Goal: Task Accomplishment & Management: Manage account settings

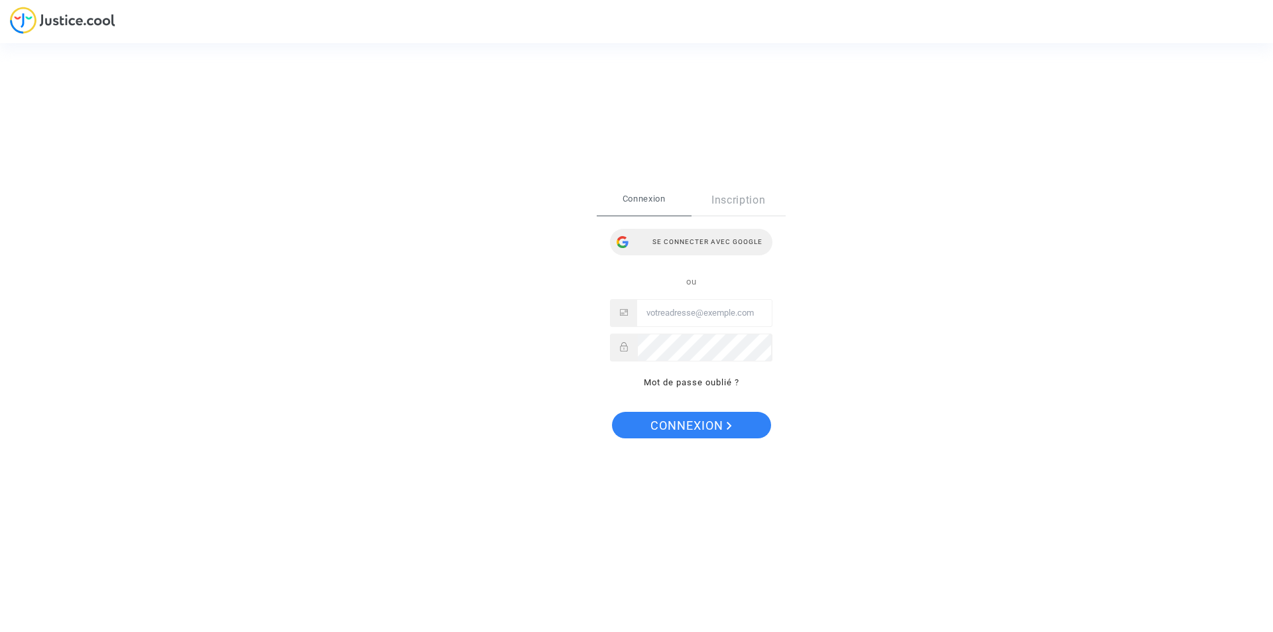
click at [674, 252] on div "Se connecter avec Google" at bounding box center [691, 242] width 162 height 27
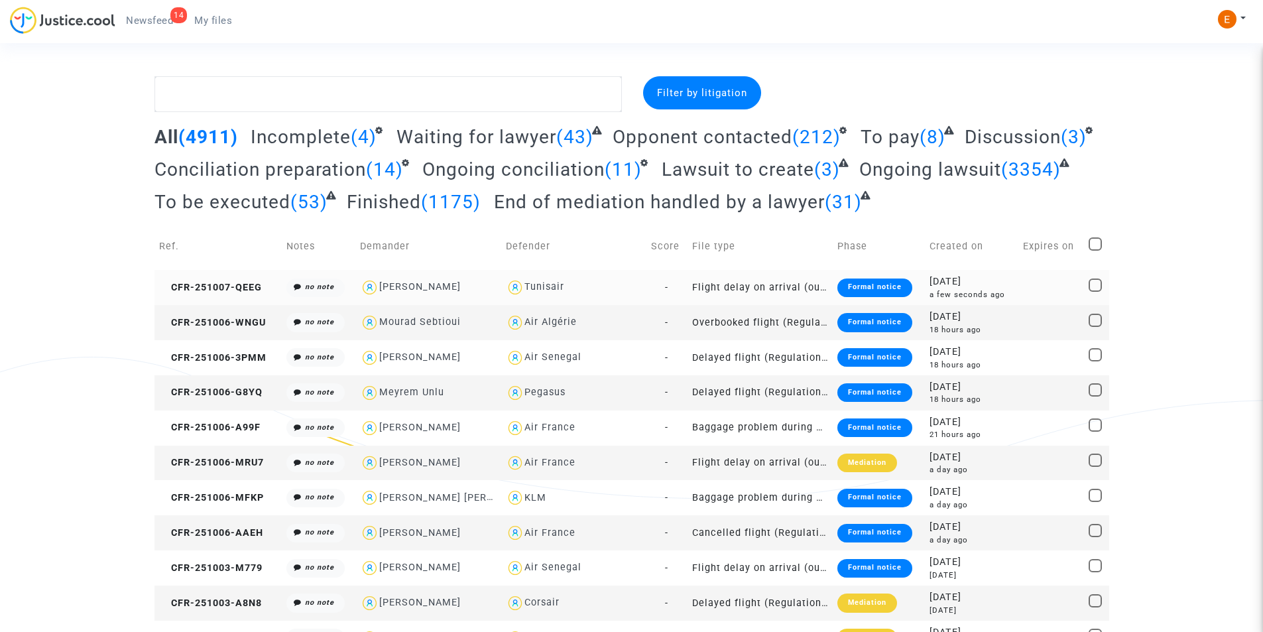
click at [843, 286] on div "Formal notice" at bounding box center [874, 287] width 75 height 19
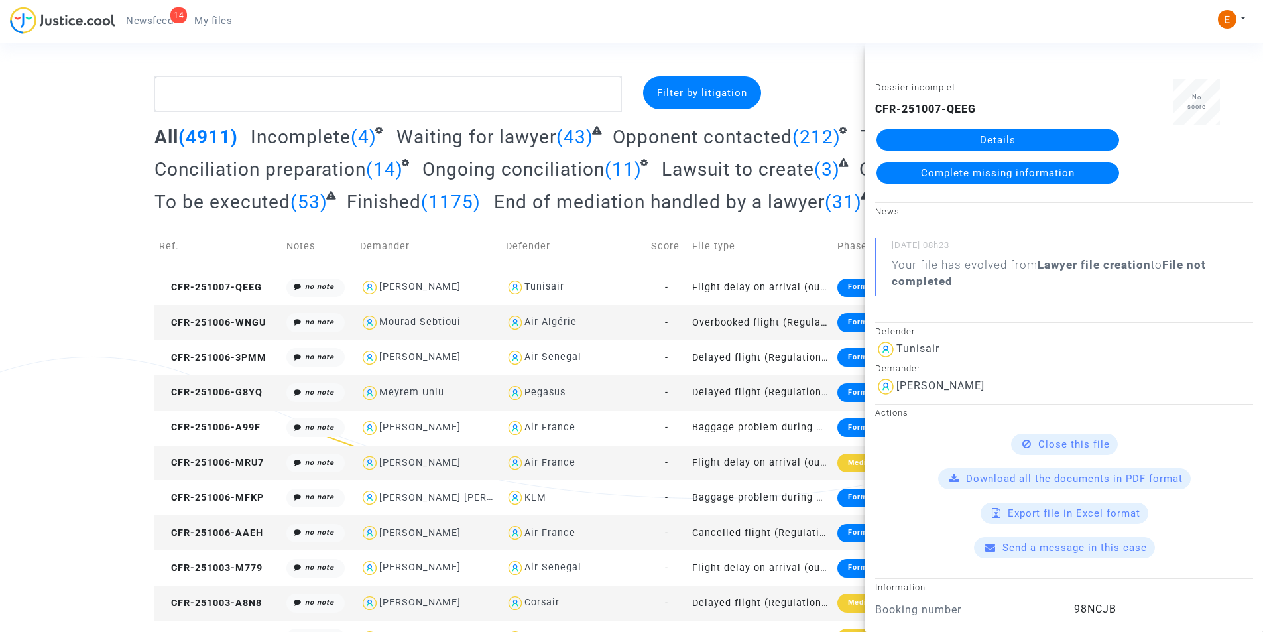
click at [1042, 141] on link "Details" at bounding box center [998, 139] width 243 height 21
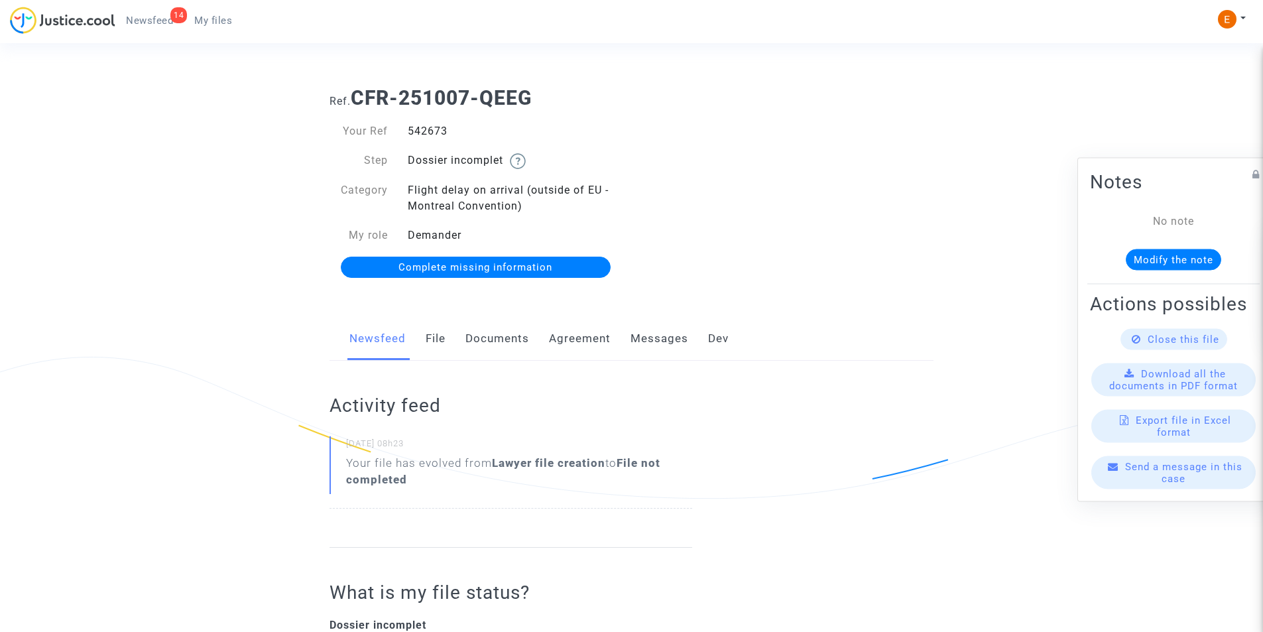
click at [515, 333] on link "Documents" at bounding box center [497, 339] width 64 height 44
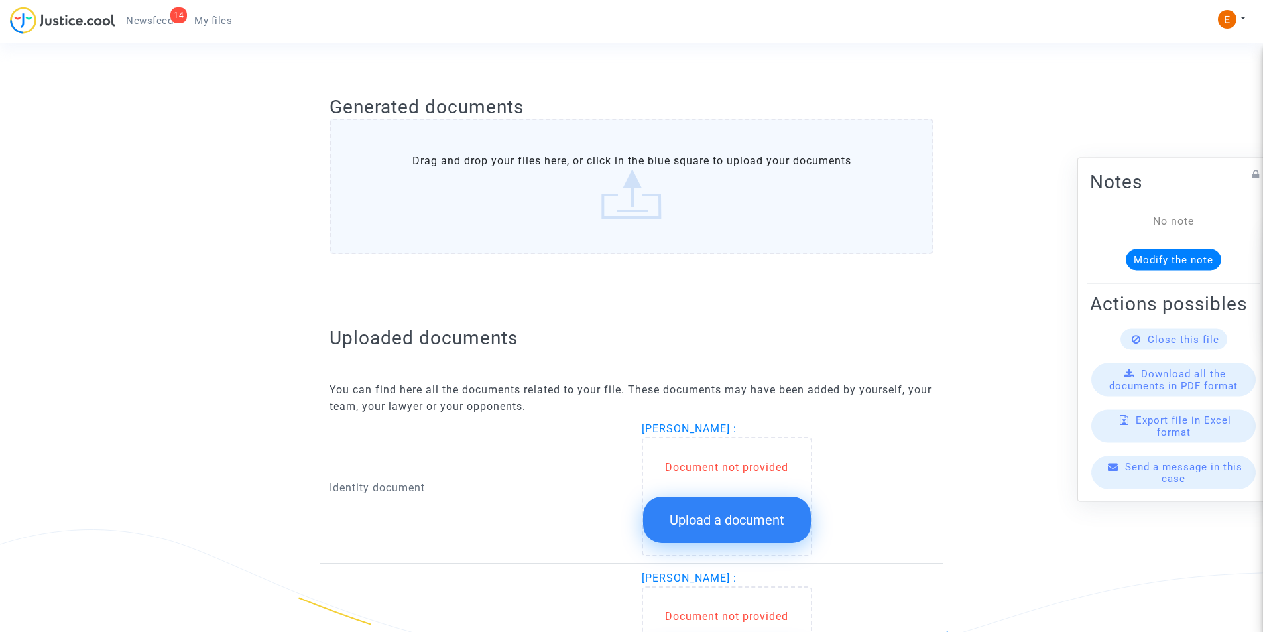
scroll to position [663, 0]
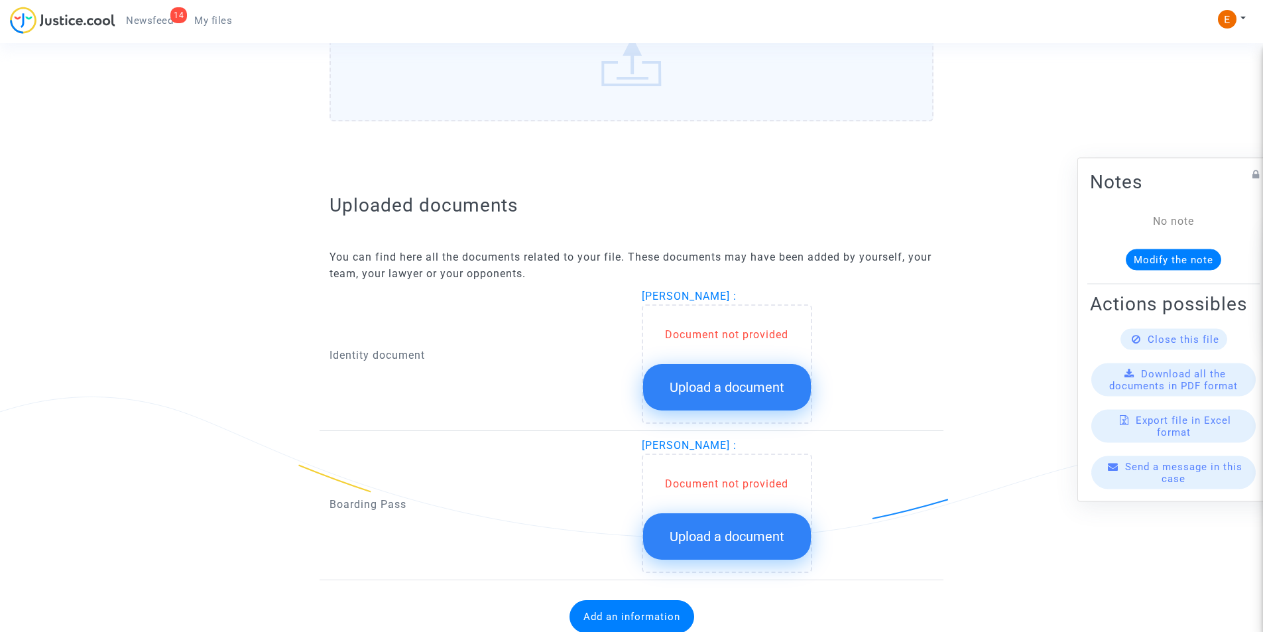
click at [741, 389] on span "Upload a document" at bounding box center [727, 387] width 115 height 16
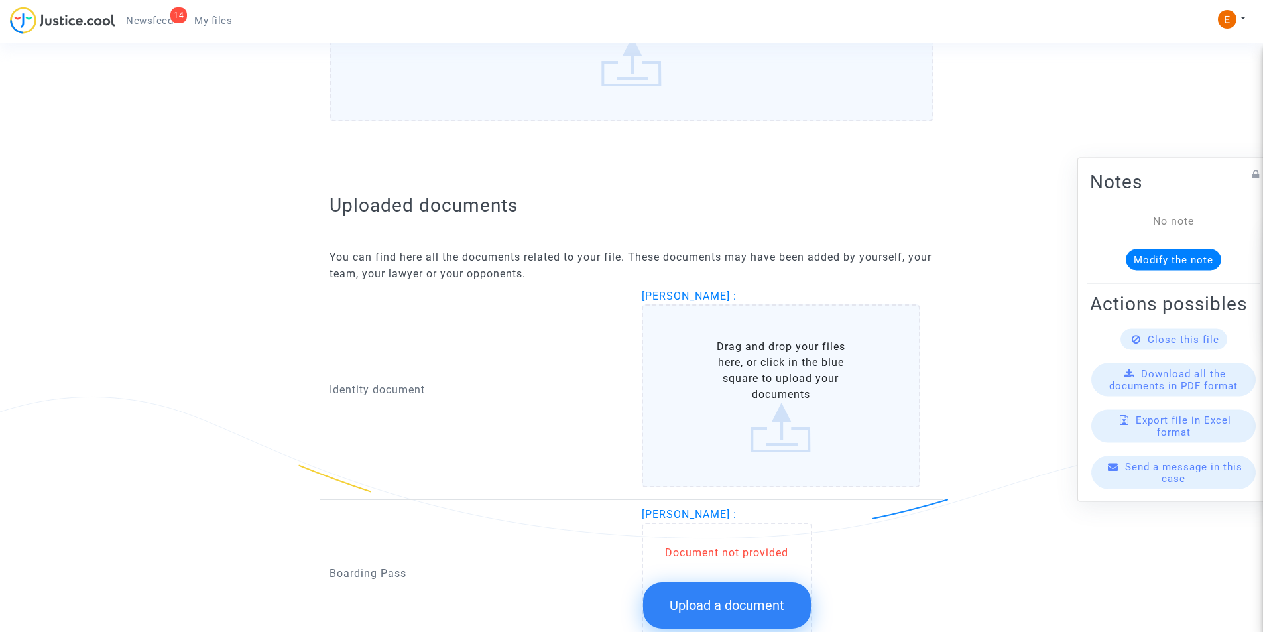
click at [747, 384] on label "Drag and drop your files here, or click in the blue square to upload your docum…" at bounding box center [781, 395] width 279 height 183
click at [0, 0] on input "Drag and drop your files here, or click in the blue square to upload your docum…" at bounding box center [0, 0] width 0 height 0
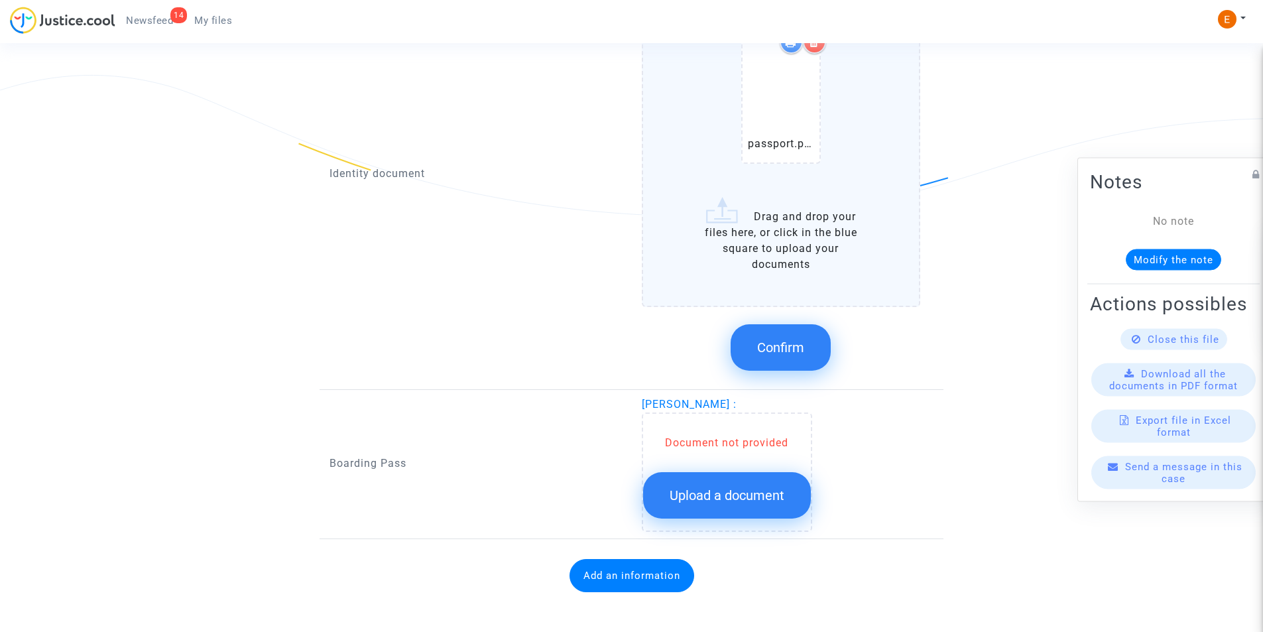
scroll to position [992, 0]
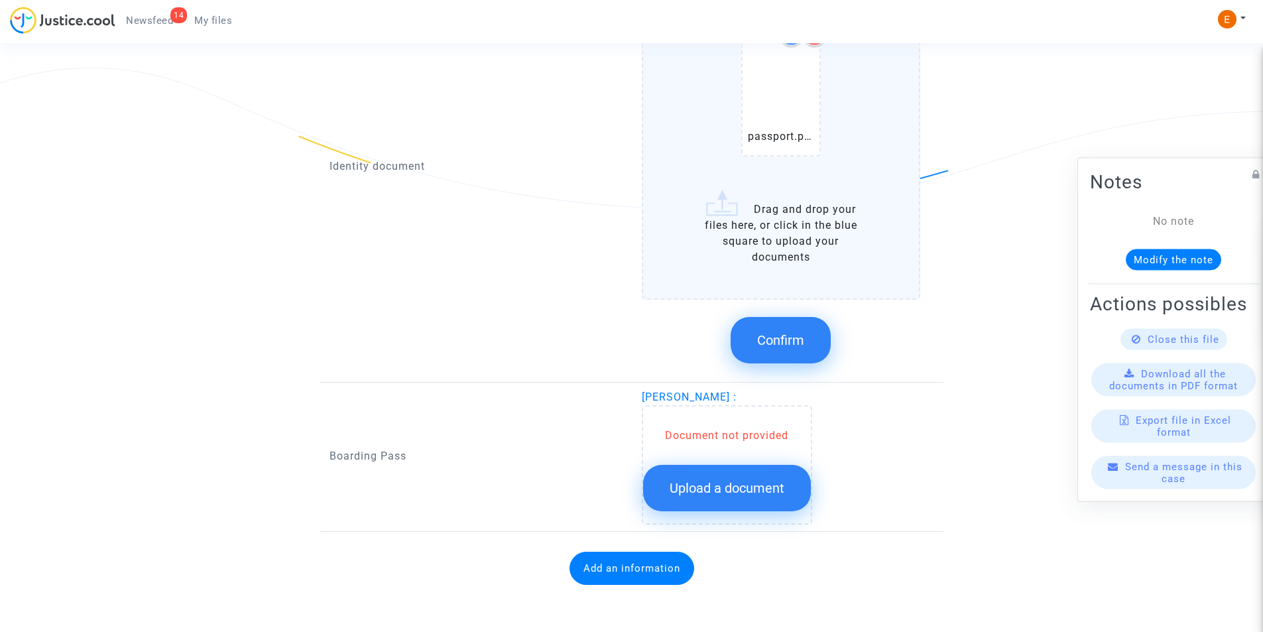
click at [769, 335] on span "Confirm" at bounding box center [780, 340] width 47 height 16
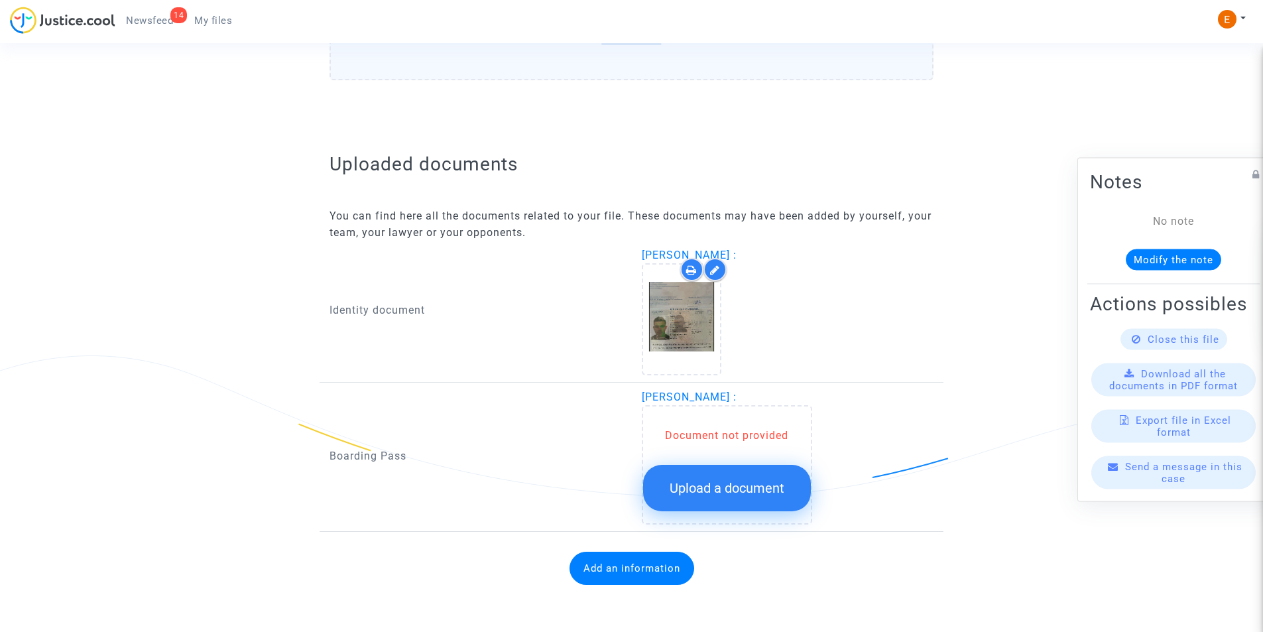
scroll to position [704, 0]
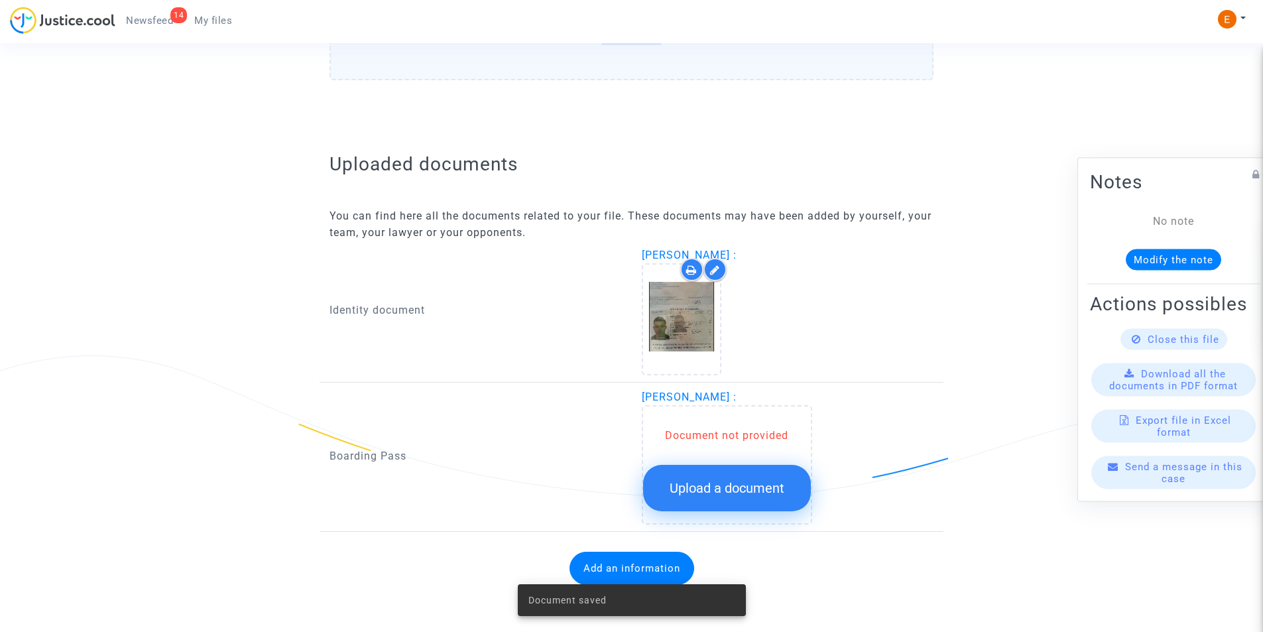
click at [753, 482] on span "Upload a document" at bounding box center [727, 488] width 115 height 16
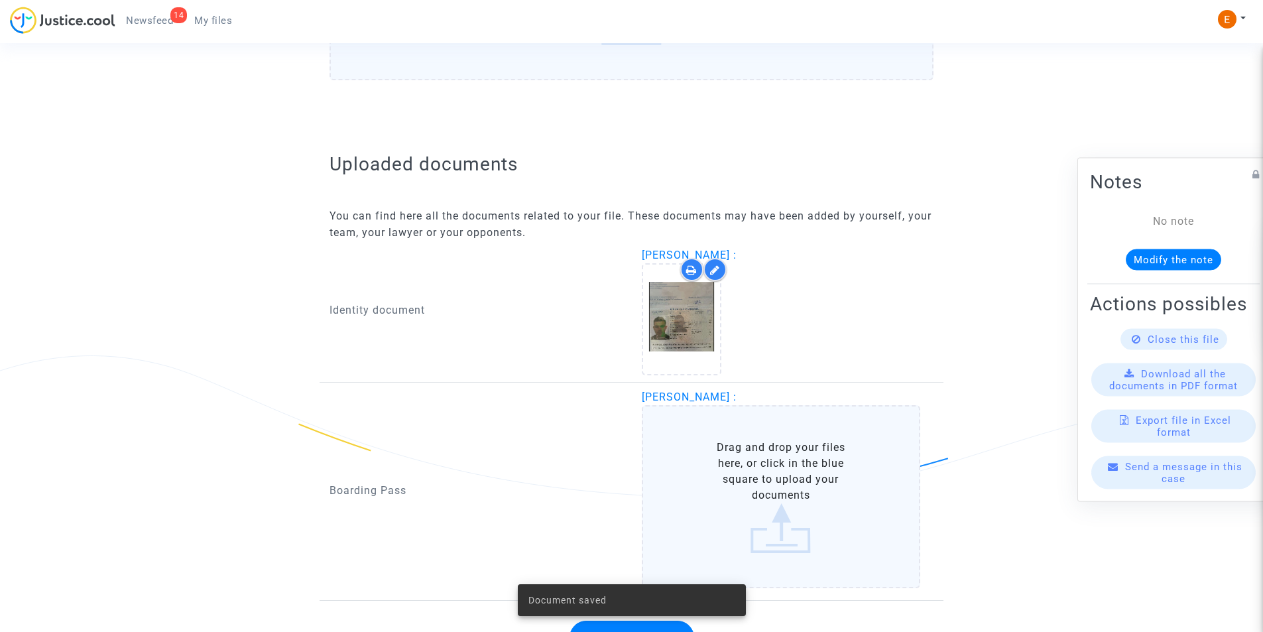
click at [752, 473] on label "Drag and drop your files here, or click in the blue square to upload your docum…" at bounding box center [781, 496] width 279 height 183
click at [0, 0] on input "Drag and drop your files here, or click in the blue square to upload your docum…" at bounding box center [0, 0] width 0 height 0
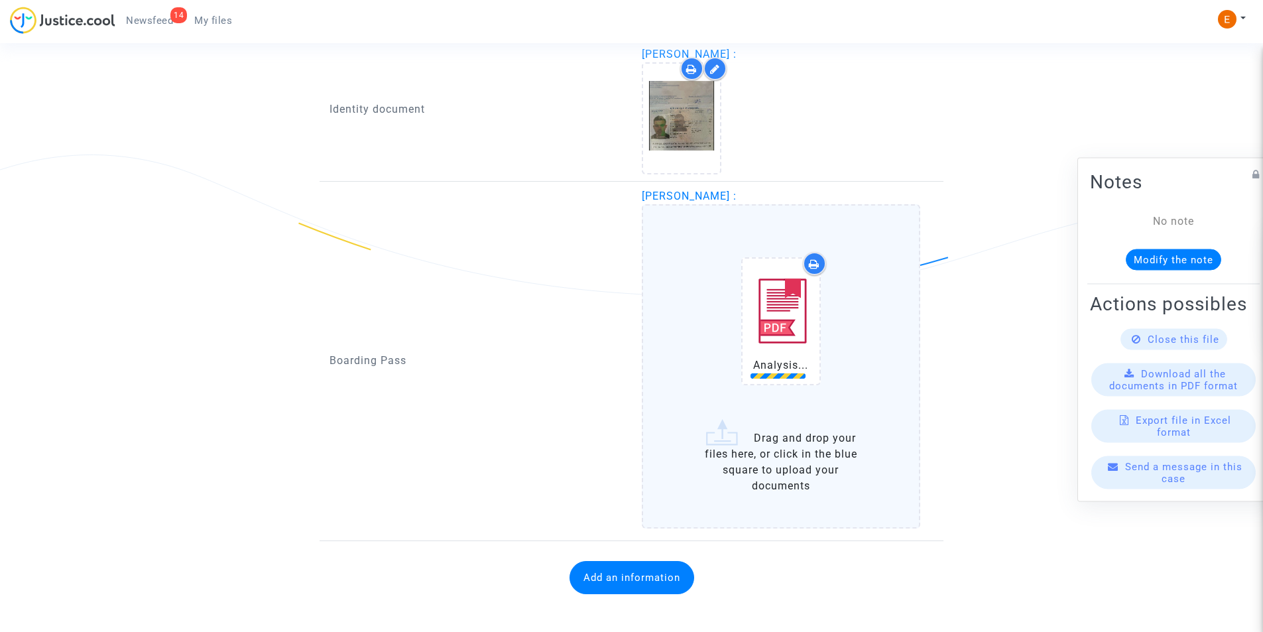
scroll to position [914, 0]
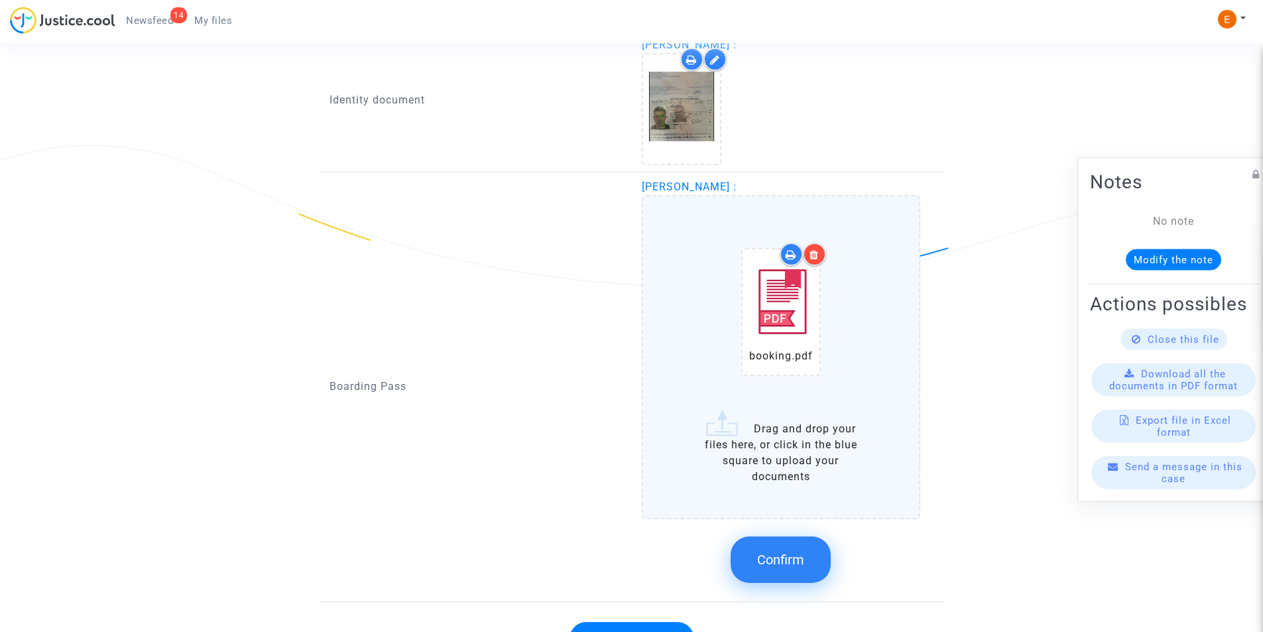
click at [785, 554] on span "Confirm" at bounding box center [780, 560] width 47 height 16
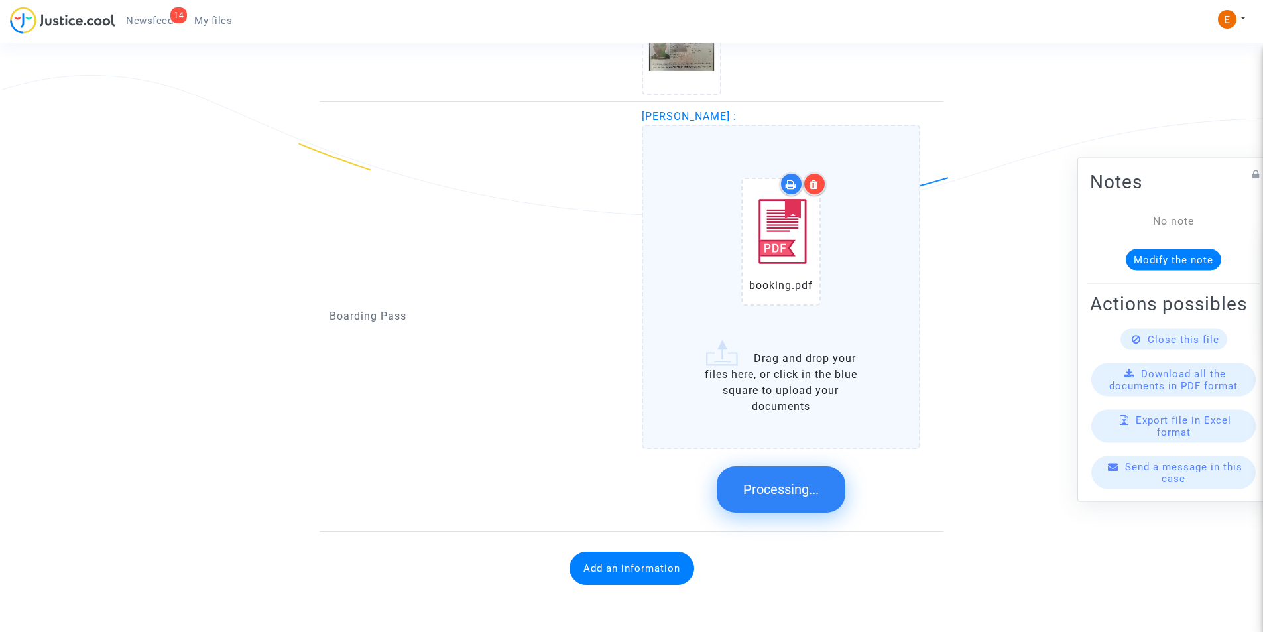
scroll to position [697, 0]
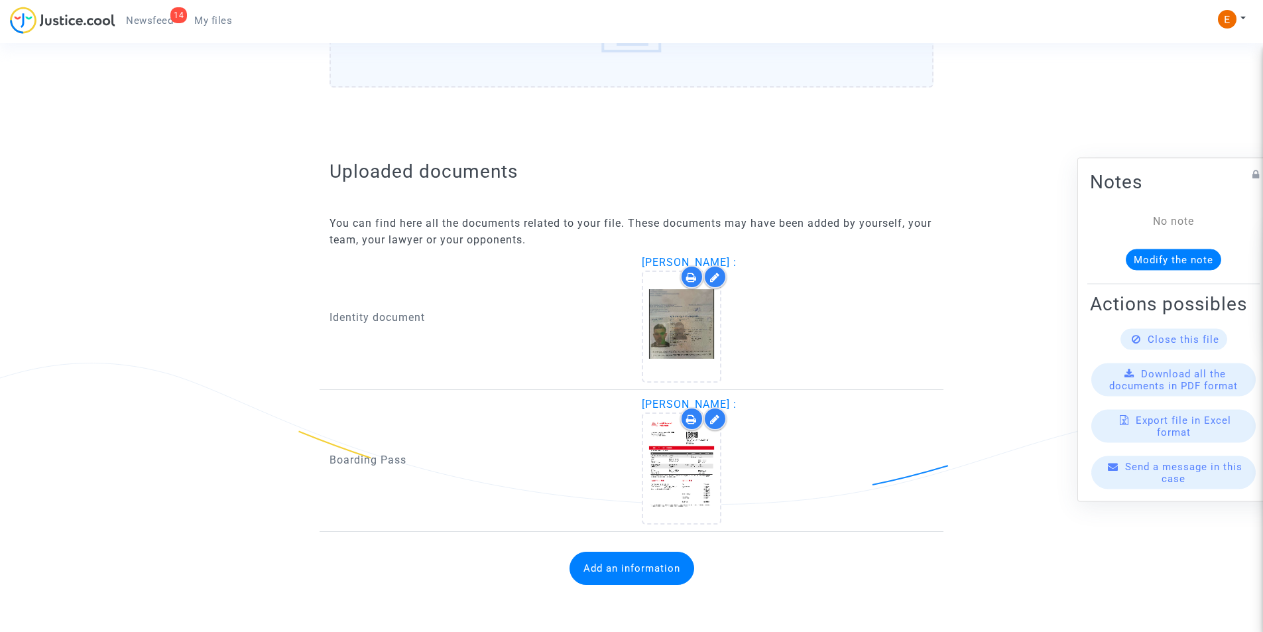
click at [628, 571] on button "Add an information" at bounding box center [632, 568] width 125 height 33
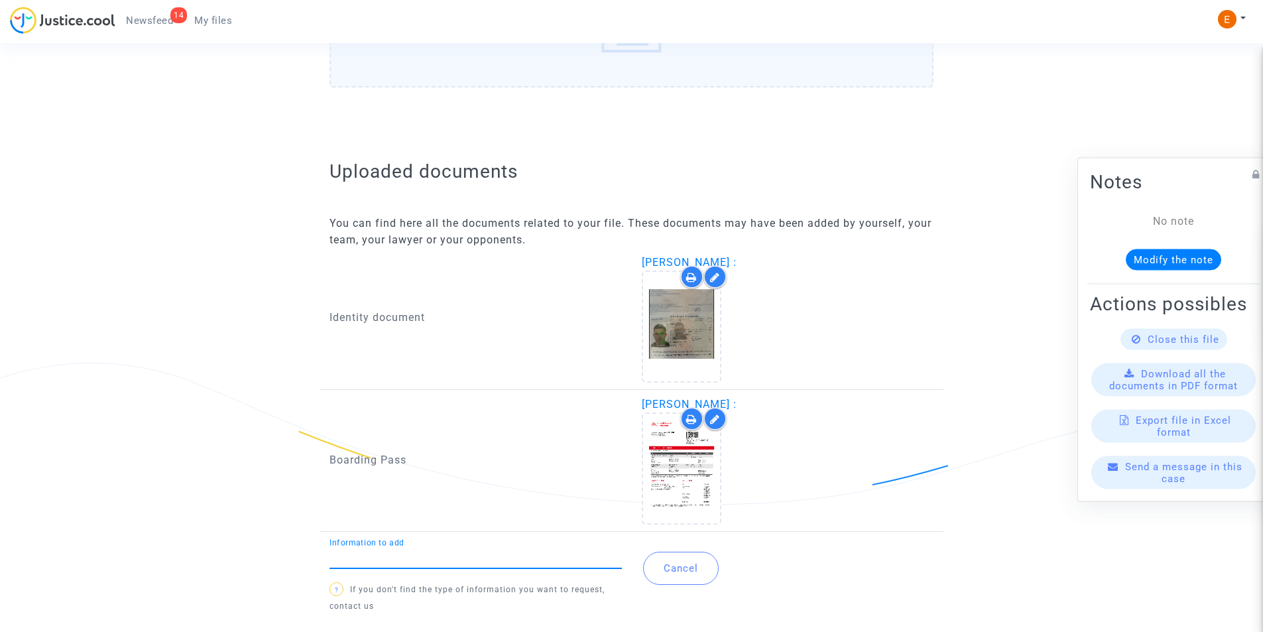
click at [457, 550] on div "Information to add" at bounding box center [476, 553] width 292 height 30
click at [433, 556] on input "Information to add" at bounding box center [476, 558] width 292 height 12
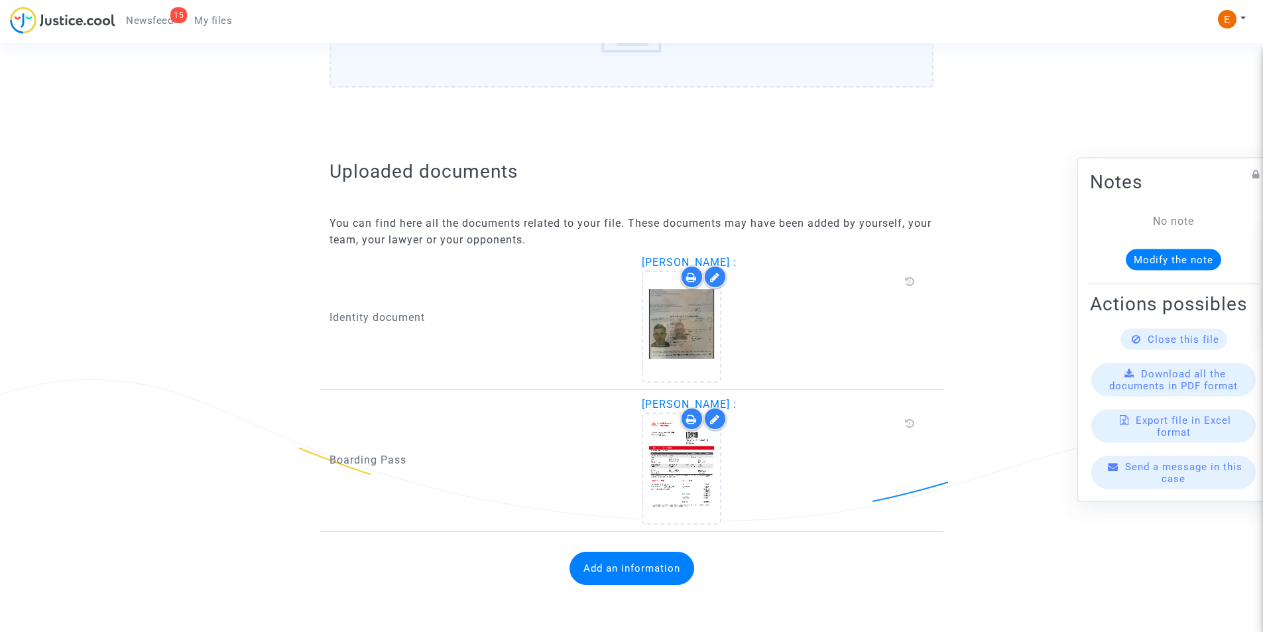
click at [600, 562] on button "Add an information" at bounding box center [632, 568] width 125 height 33
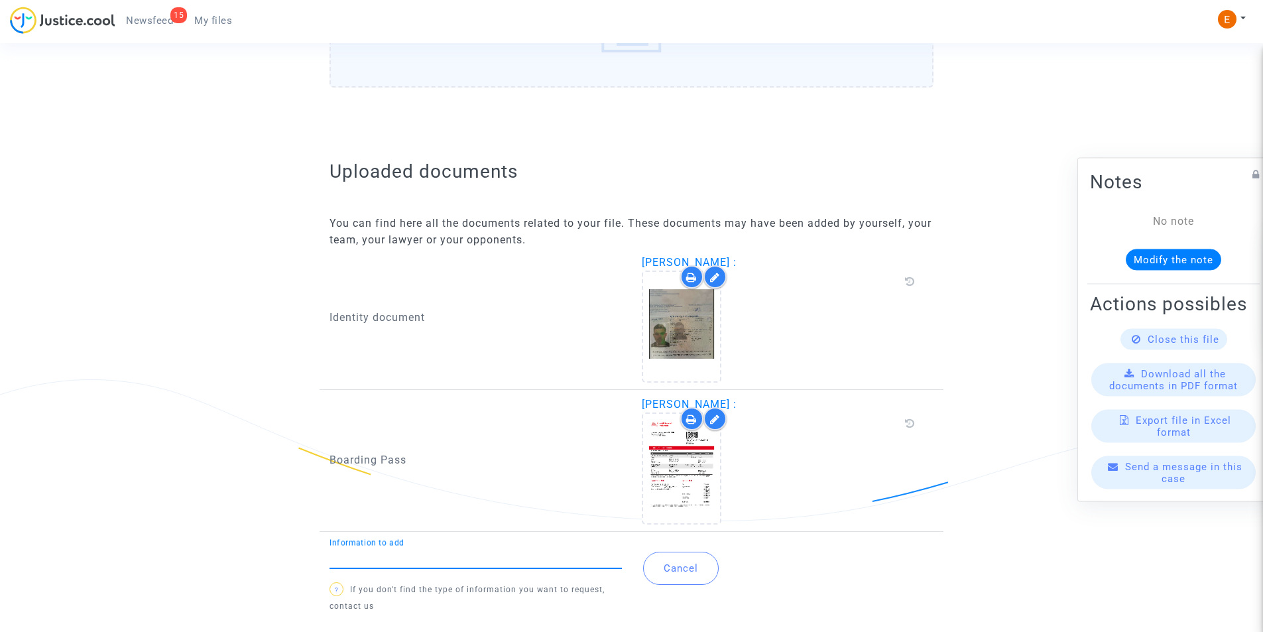
click at [412, 554] on input "Information to add" at bounding box center [476, 558] width 292 height 12
type input "Flight report"
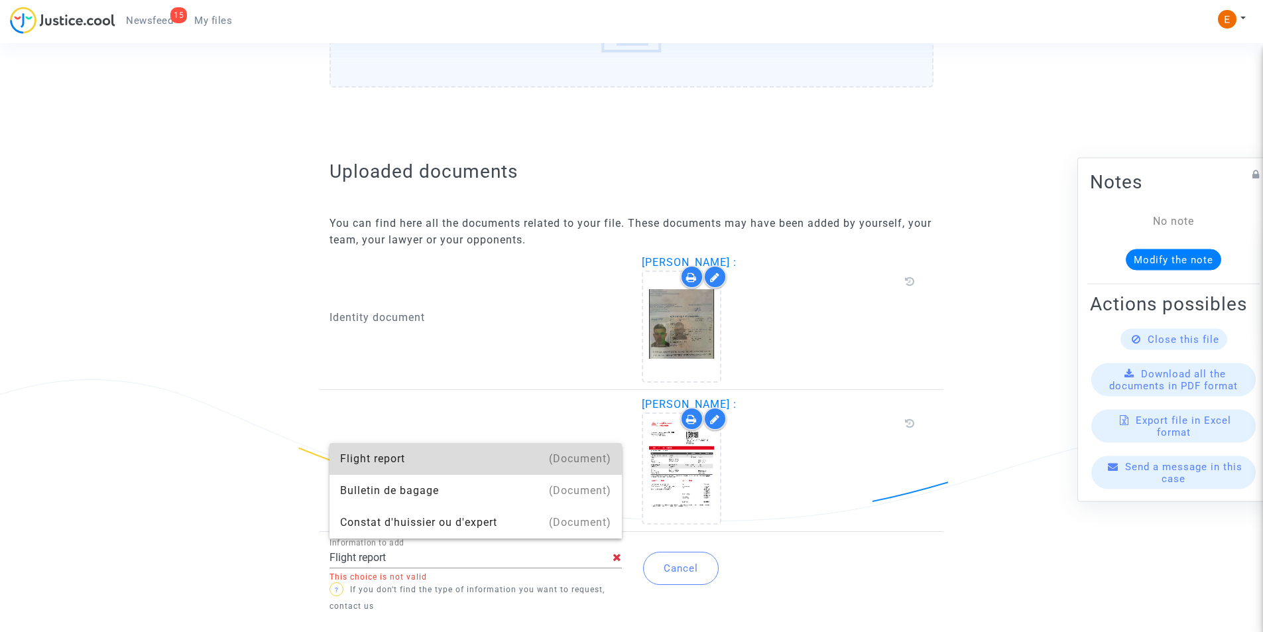
click at [406, 456] on div "Flight report" at bounding box center [475, 459] width 271 height 32
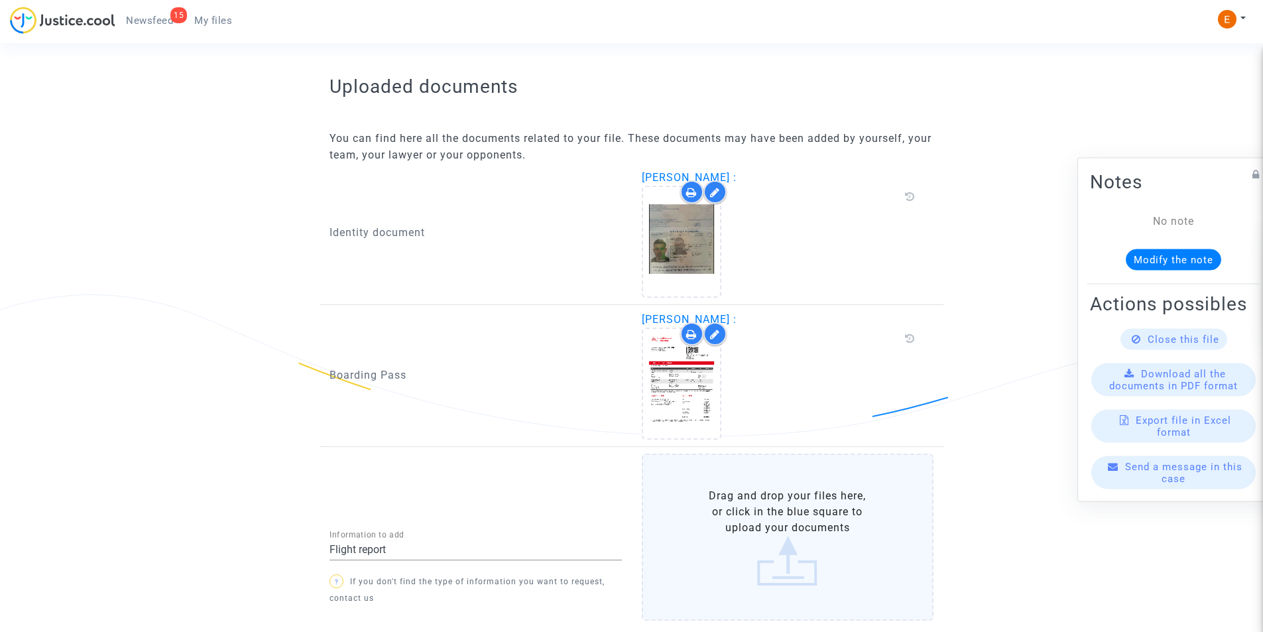
scroll to position [859, 0]
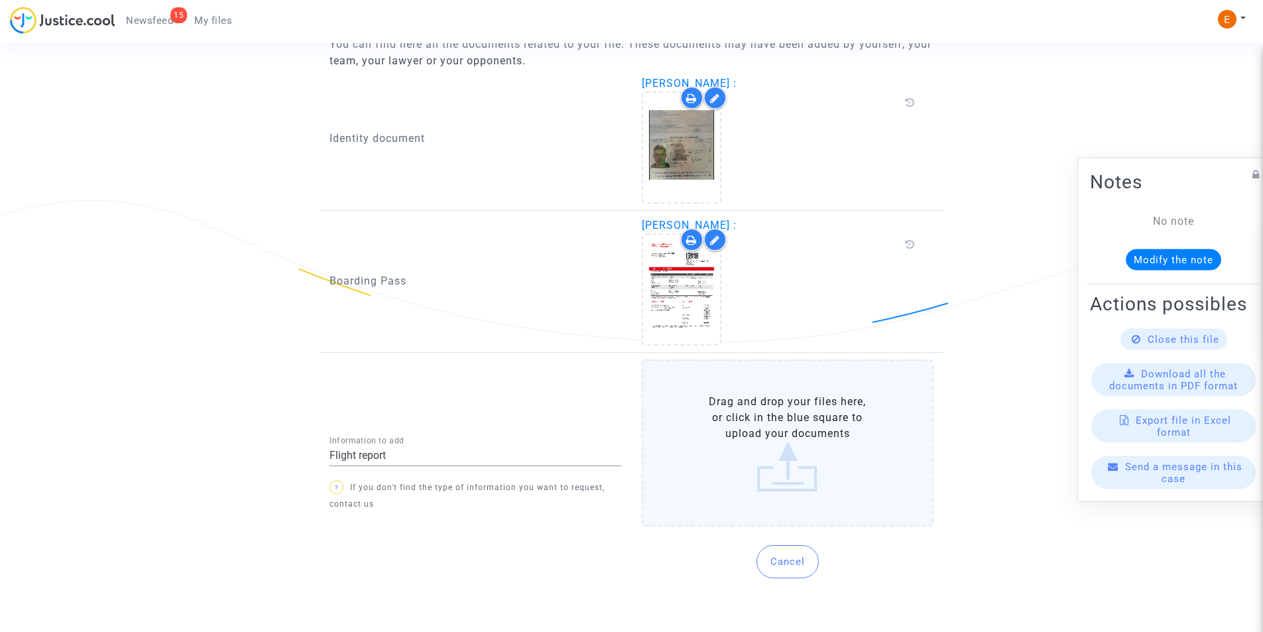
click at [764, 458] on label "Drag and drop your files here, or click in the blue square to upload your docum…" at bounding box center [788, 442] width 292 height 167
click at [0, 0] on input "Drag and drop your files here, or click in the blue square to upload your docum…" at bounding box center [0, 0] width 0 height 0
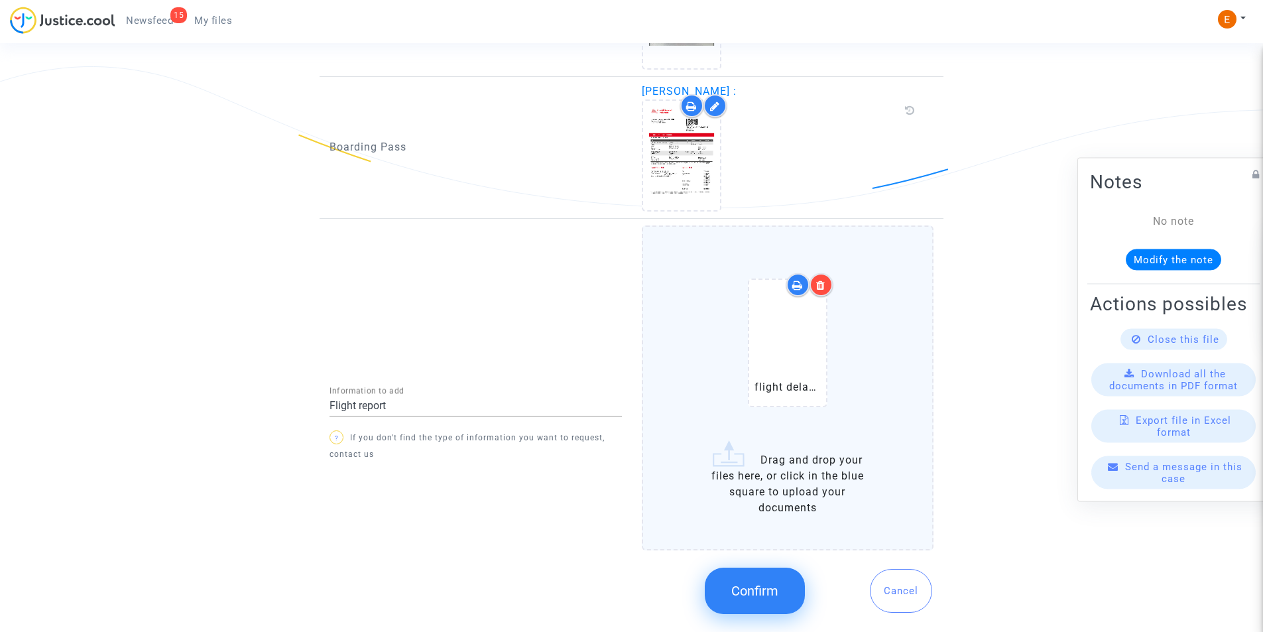
scroll to position [1028, 0]
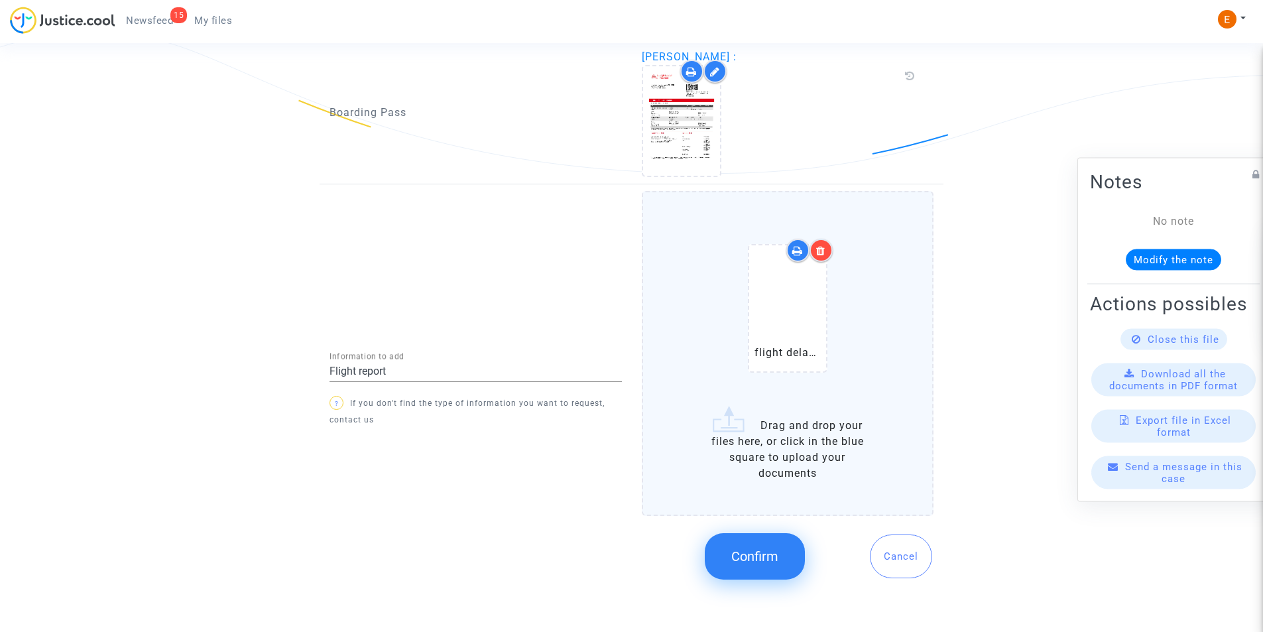
click at [755, 554] on span "Confirm" at bounding box center [754, 556] width 47 height 16
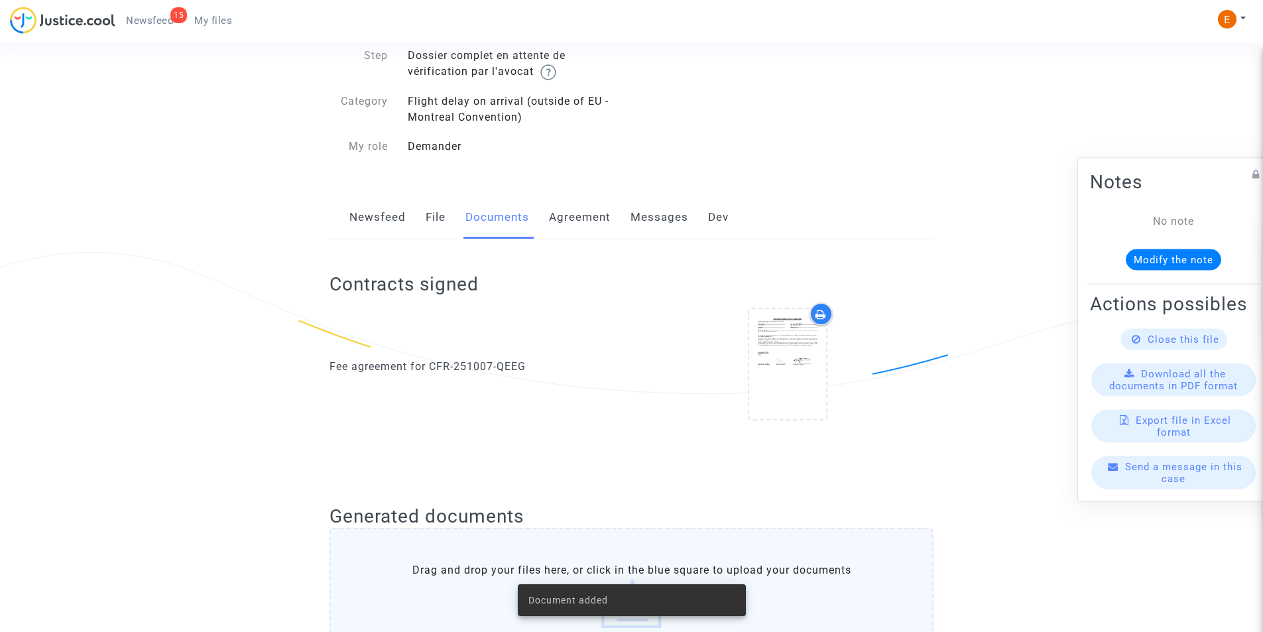
scroll to position [0, 0]
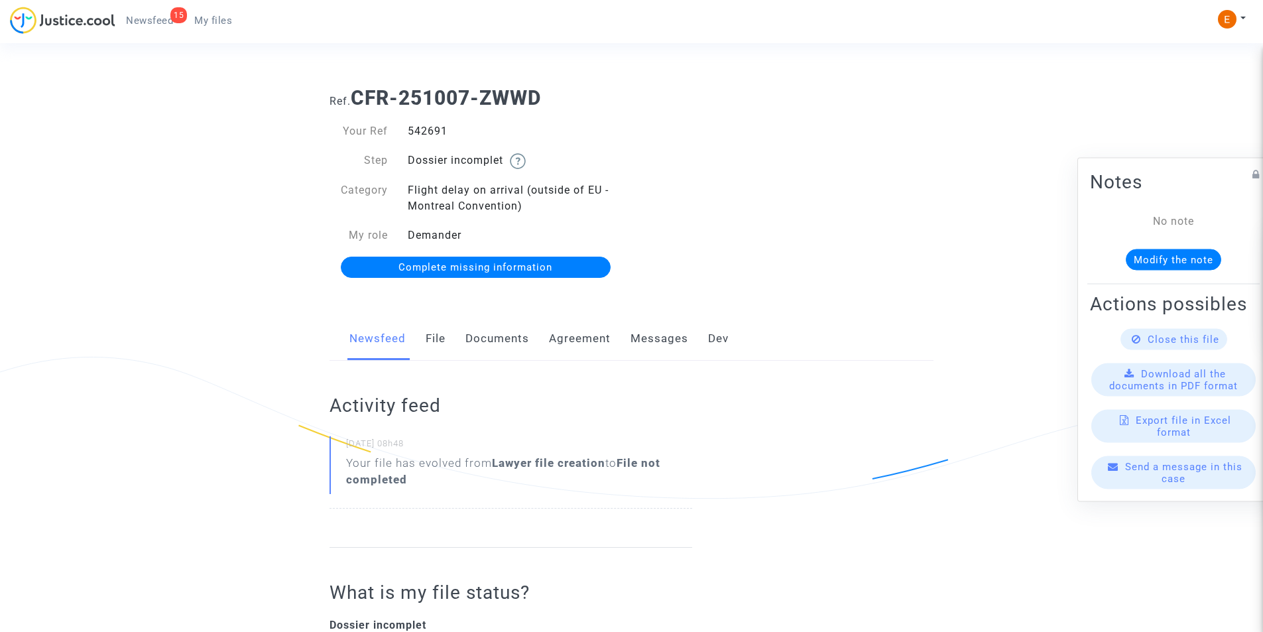
click at [494, 332] on link "Documents" at bounding box center [497, 339] width 64 height 44
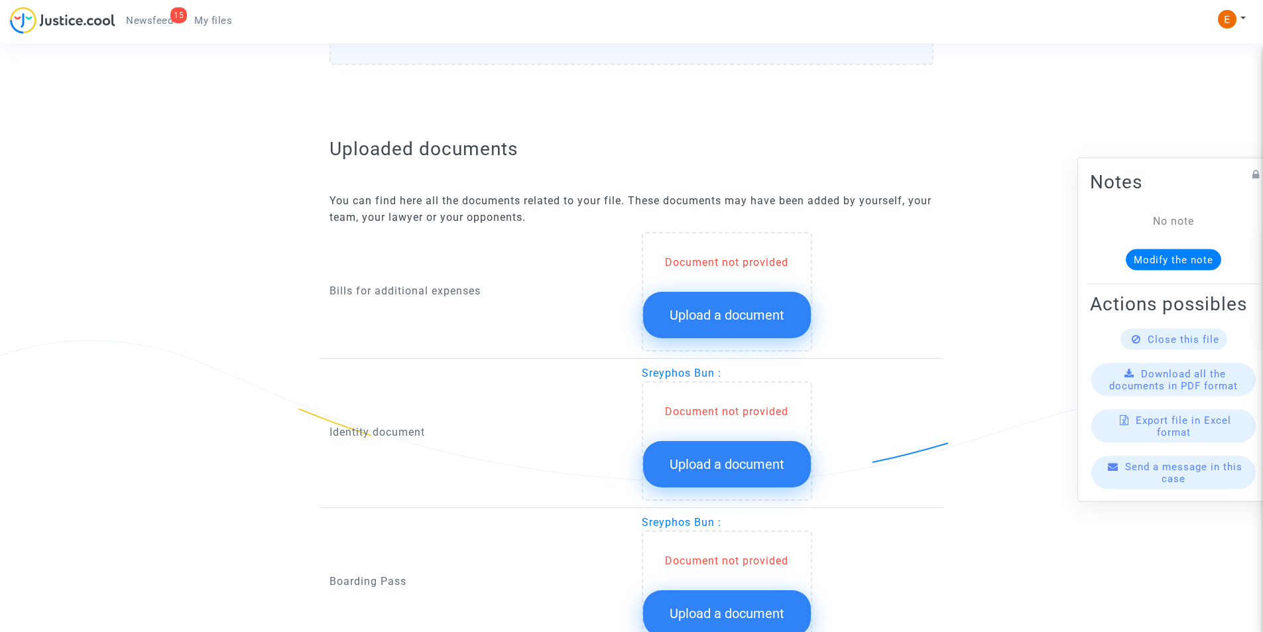
scroll to position [712, 0]
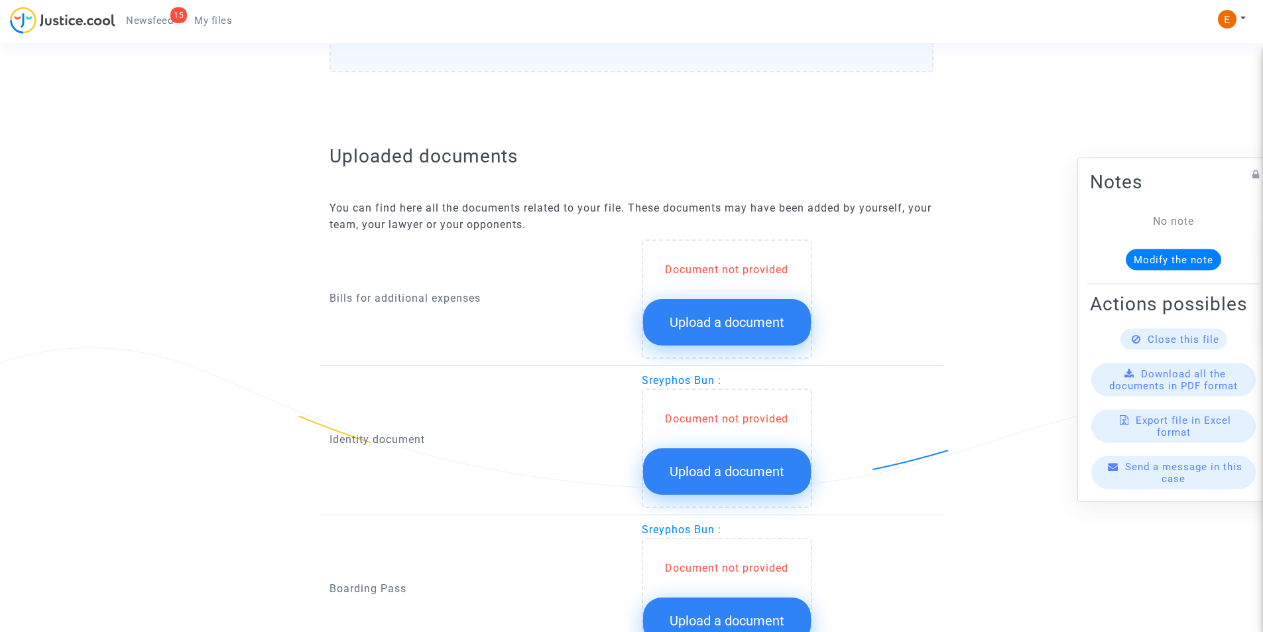
click at [711, 326] on span "Upload a document" at bounding box center [727, 322] width 115 height 16
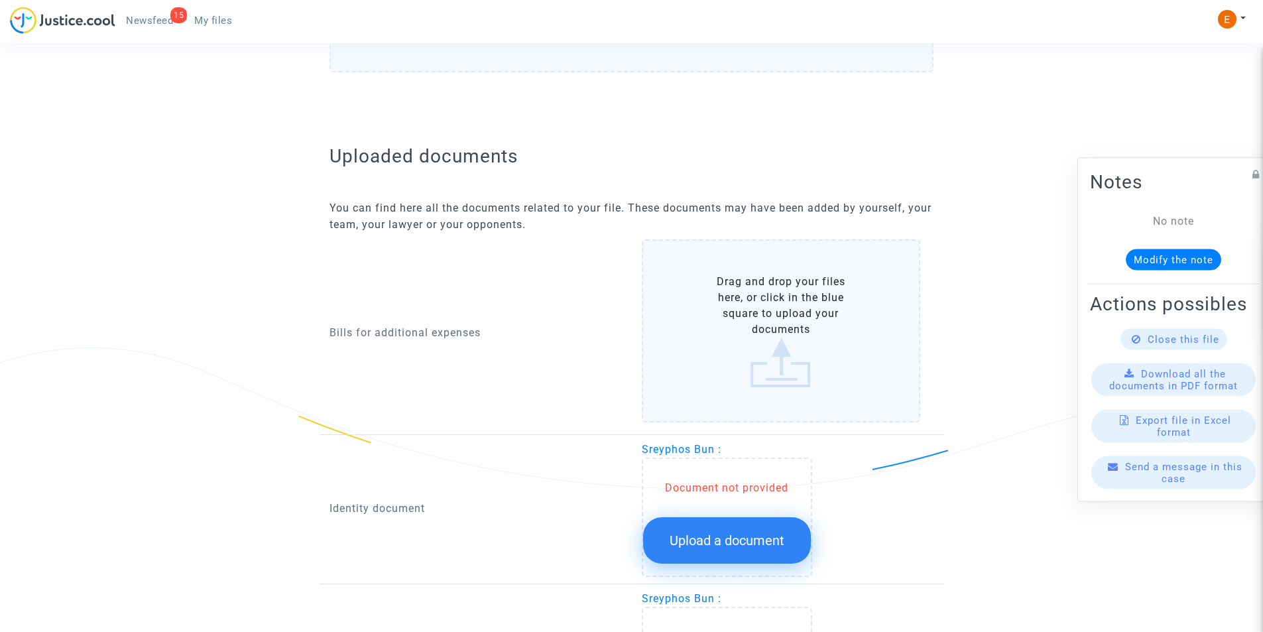
click at [343, 331] on p "Bills for additional expenses" at bounding box center [476, 332] width 292 height 17
drag, startPoint x: 324, startPoint y: 330, endPoint x: 472, endPoint y: 324, distance: 148.0
click at [472, 324] on div "Bills for additional expenses" at bounding box center [476, 333] width 312 height 188
copy p "Bills for additional expense"
click at [654, 294] on label "Drag and drop your files here, or click in the blue square to upload your docum…" at bounding box center [781, 330] width 279 height 183
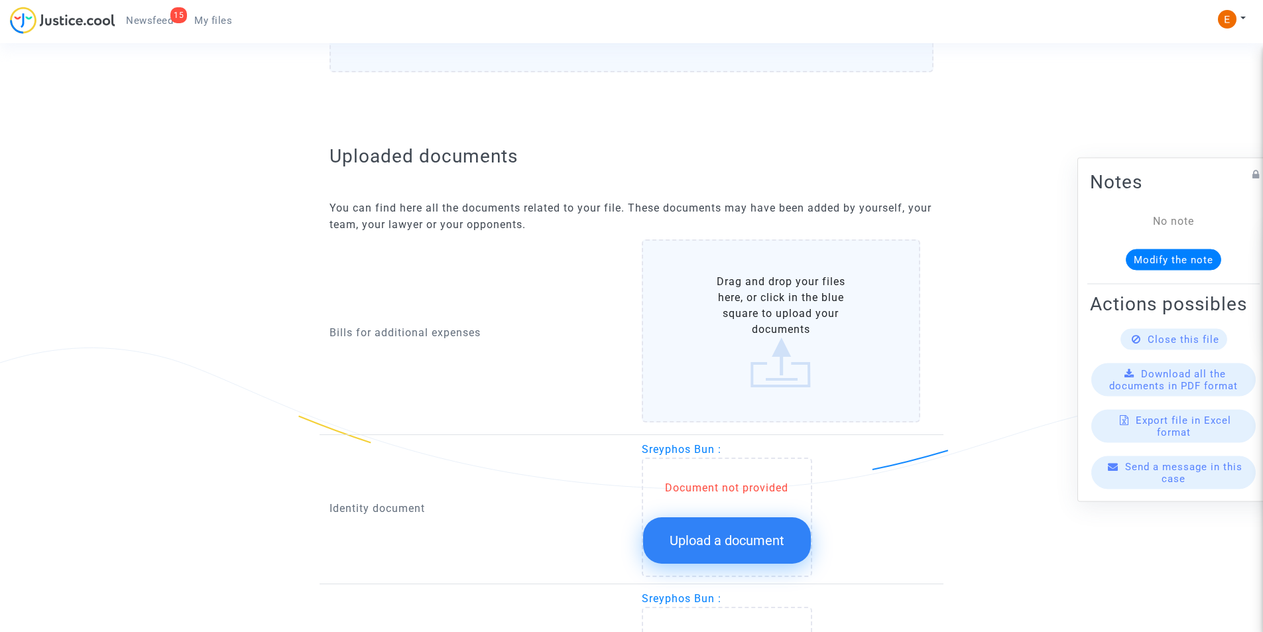
click at [0, 0] on input "Drag and drop your files here, or click in the blue square to upload your docum…" at bounding box center [0, 0] width 0 height 0
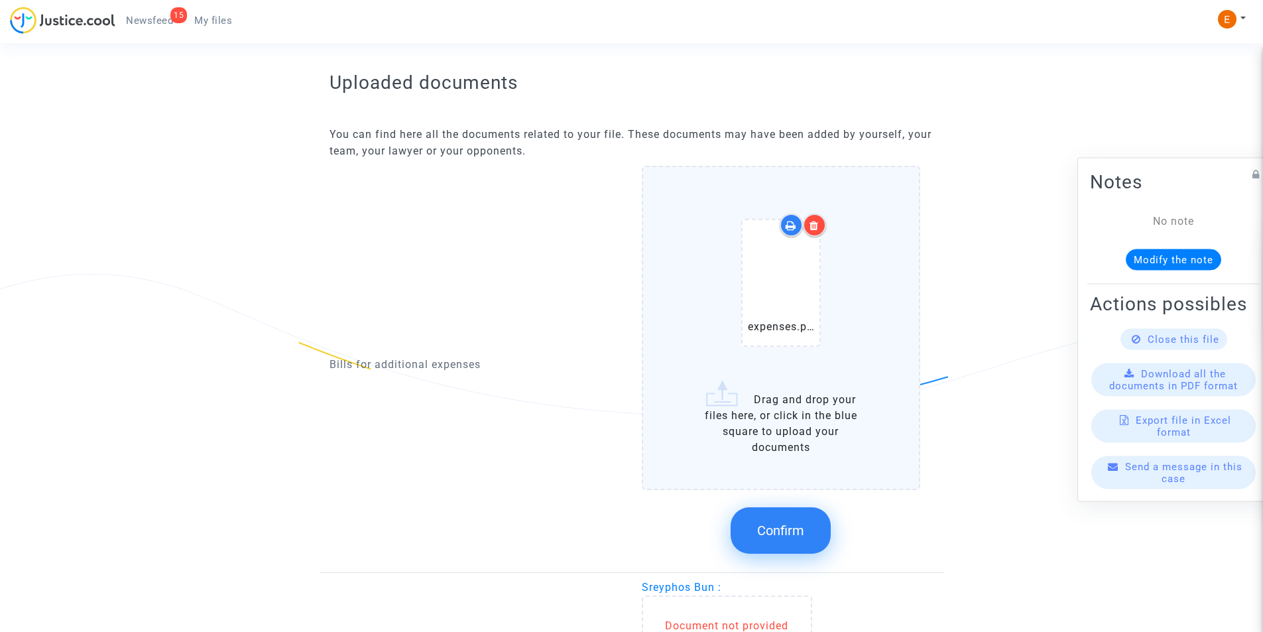
scroll to position [778, 0]
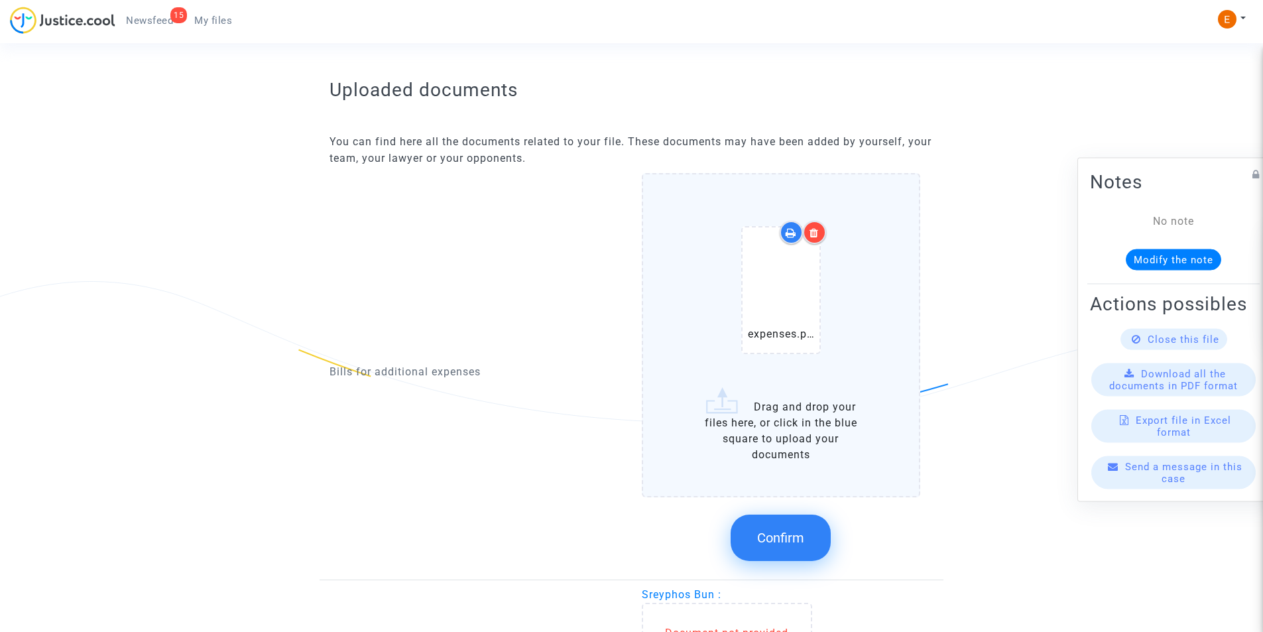
drag, startPoint x: 818, startPoint y: 230, endPoint x: 804, endPoint y: 255, distance: 27.9
click at [817, 230] on icon at bounding box center [814, 232] width 9 height 11
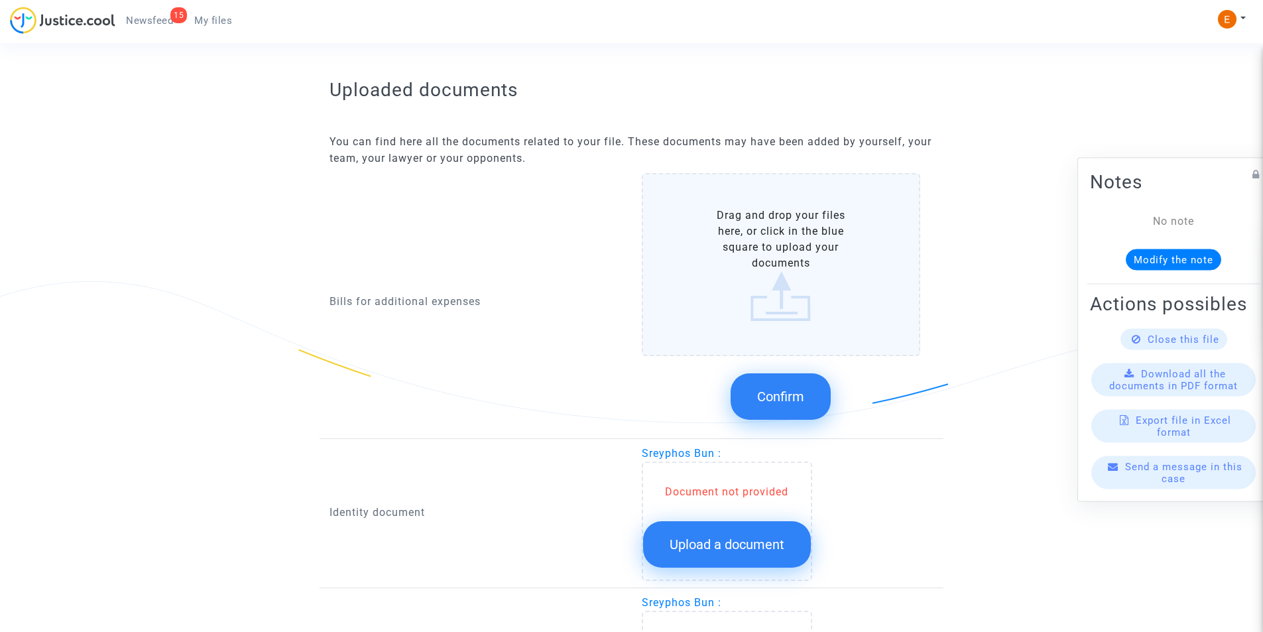
click at [796, 342] on label "Drag and drop your files here, or click in the blue square to upload your docum…" at bounding box center [781, 264] width 279 height 183
click at [0, 0] on input "Drag and drop your files here, or click in the blue square to upload your docum…" at bounding box center [0, 0] width 0 height 0
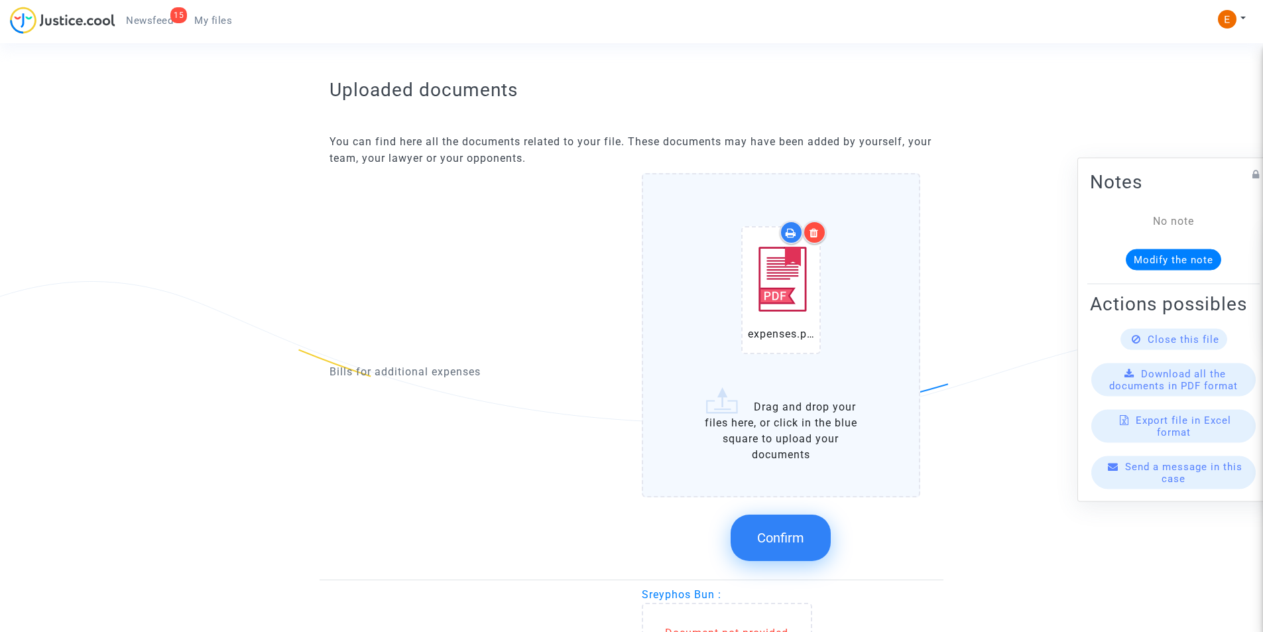
click at [777, 545] on span "Confirm" at bounding box center [780, 538] width 47 height 16
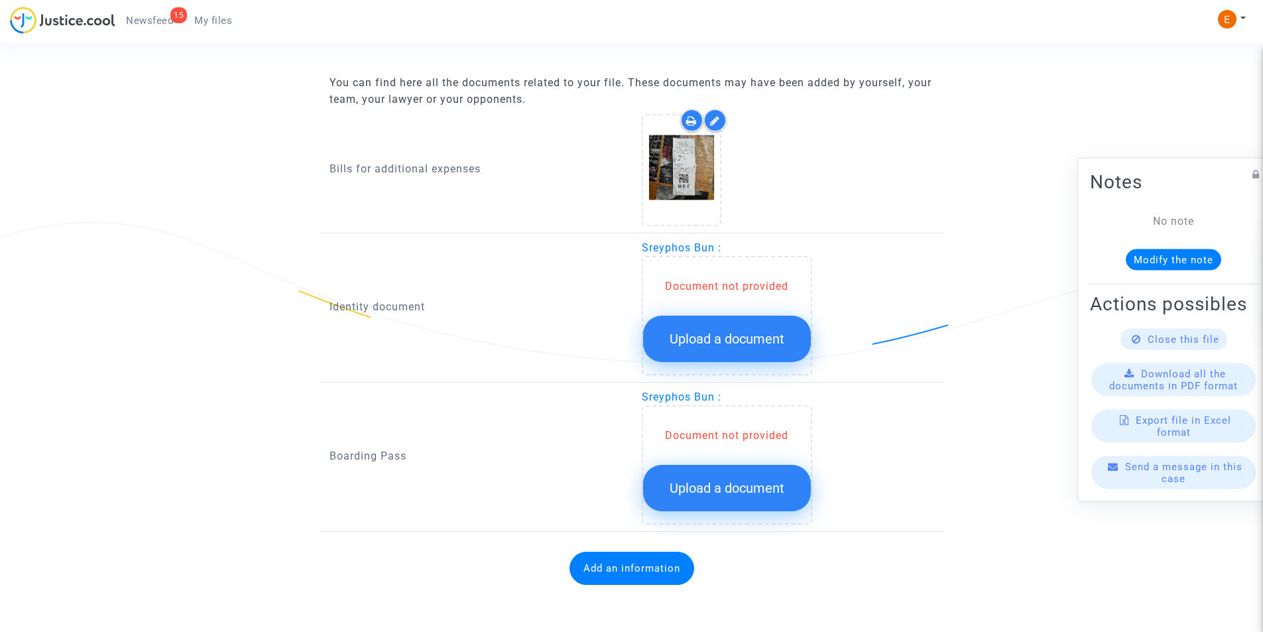
scroll to position [837, 0]
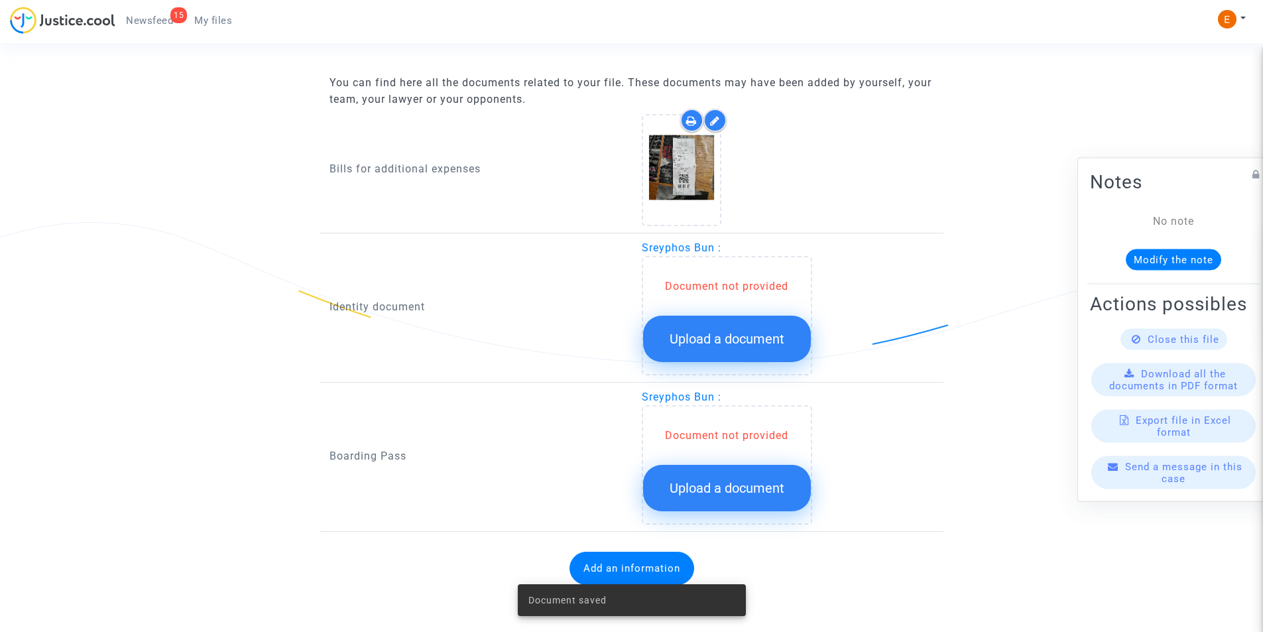
click at [713, 353] on button "Upload a document" at bounding box center [727, 339] width 168 height 46
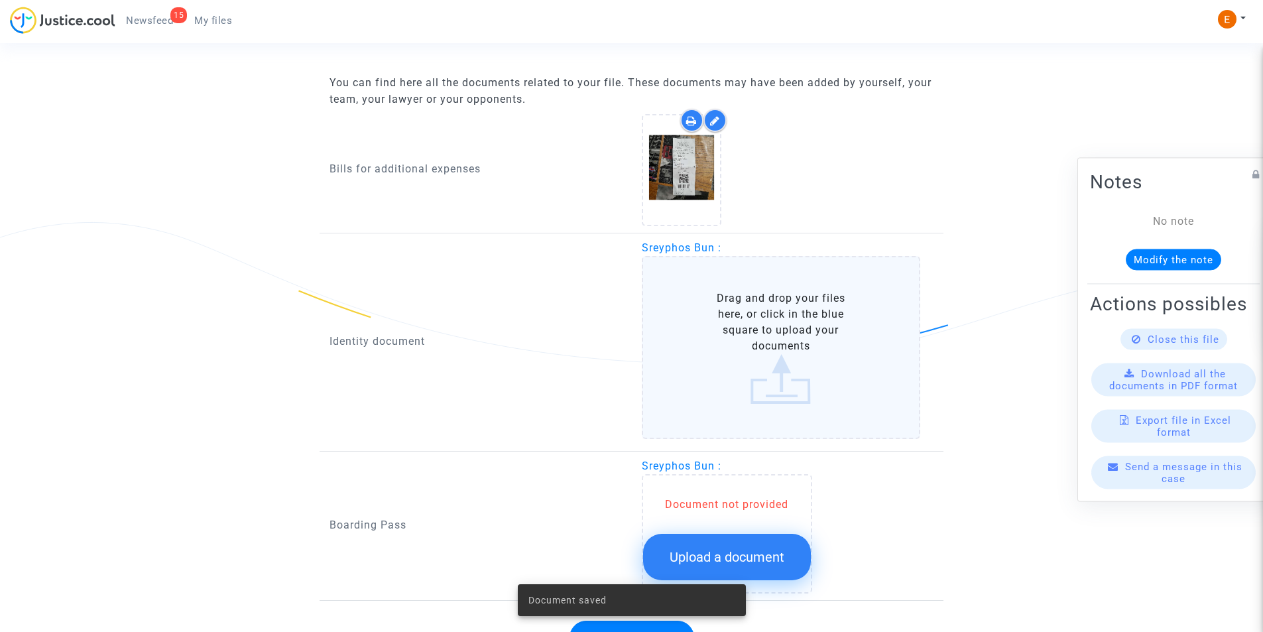
click at [713, 353] on label "Drag and drop your files here, or click in the blue square to upload your docum…" at bounding box center [781, 347] width 279 height 183
click at [0, 0] on input "Drag and drop your files here, or click in the blue square to upload your docum…" at bounding box center [0, 0] width 0 height 0
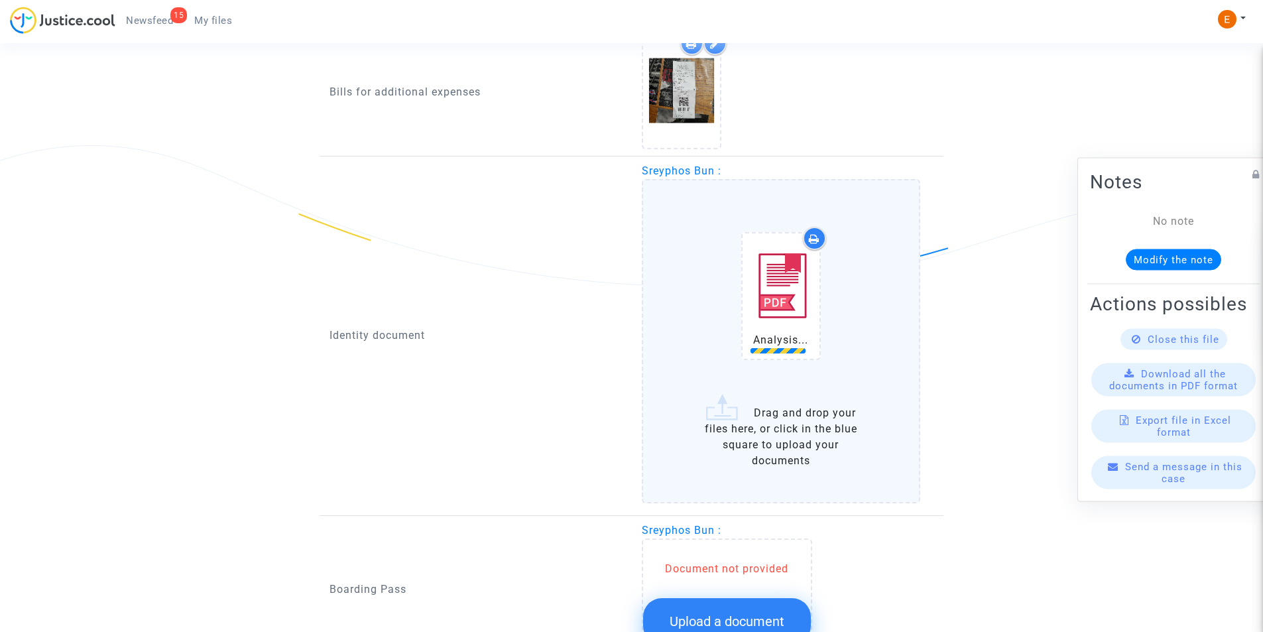
scroll to position [1048, 0]
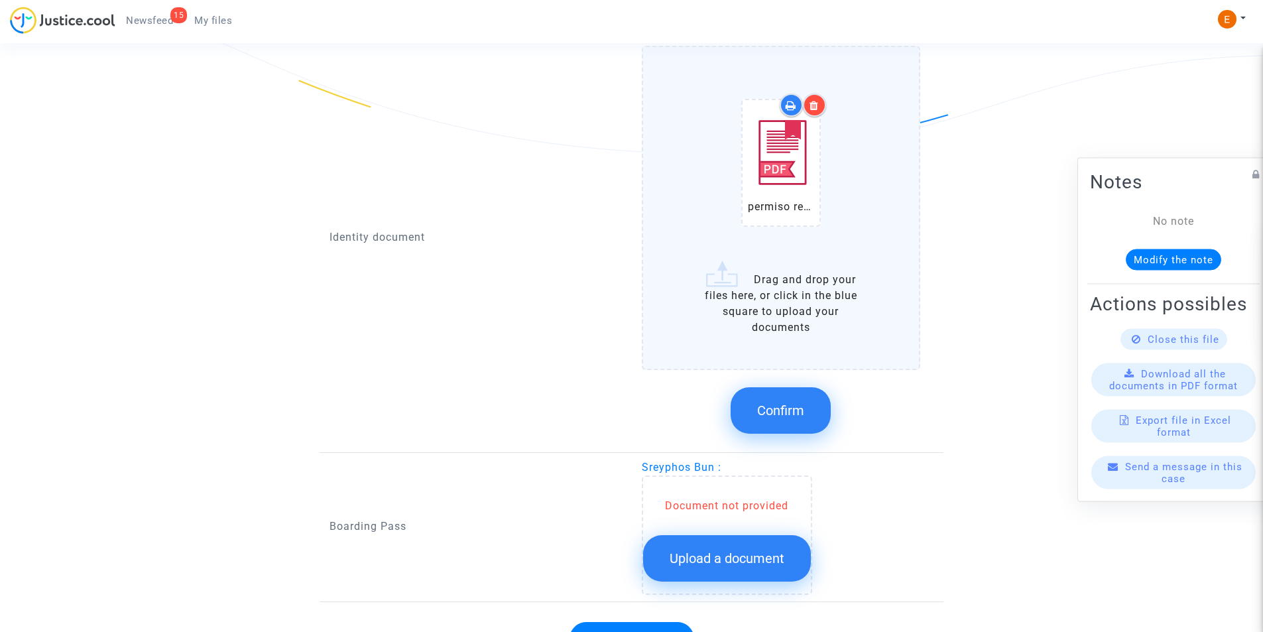
click at [778, 418] on span "Confirm" at bounding box center [780, 410] width 47 height 16
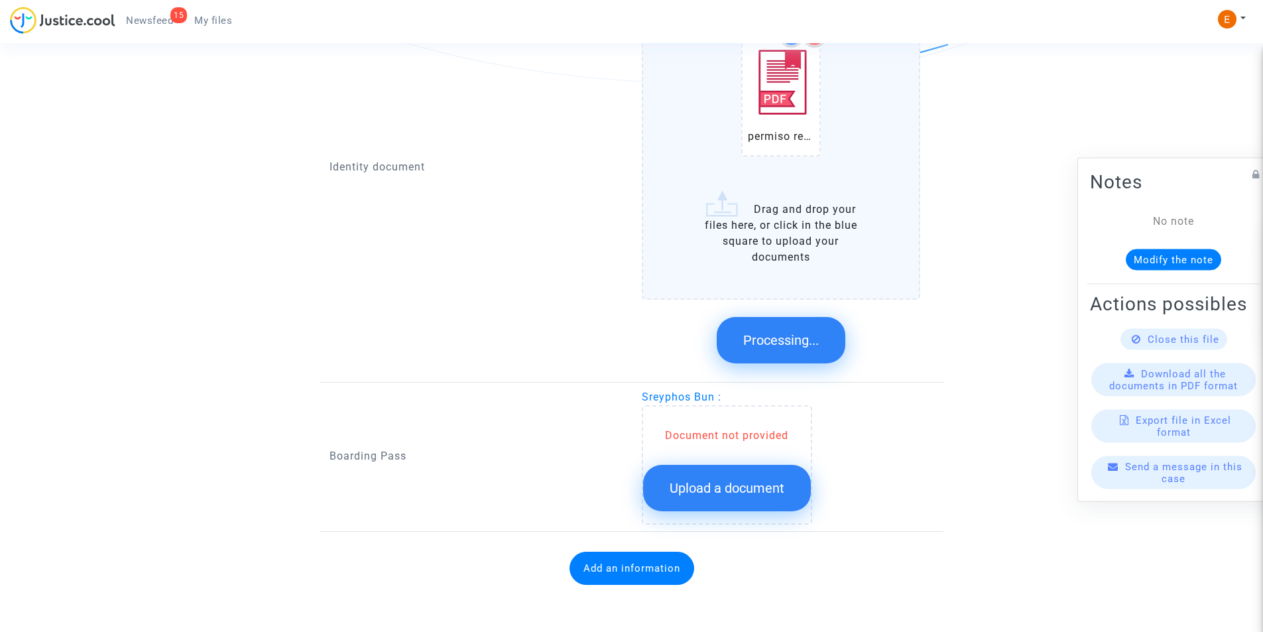
scroll to position [830, 0]
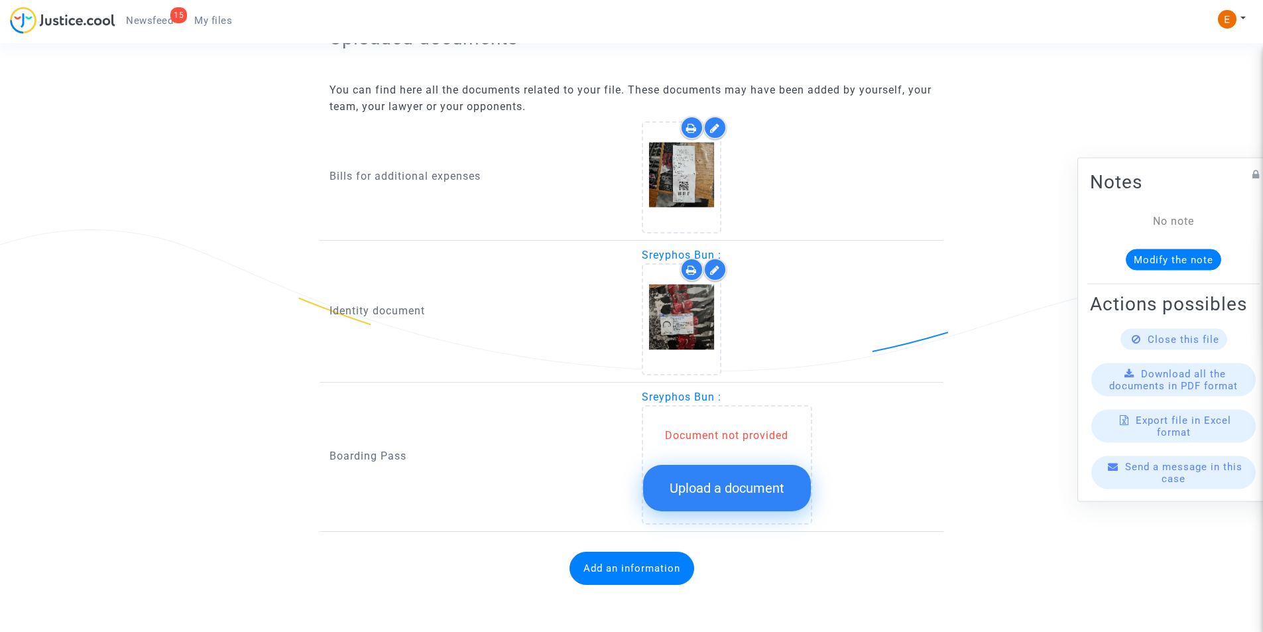
click at [701, 485] on span "Upload a document" at bounding box center [727, 488] width 115 height 16
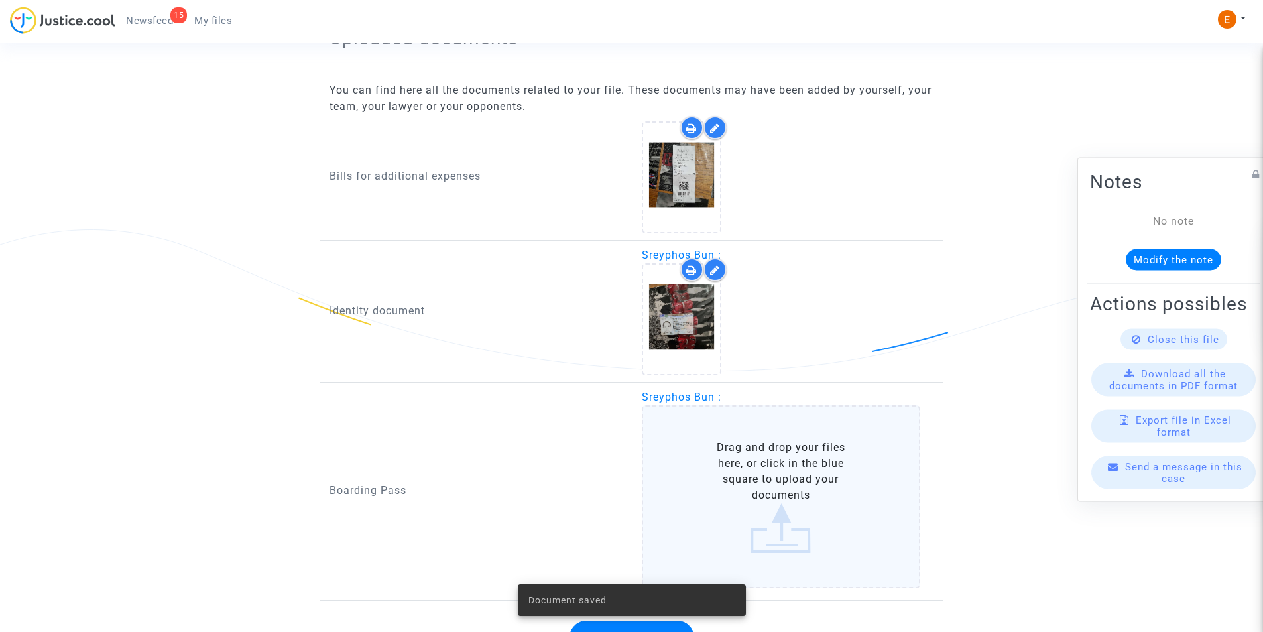
click at [704, 475] on label "Drag and drop your files here, or click in the blue square to upload your docum…" at bounding box center [781, 496] width 279 height 183
click at [0, 0] on input "Drag and drop your files here, or click in the blue square to upload your docum…" at bounding box center [0, 0] width 0 height 0
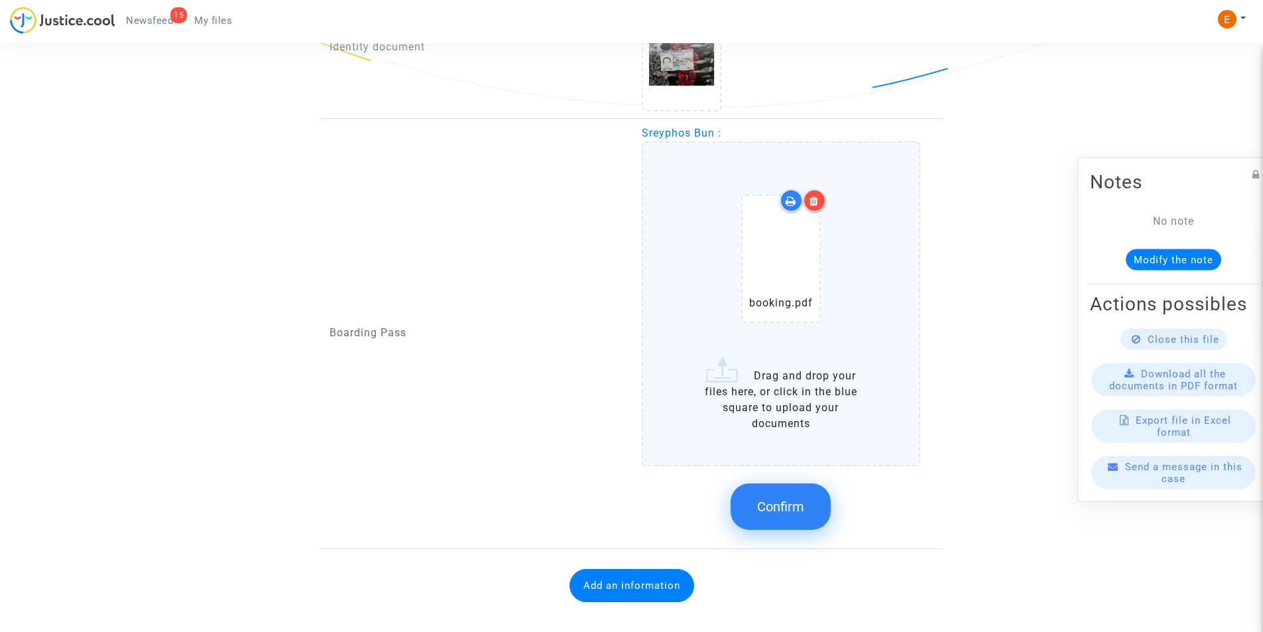
scroll to position [1095, 0]
drag, startPoint x: 621, startPoint y: 582, endPoint x: 959, endPoint y: 547, distance: 340.0
click at [792, 515] on button "Confirm" at bounding box center [781, 505] width 100 height 46
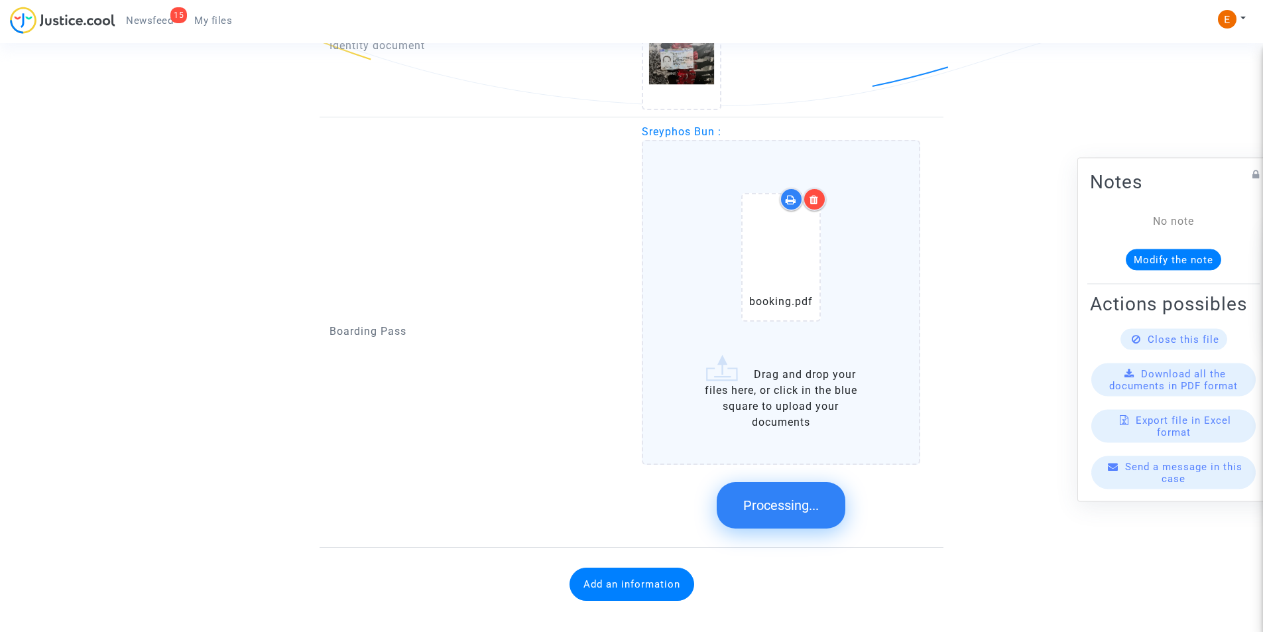
click at [617, 574] on button "Add an information" at bounding box center [632, 584] width 125 height 33
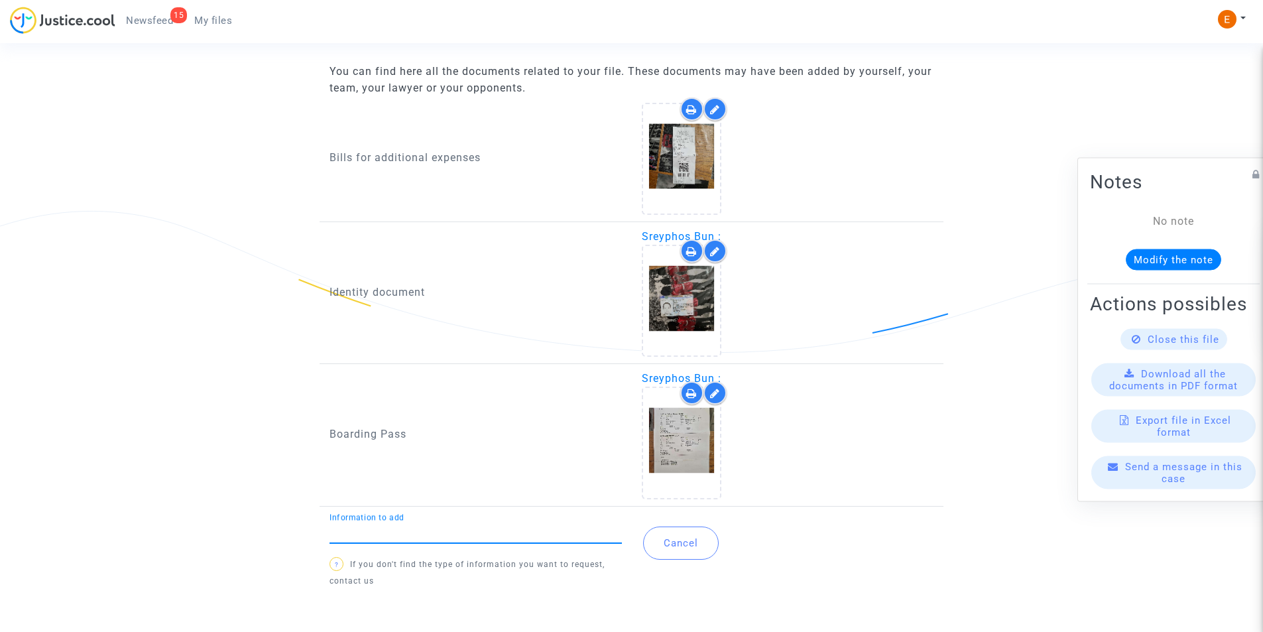
scroll to position [849, 0]
click at [436, 531] on input "Information to add" at bounding box center [476, 532] width 292 height 12
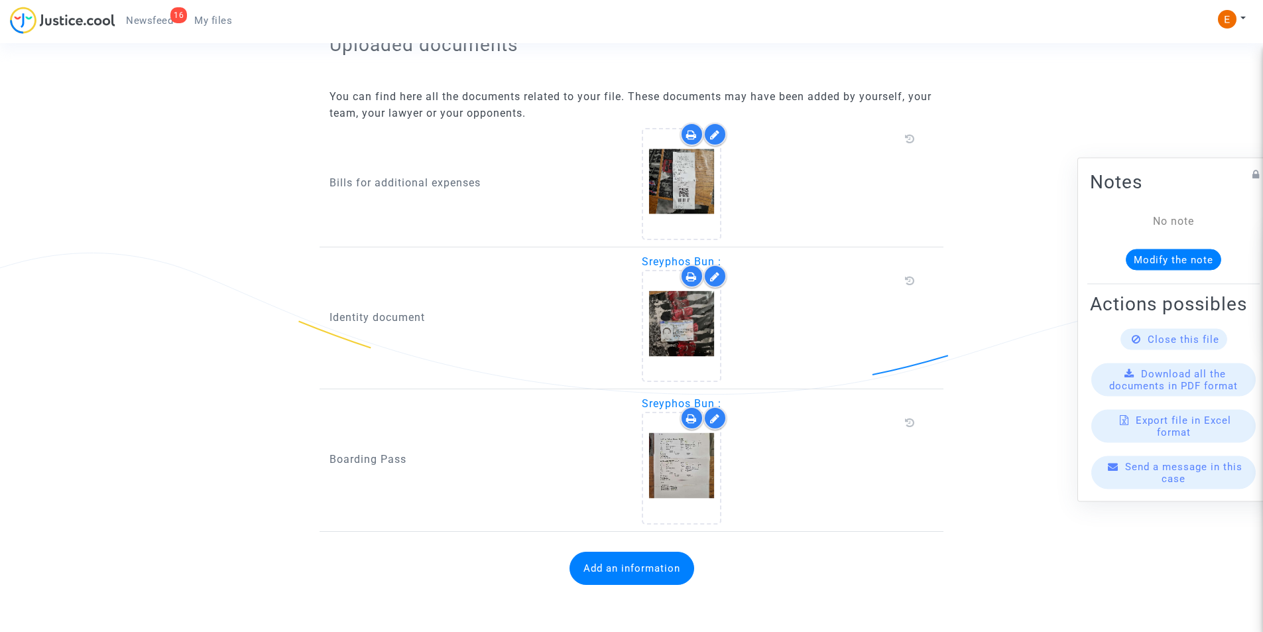
click at [607, 560] on button "Add an information" at bounding box center [632, 568] width 125 height 33
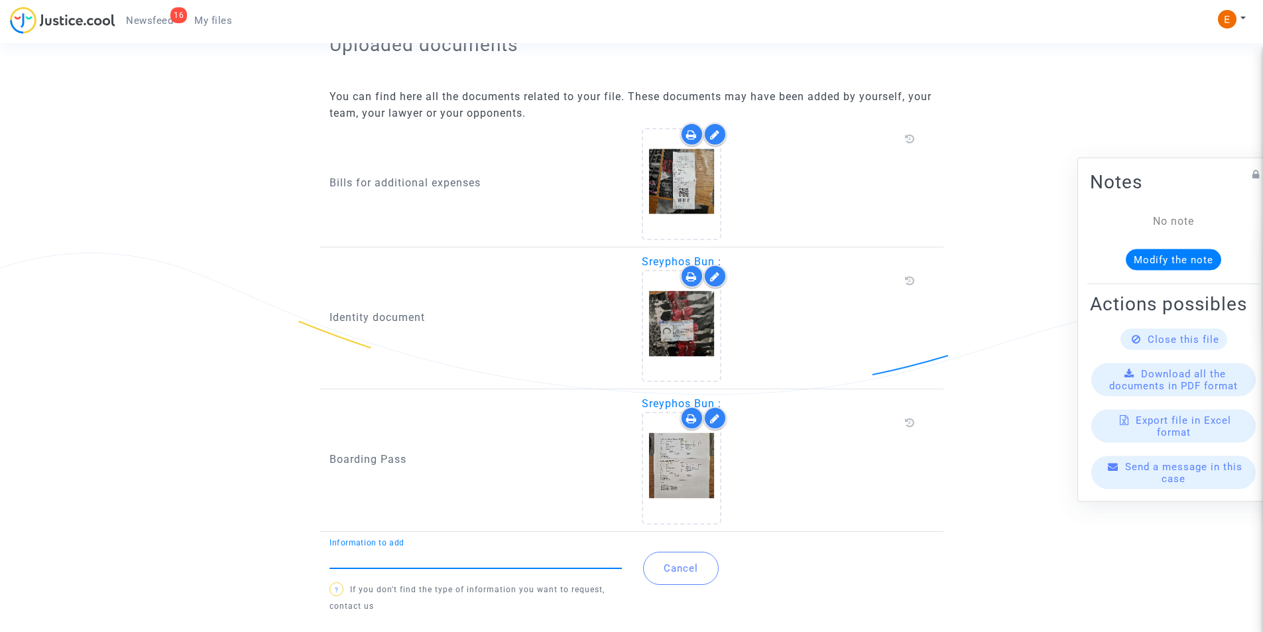
click at [506, 558] on input "Information to add" at bounding box center [476, 558] width 292 height 12
type input "Flight report"
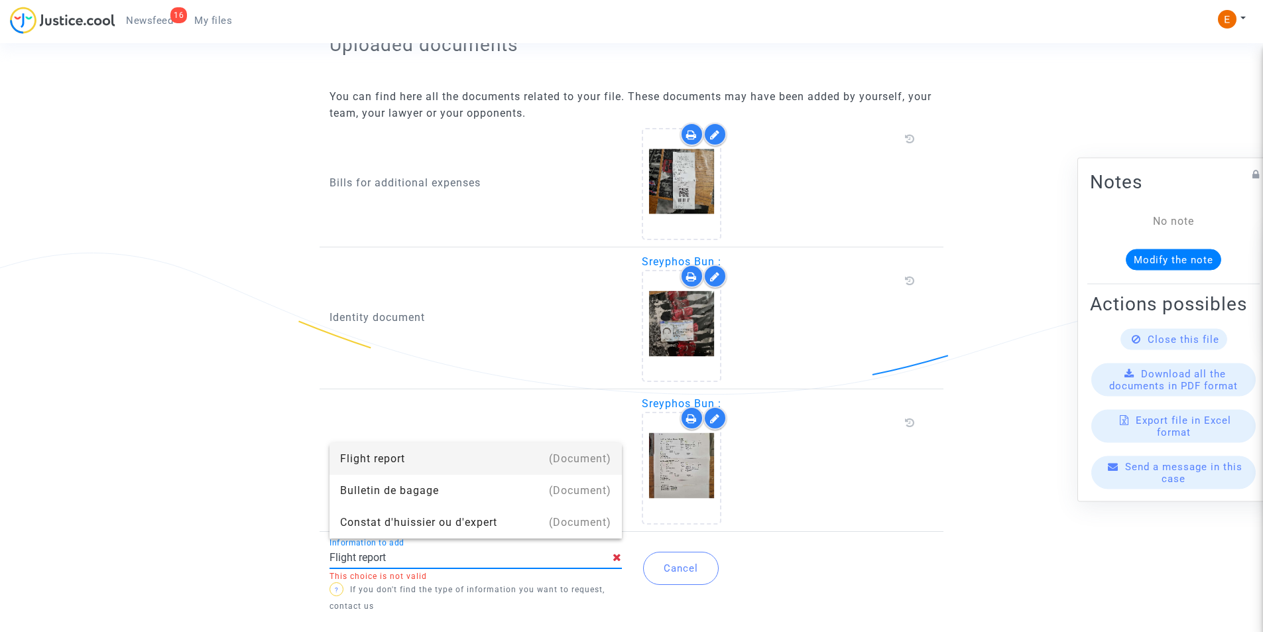
click at [443, 457] on div "Flight report" at bounding box center [475, 459] width 271 height 32
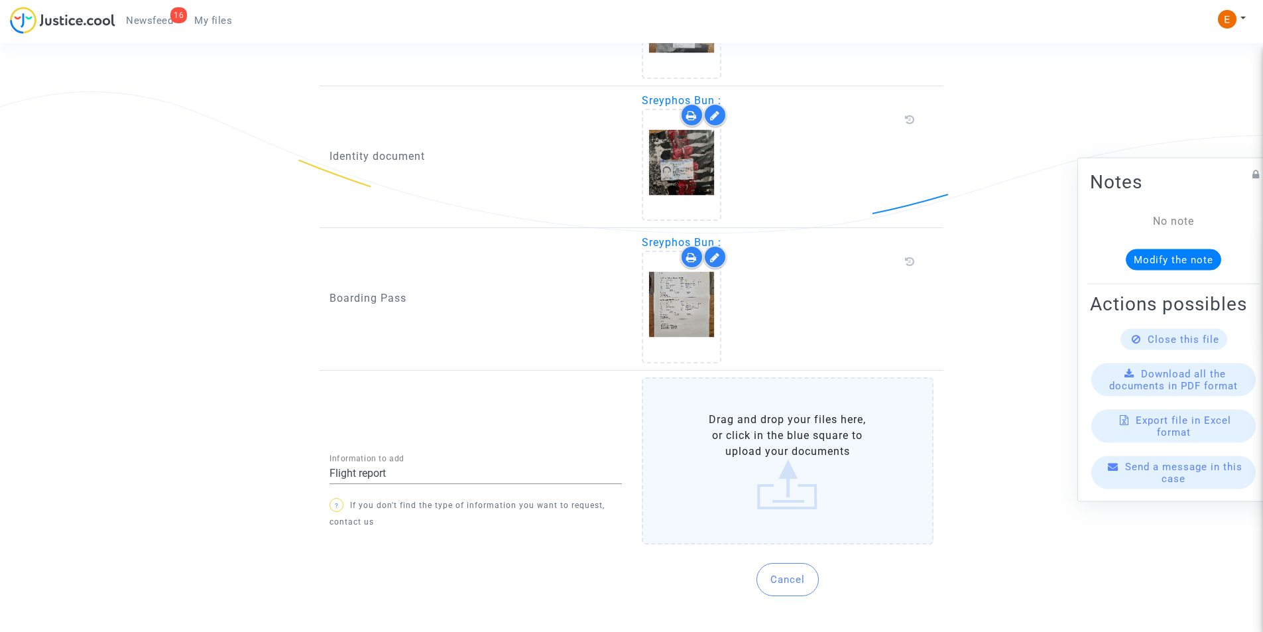
scroll to position [986, 0]
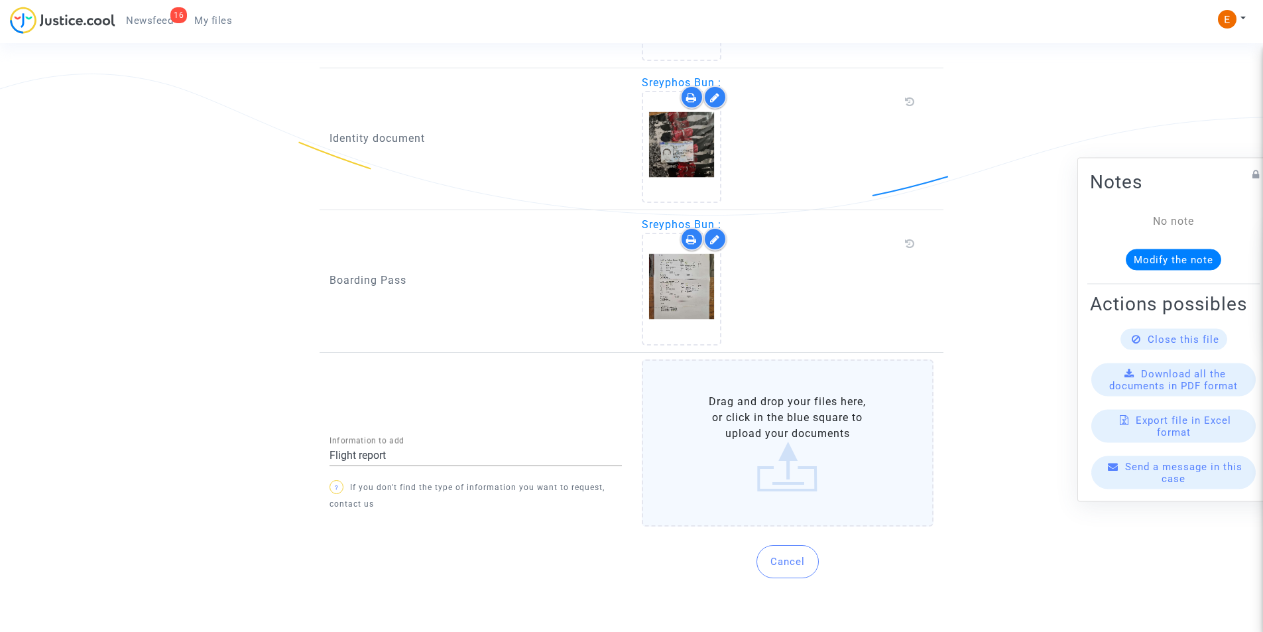
click at [768, 468] on label "Drag and drop your files here, or click in the blue square to upload your docum…" at bounding box center [788, 442] width 292 height 167
click at [0, 0] on input "Drag and drop your files here, or click in the blue square to upload your docum…" at bounding box center [0, 0] width 0 height 0
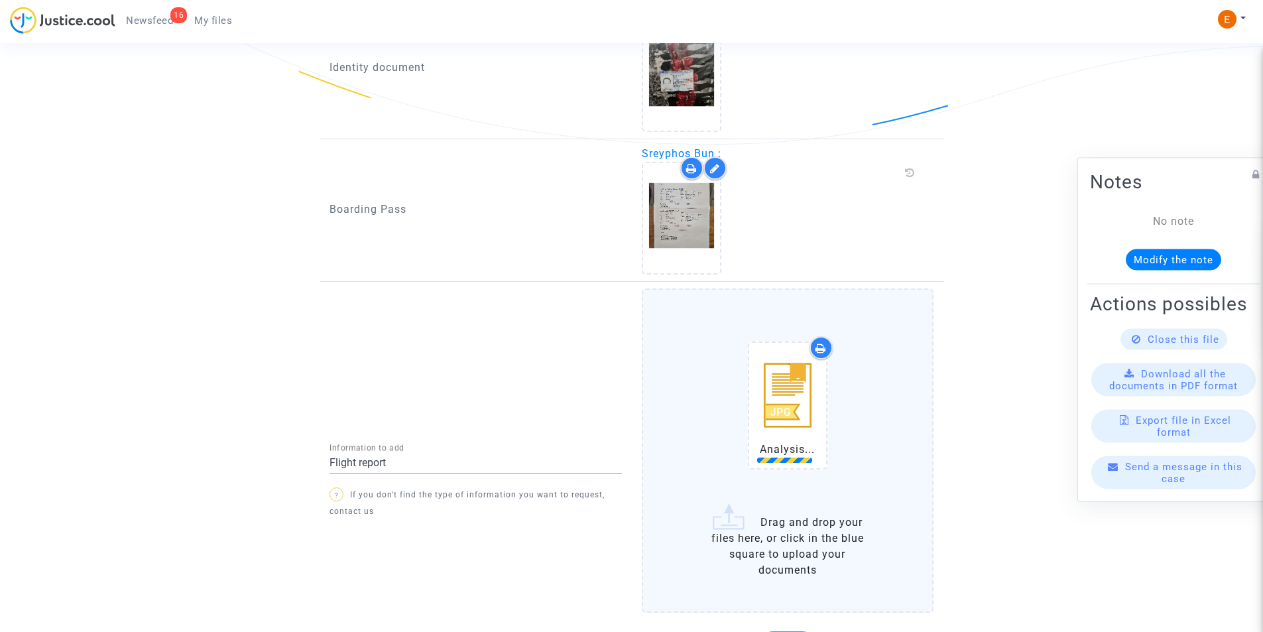
scroll to position [1143, 0]
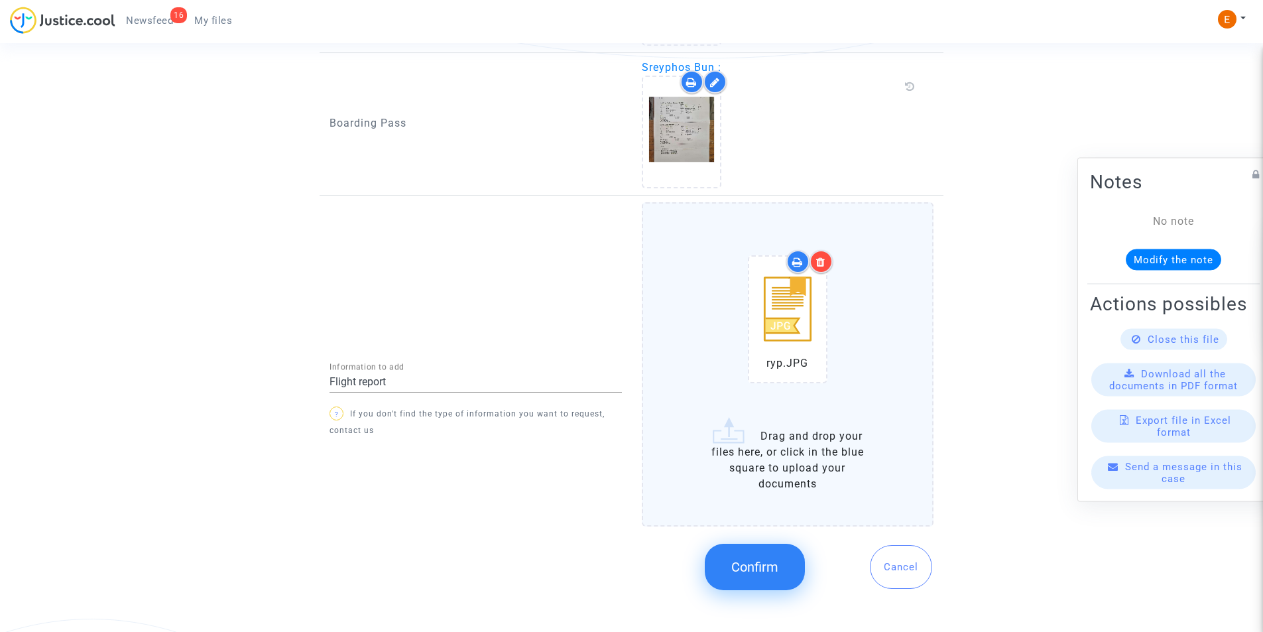
click at [790, 465] on label "ryp.JPG Drag and drop your files here, or click in the blue square to upload yo…" at bounding box center [788, 364] width 292 height 324
click at [0, 0] on input "ryp.JPG Drag and drop your files here, or click in the blue square to upload yo…" at bounding box center [0, 0] width 0 height 0
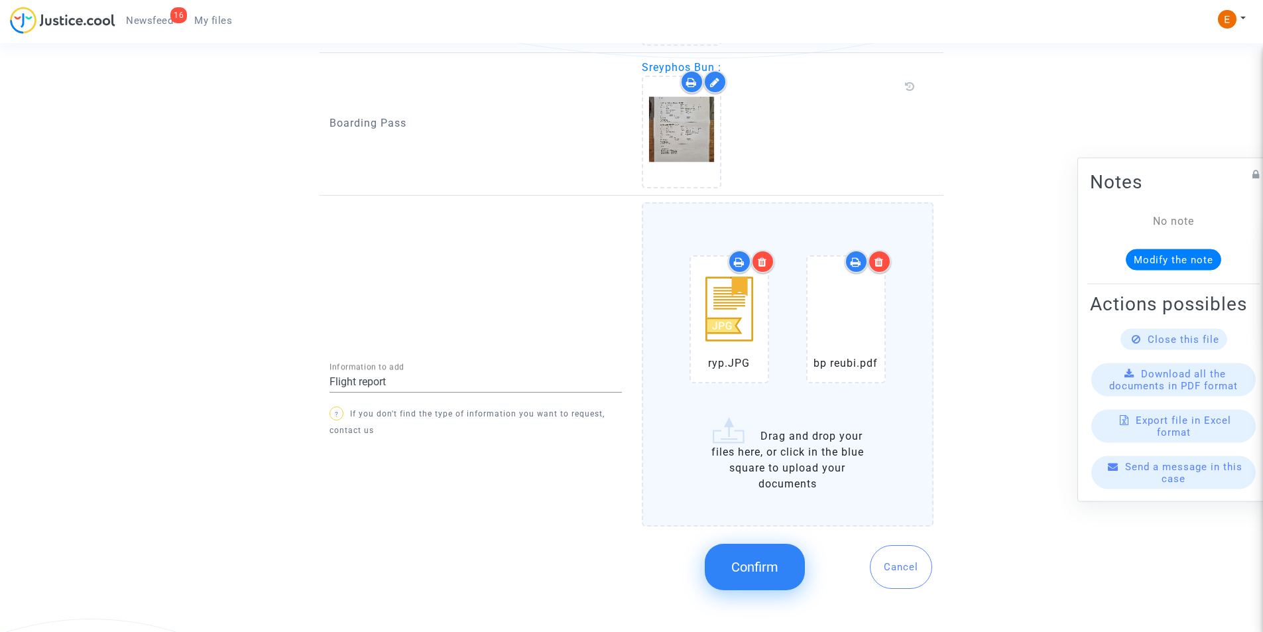
click at [760, 552] on button "Confirm" at bounding box center [755, 567] width 100 height 46
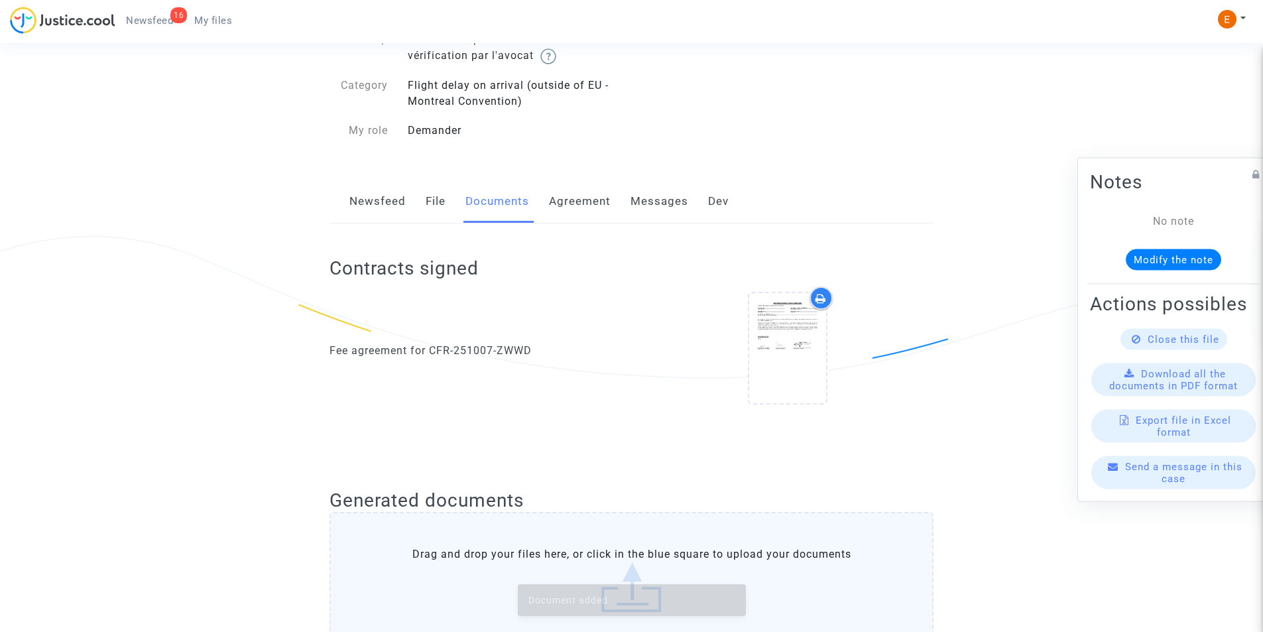
scroll to position [0, 0]
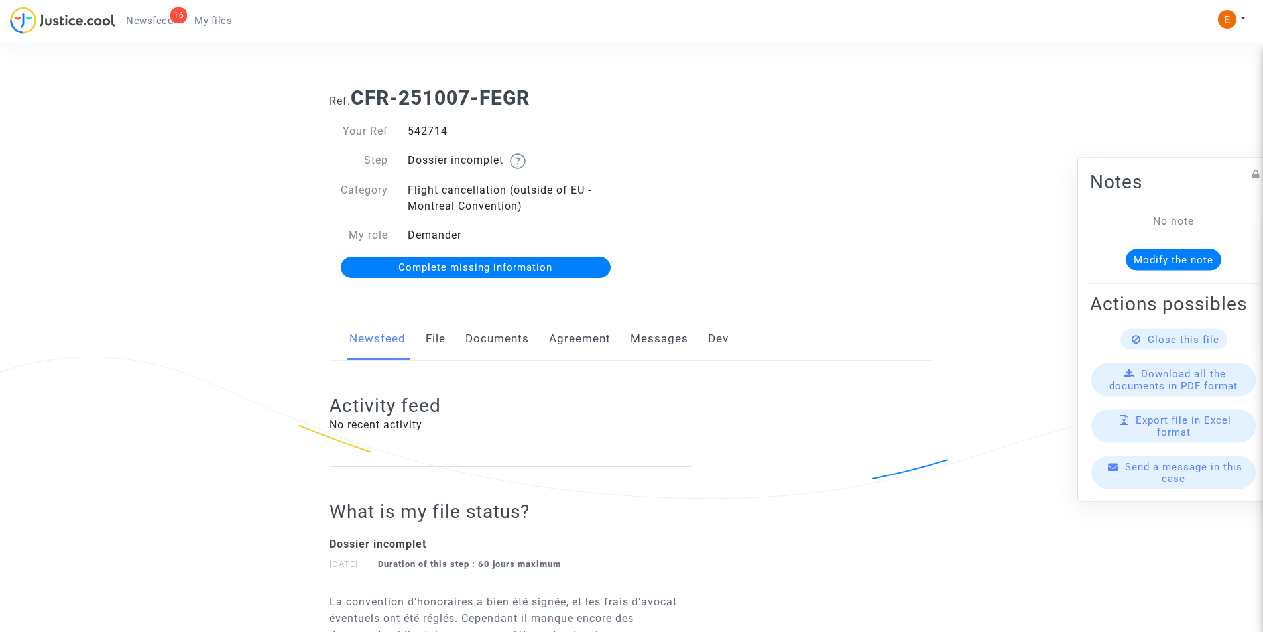
click at [488, 342] on link "Documents" at bounding box center [497, 339] width 64 height 44
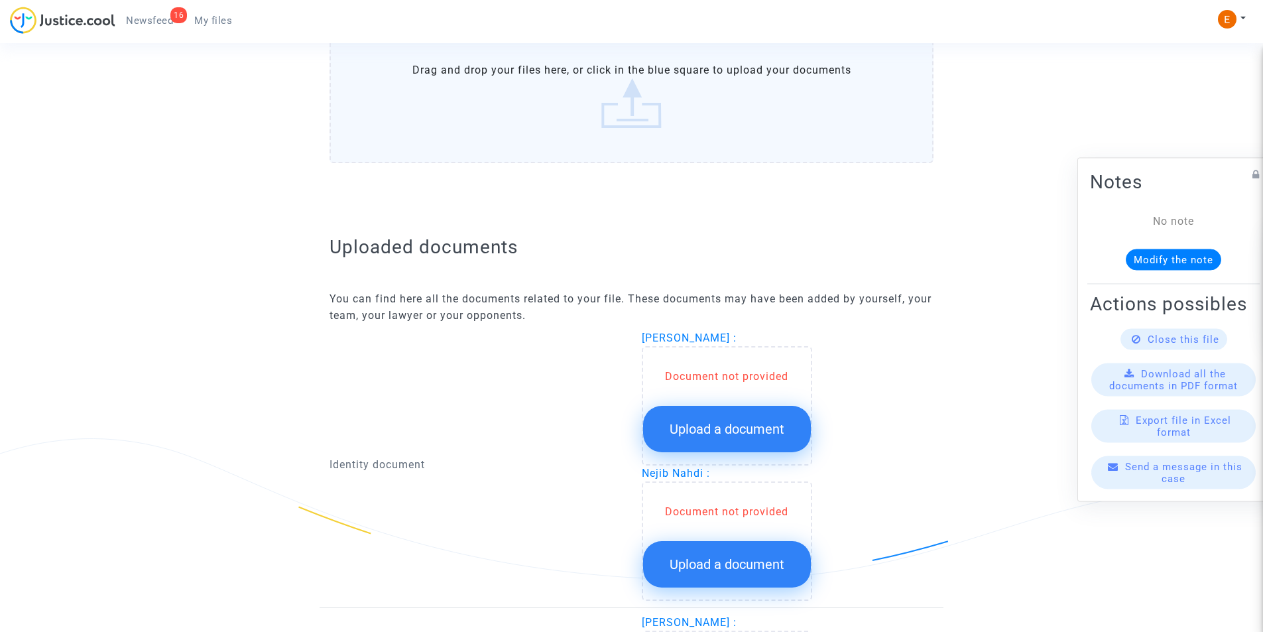
scroll to position [663, 0]
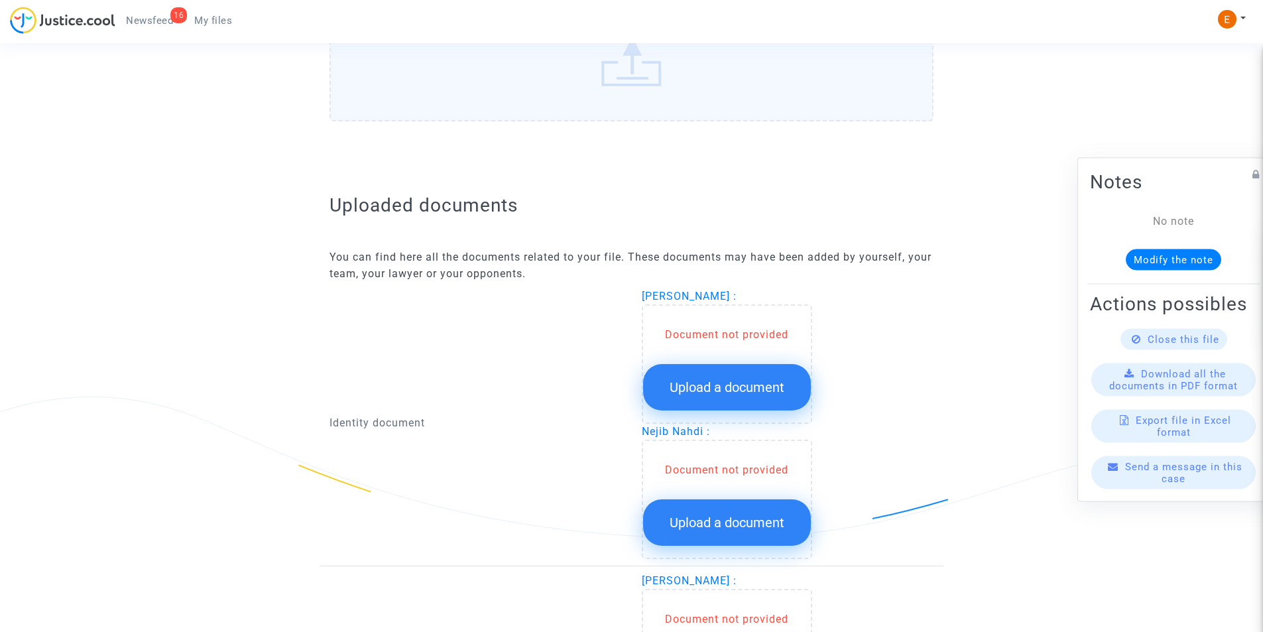
click at [691, 404] on button "Upload a document" at bounding box center [727, 387] width 168 height 46
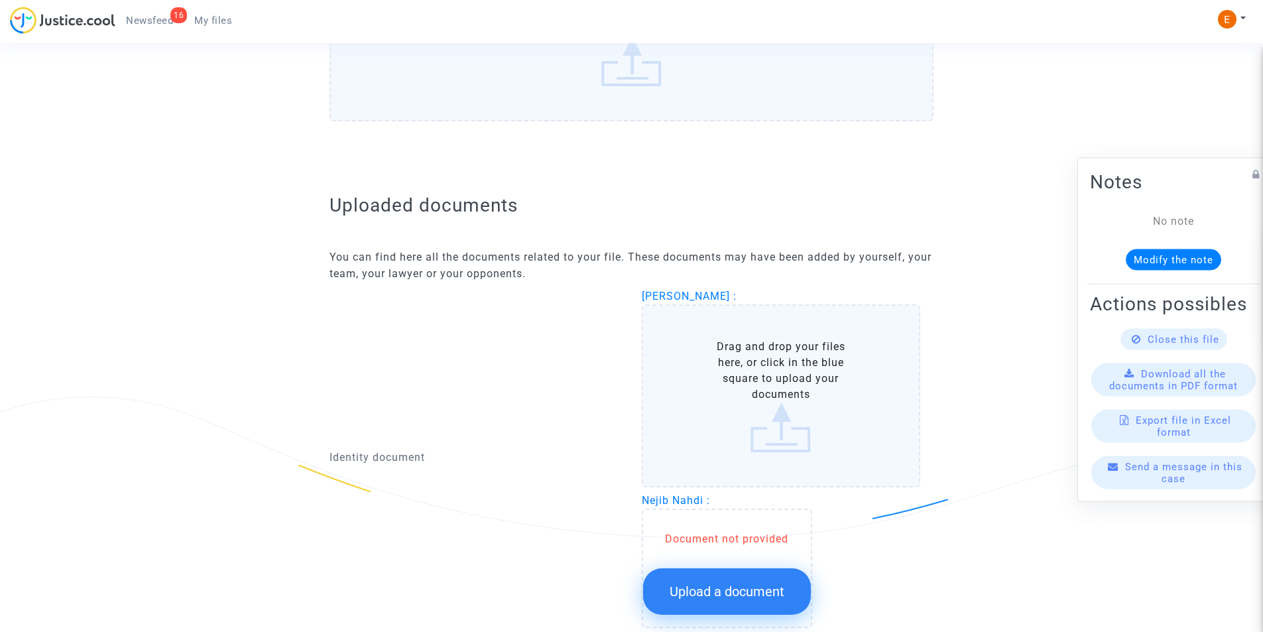
click at [698, 384] on label "Drag and drop your files here, or click in the blue square to upload your docum…" at bounding box center [781, 395] width 279 height 183
click at [0, 0] on input "Drag and drop your files here, or click in the blue square to upload your docum…" at bounding box center [0, 0] width 0 height 0
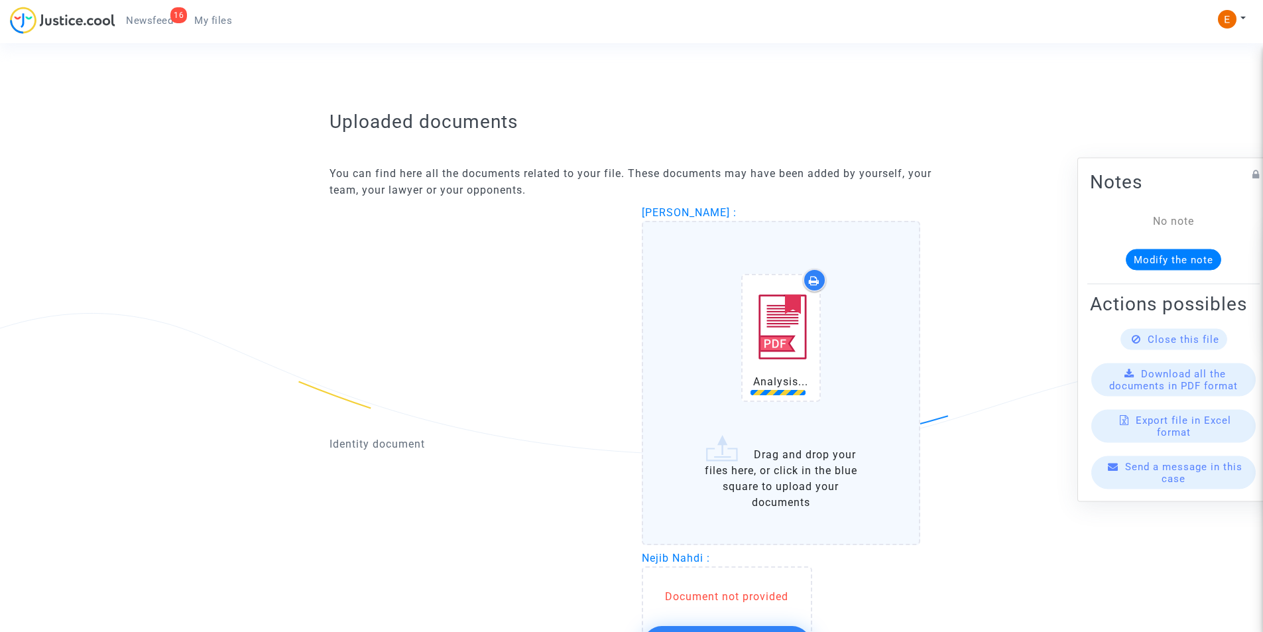
scroll to position [862, 0]
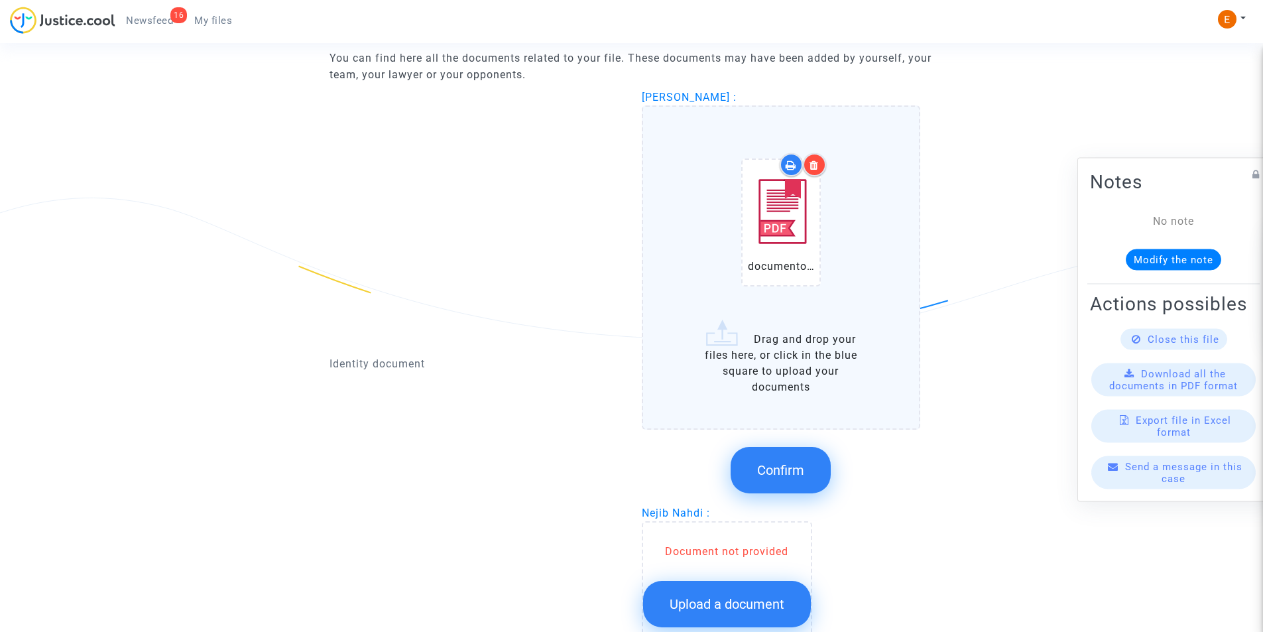
click at [788, 471] on span "Confirm" at bounding box center [780, 470] width 47 height 16
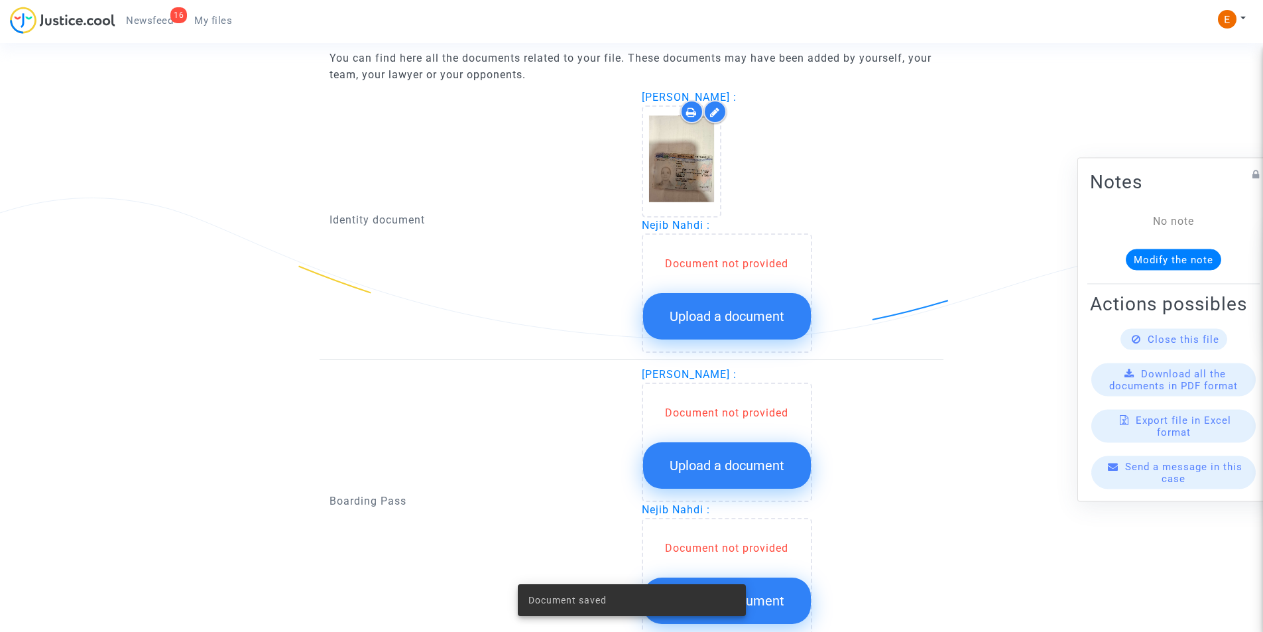
click at [705, 328] on button "Upload a document" at bounding box center [727, 316] width 168 height 46
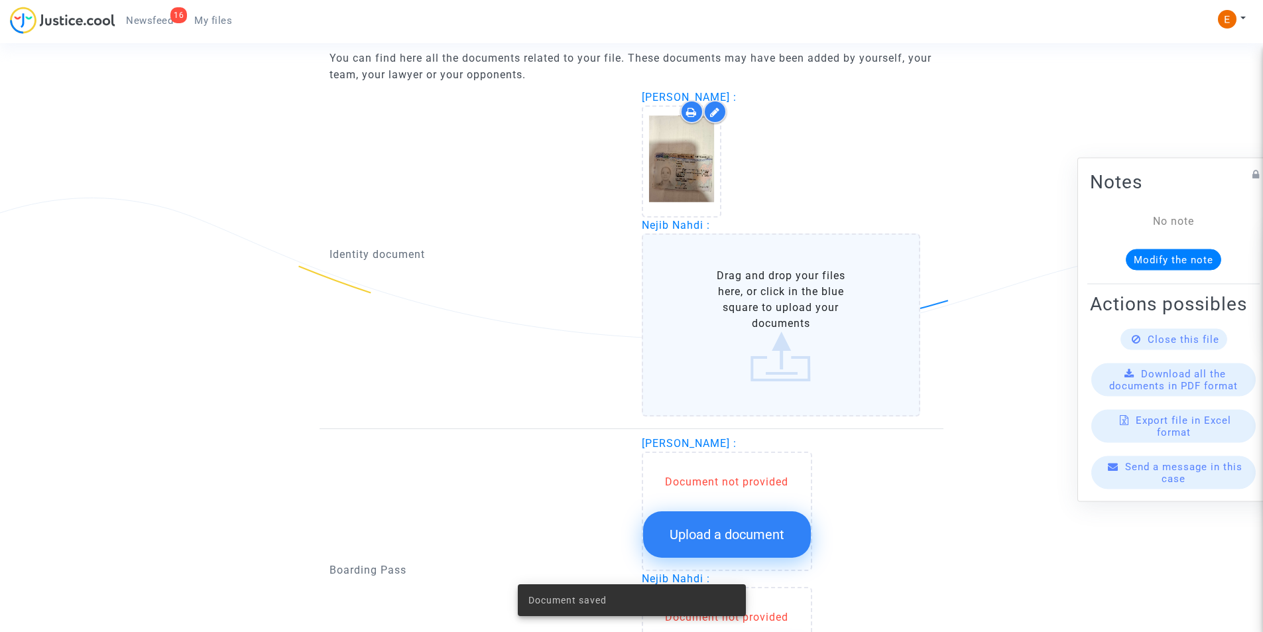
click at [705, 316] on label "Drag and drop your files here, or click in the blue square to upload your docum…" at bounding box center [781, 324] width 279 height 183
click at [0, 0] on input "Drag and drop your files here, or click in the blue square to upload your docum…" at bounding box center [0, 0] width 0 height 0
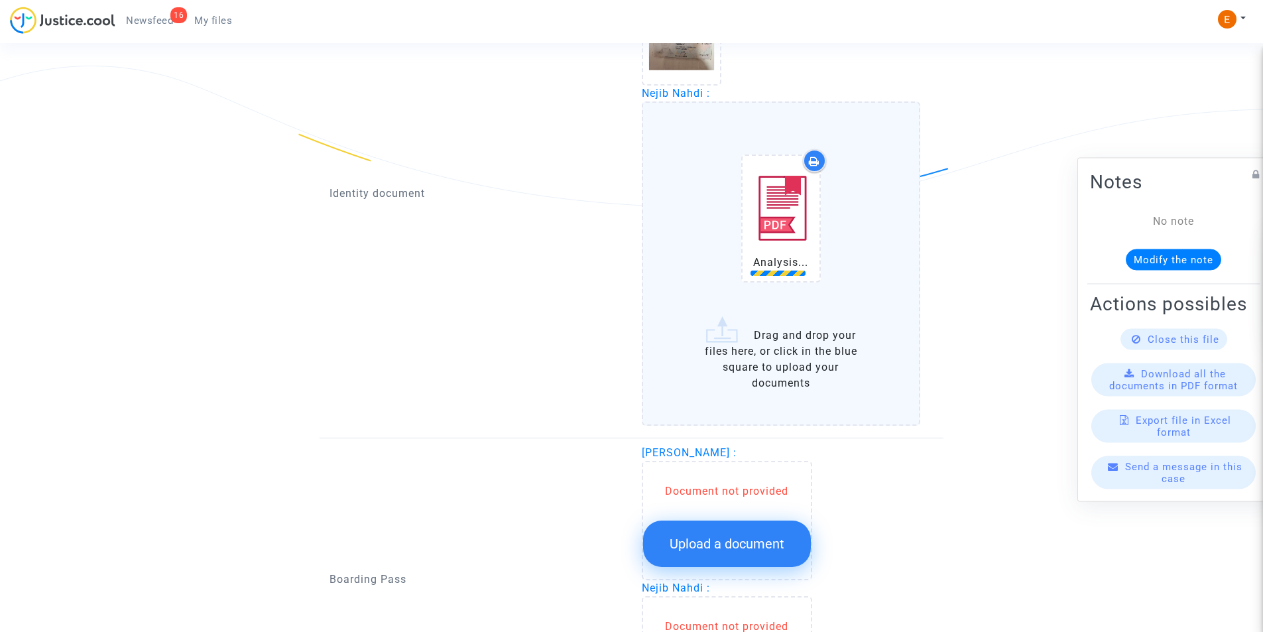
scroll to position [995, 0]
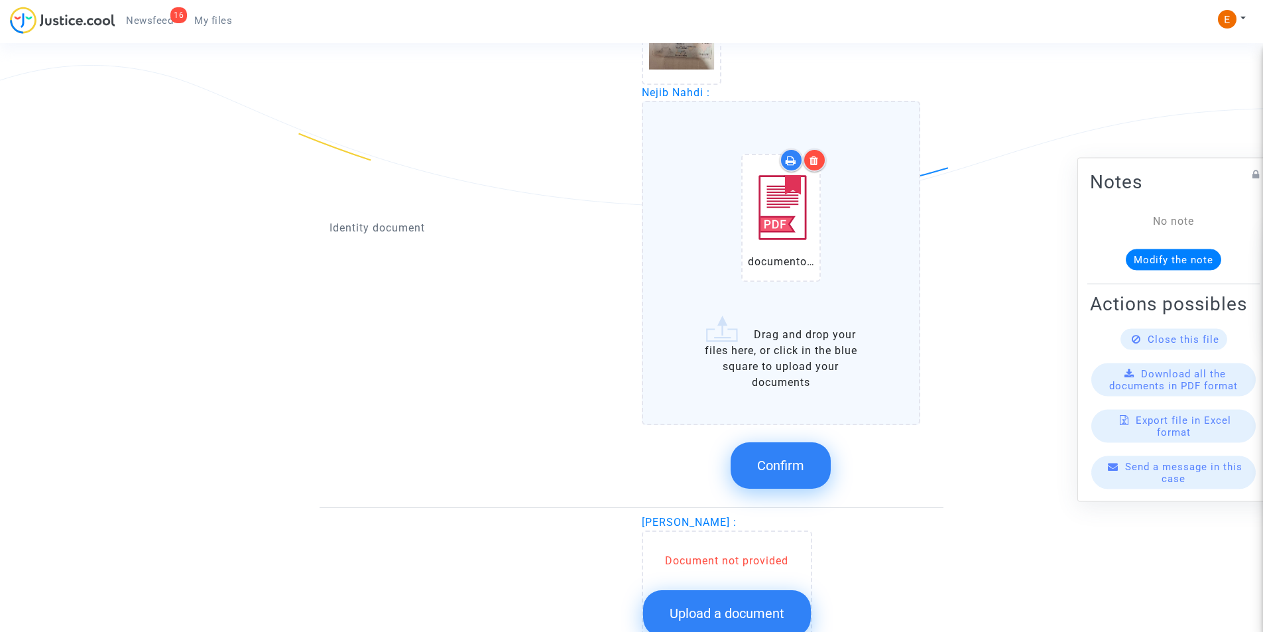
click at [780, 467] on span "Confirm" at bounding box center [780, 465] width 47 height 16
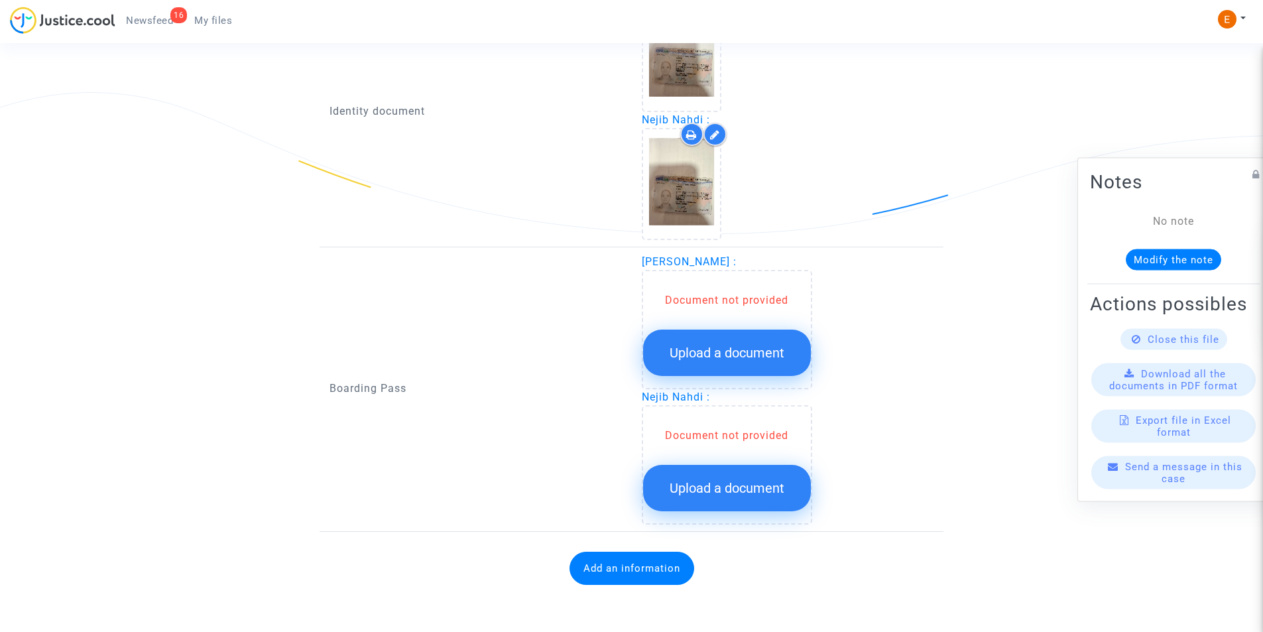
scroll to position [967, 0]
click at [707, 365] on button "Upload a document" at bounding box center [727, 353] width 168 height 46
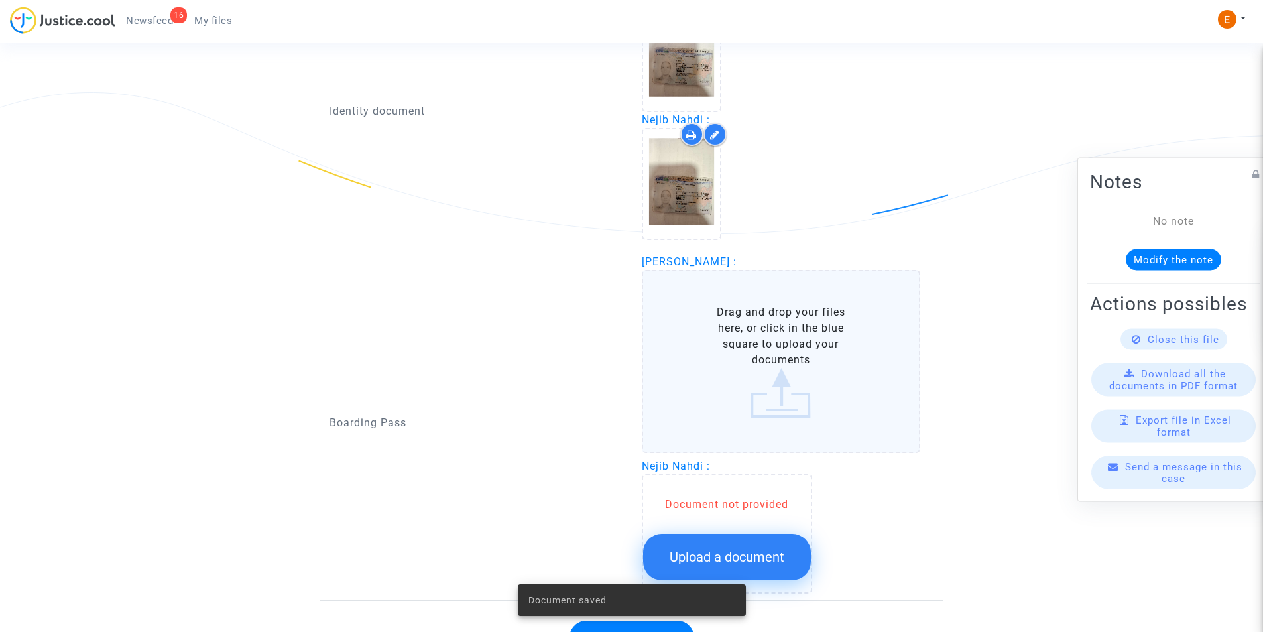
click at [707, 365] on label "Drag and drop your files here, or click in the blue square to upload your docum…" at bounding box center [781, 361] width 279 height 183
click at [0, 0] on input "Drag and drop your files here, or click in the blue square to upload your docum…" at bounding box center [0, 0] width 0 height 0
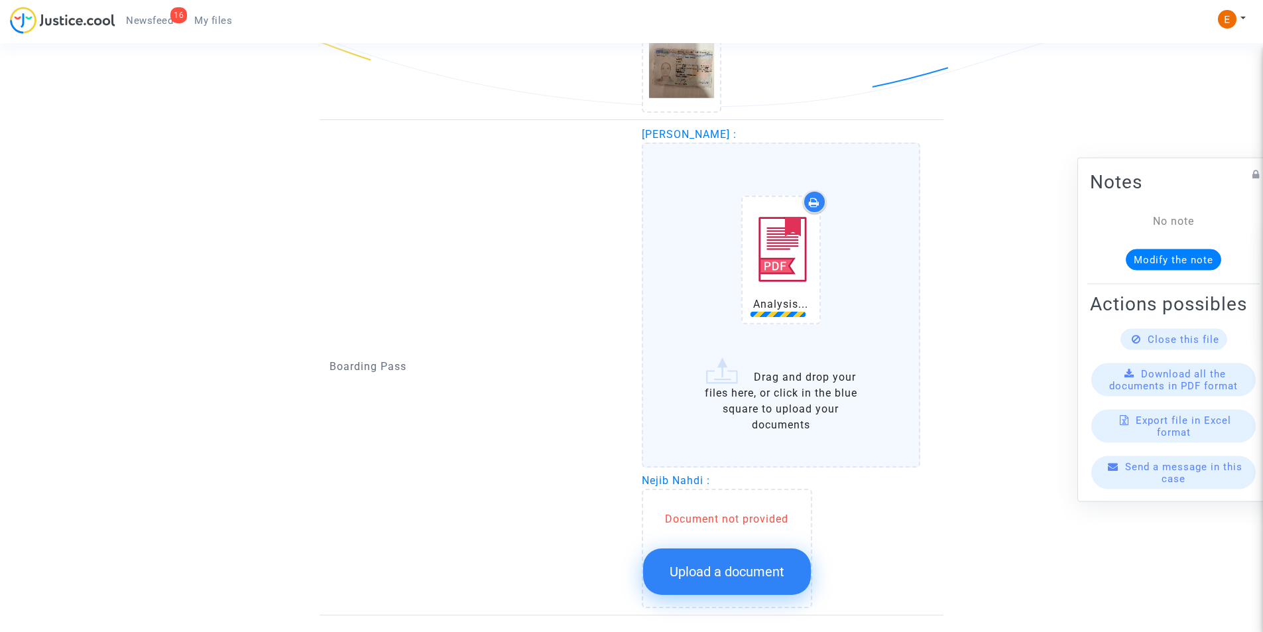
scroll to position [1166, 0]
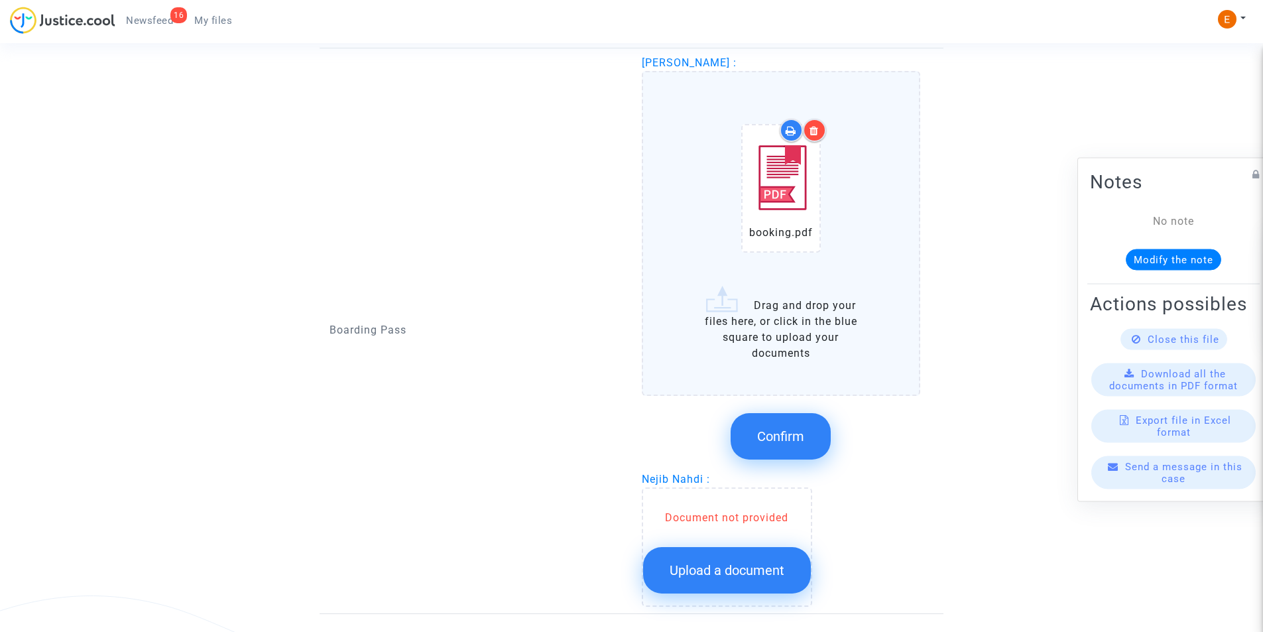
click at [780, 434] on span "Confirm" at bounding box center [780, 436] width 47 height 16
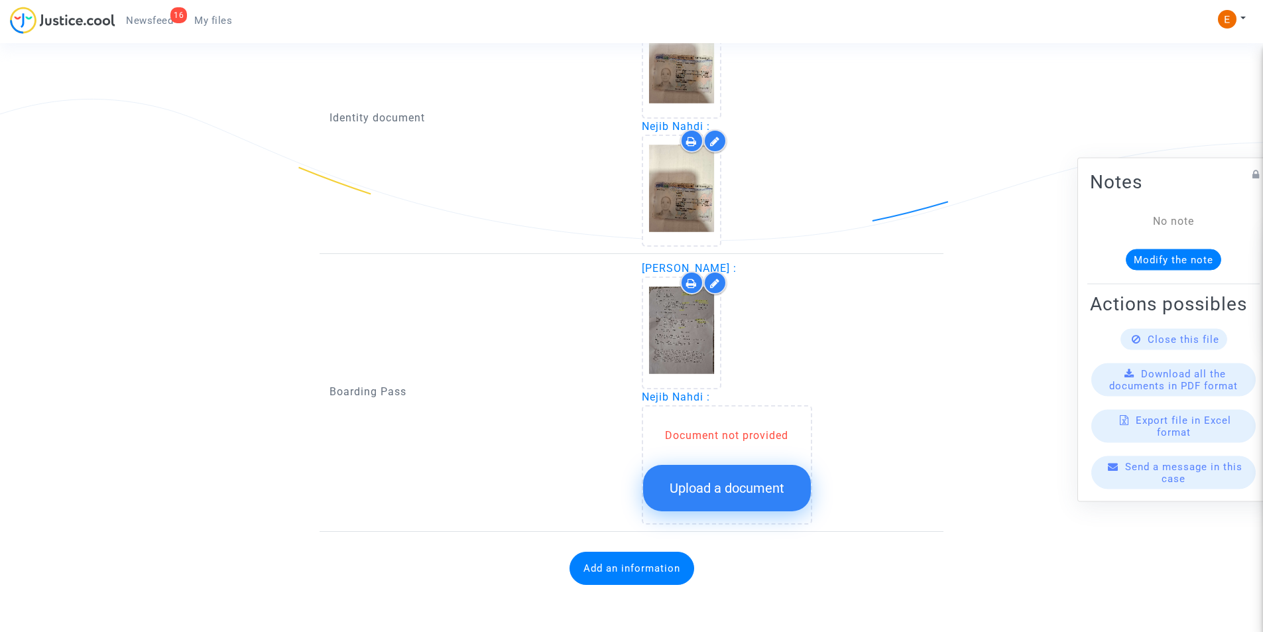
scroll to position [961, 0]
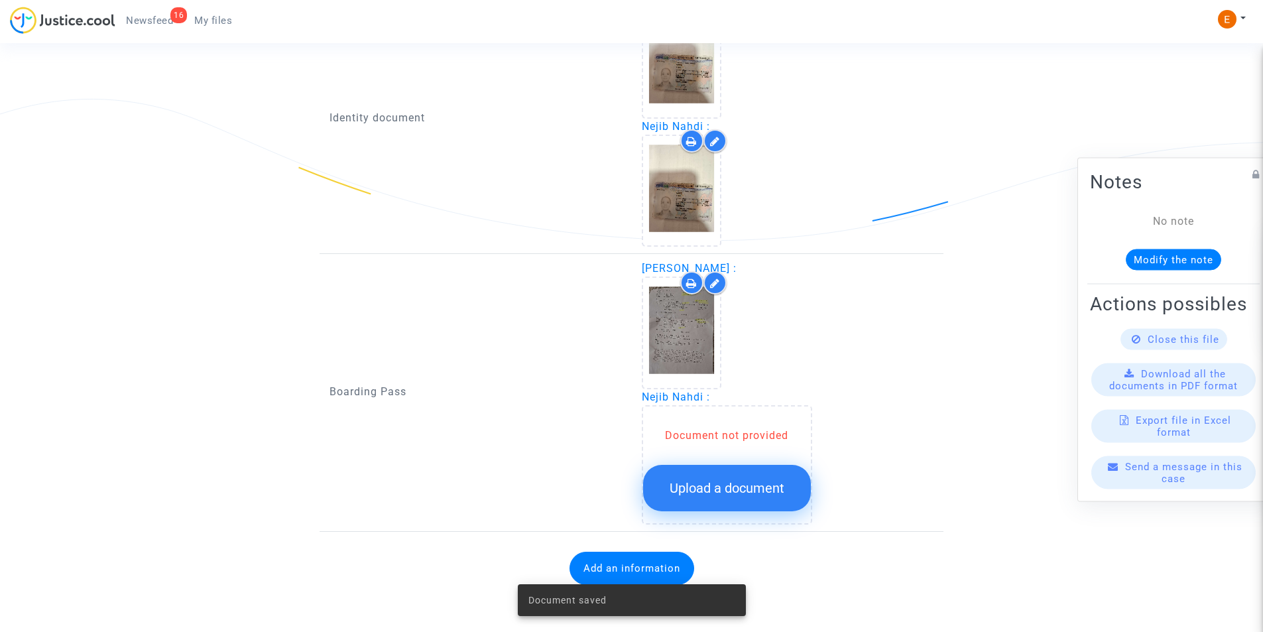
drag, startPoint x: 732, startPoint y: 514, endPoint x: 735, endPoint y: 508, distance: 6.8
click at [732, 513] on div "Document not provided Upload a document" at bounding box center [727, 464] width 170 height 119
click at [733, 491] on span "Upload a document" at bounding box center [727, 488] width 115 height 16
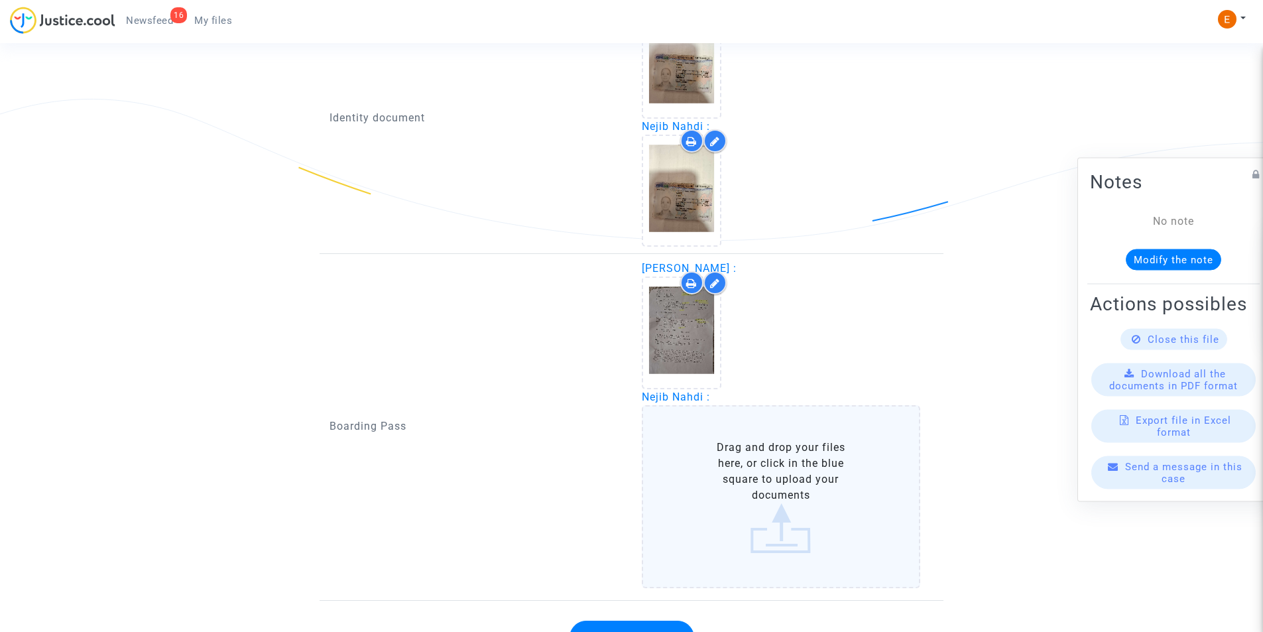
click at [733, 468] on label "Drag and drop your files here, or click in the blue square to upload your docum…" at bounding box center [781, 496] width 279 height 183
click at [0, 0] on input "Drag and drop your files here, or click in the blue square to upload your docum…" at bounding box center [0, 0] width 0 height 0
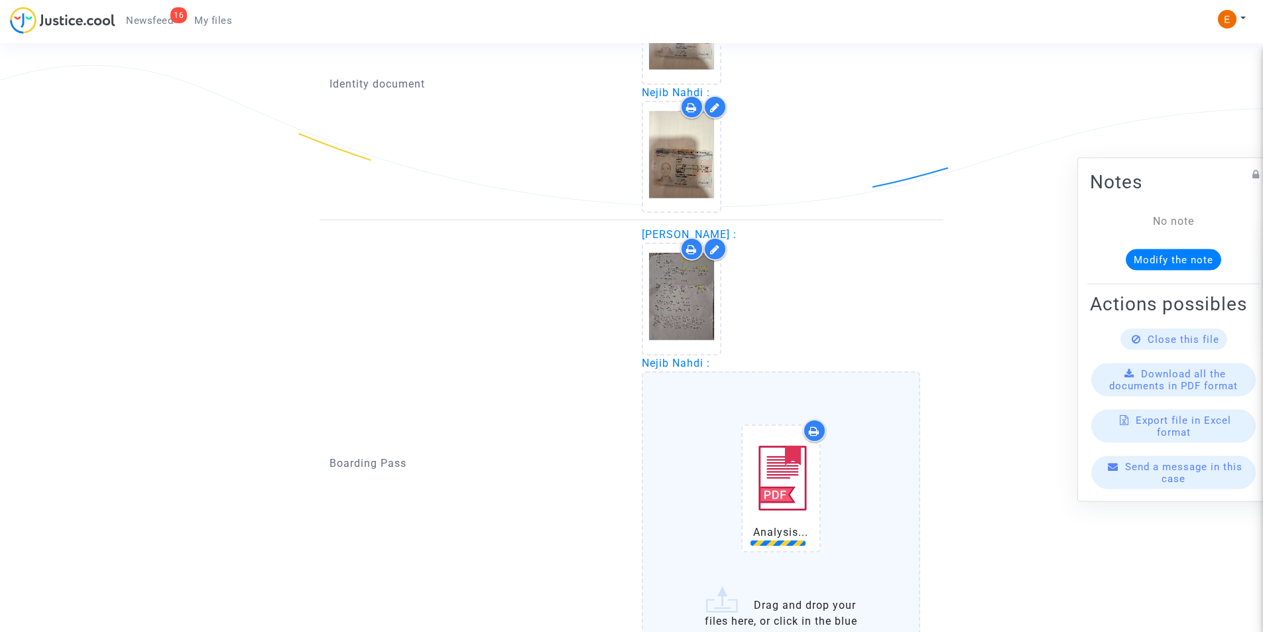
scroll to position [1027, 0]
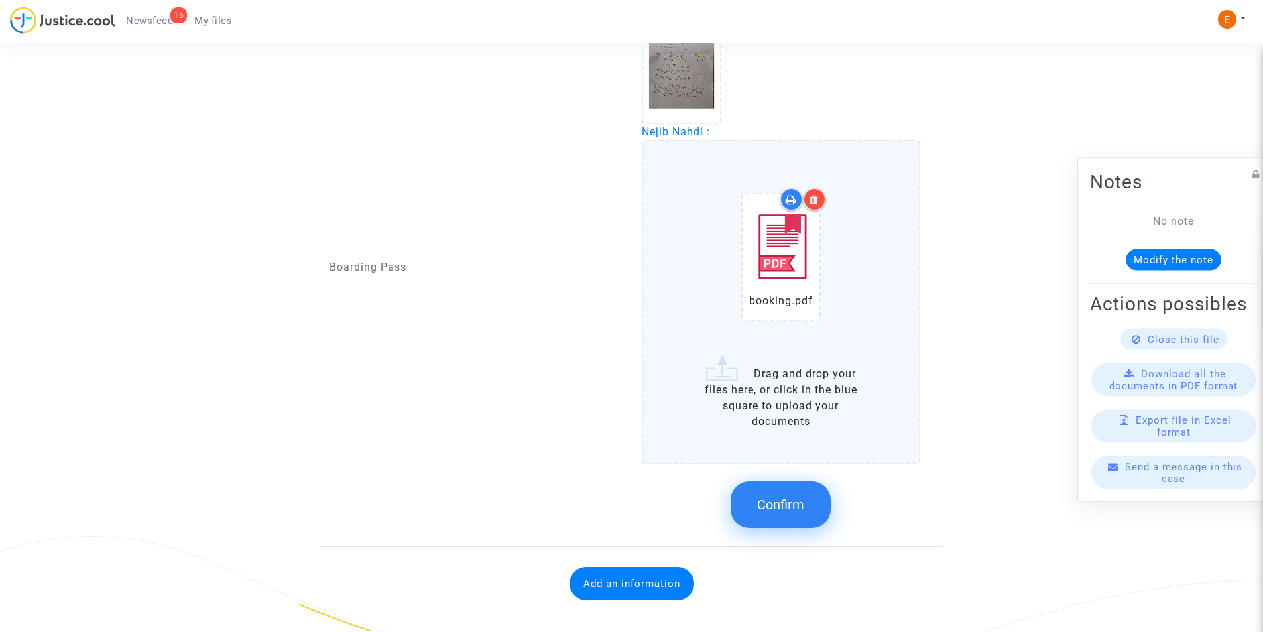
click at [777, 508] on span "Confirm" at bounding box center [780, 505] width 47 height 16
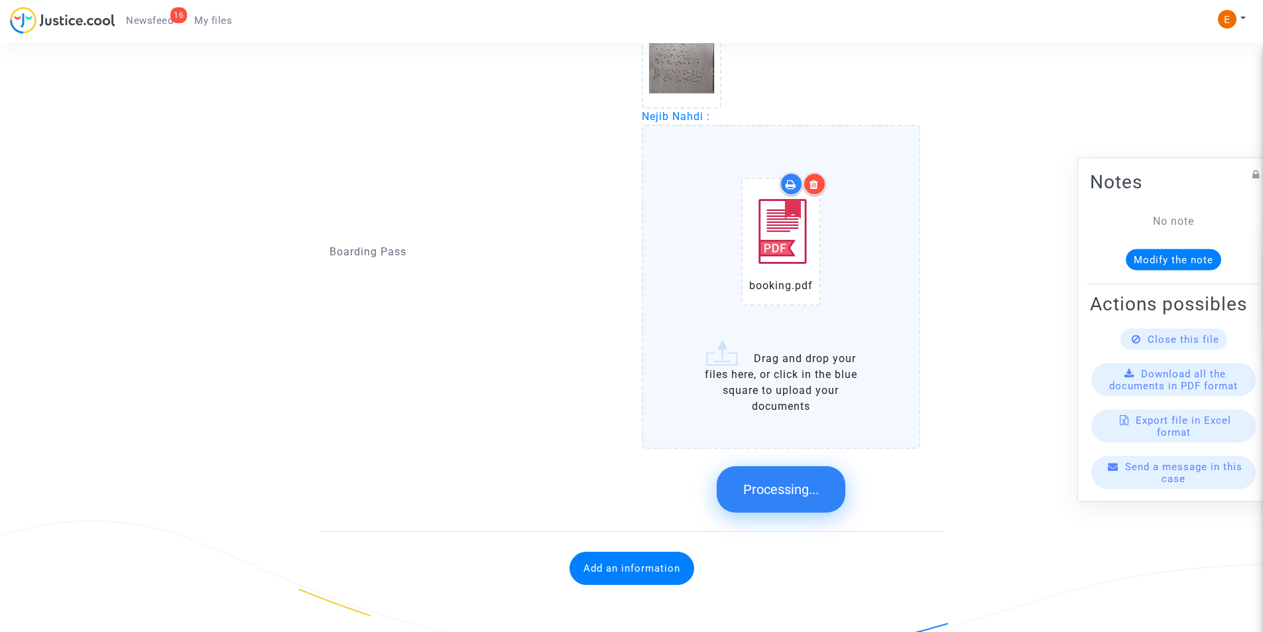
scroll to position [953, 0]
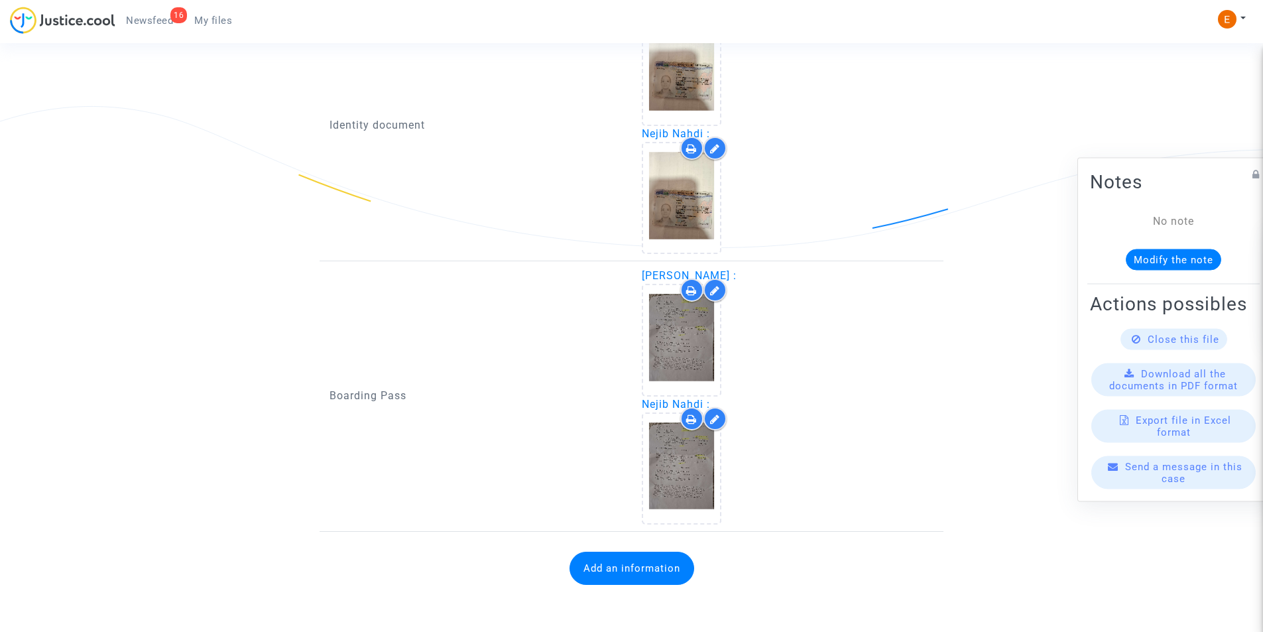
click at [615, 562] on button "Add an information" at bounding box center [632, 568] width 125 height 33
click at [644, 571] on button "Add an information" at bounding box center [632, 568] width 125 height 33
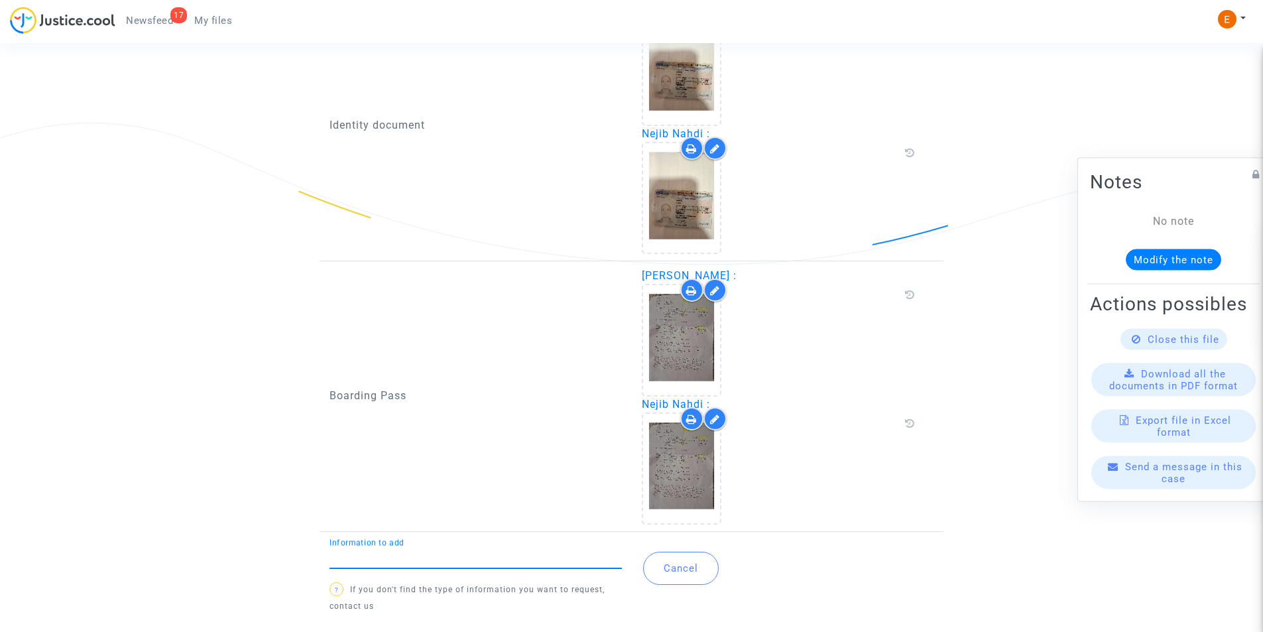
click at [478, 546] on div "Information to add" at bounding box center [476, 553] width 292 height 30
click at [472, 559] on input "Information to add" at bounding box center [476, 558] width 292 height 12
type input "Flight report"
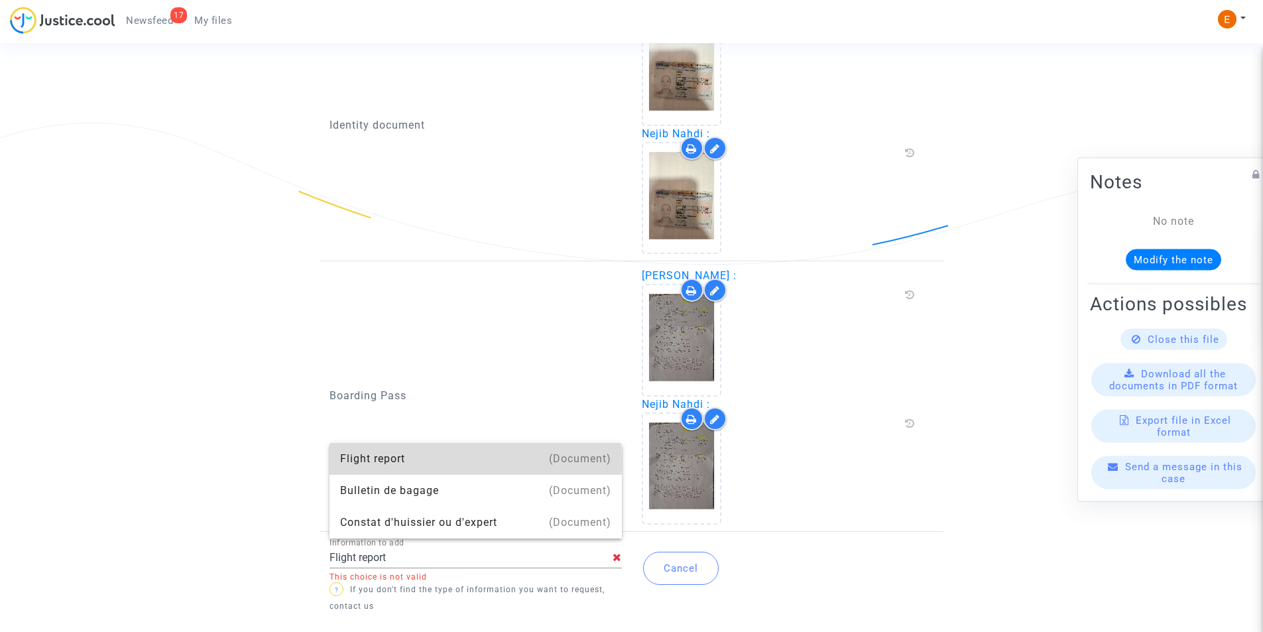
click at [379, 461] on div "Flight report" at bounding box center [475, 459] width 271 height 32
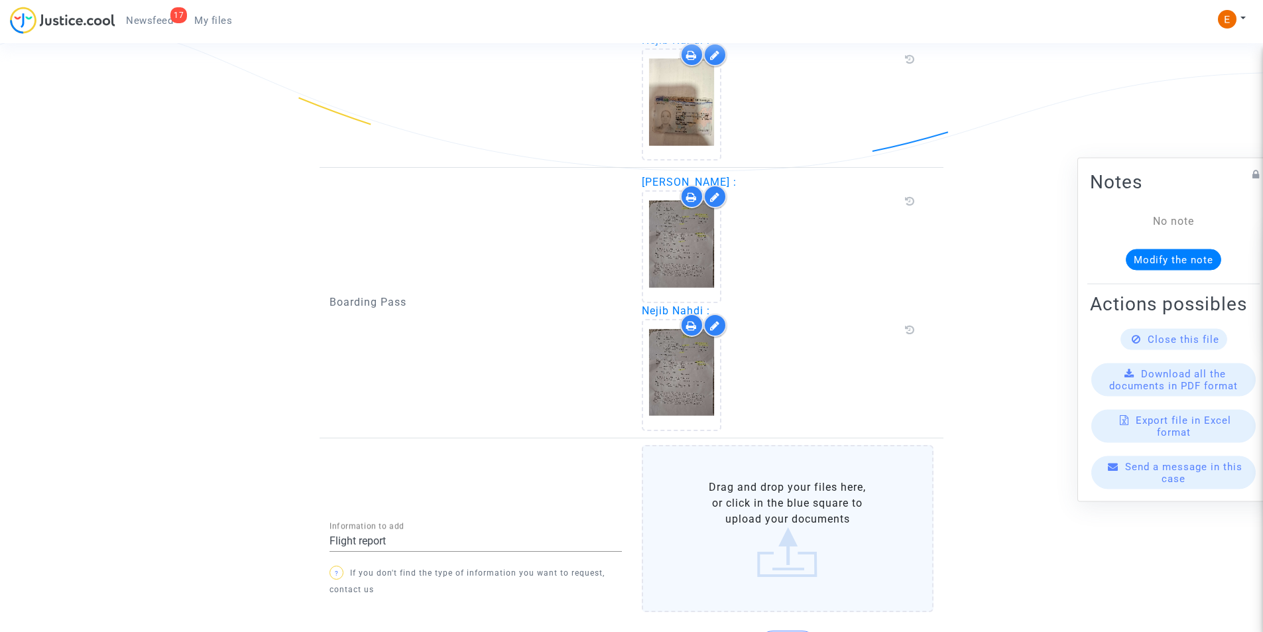
scroll to position [1116, 0]
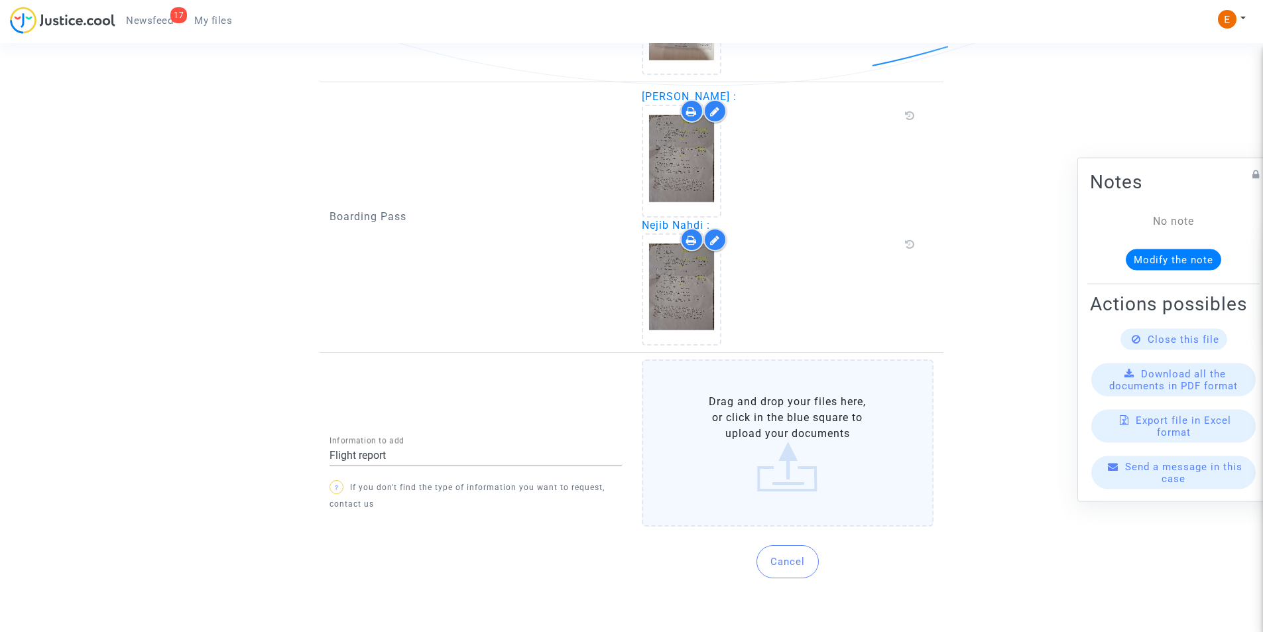
click at [747, 463] on label "Drag and drop your files here, or click in the blue square to upload your docum…" at bounding box center [788, 442] width 292 height 167
click at [0, 0] on input "Drag and drop your files here, or click in the blue square to upload your docum…" at bounding box center [0, 0] width 0 height 0
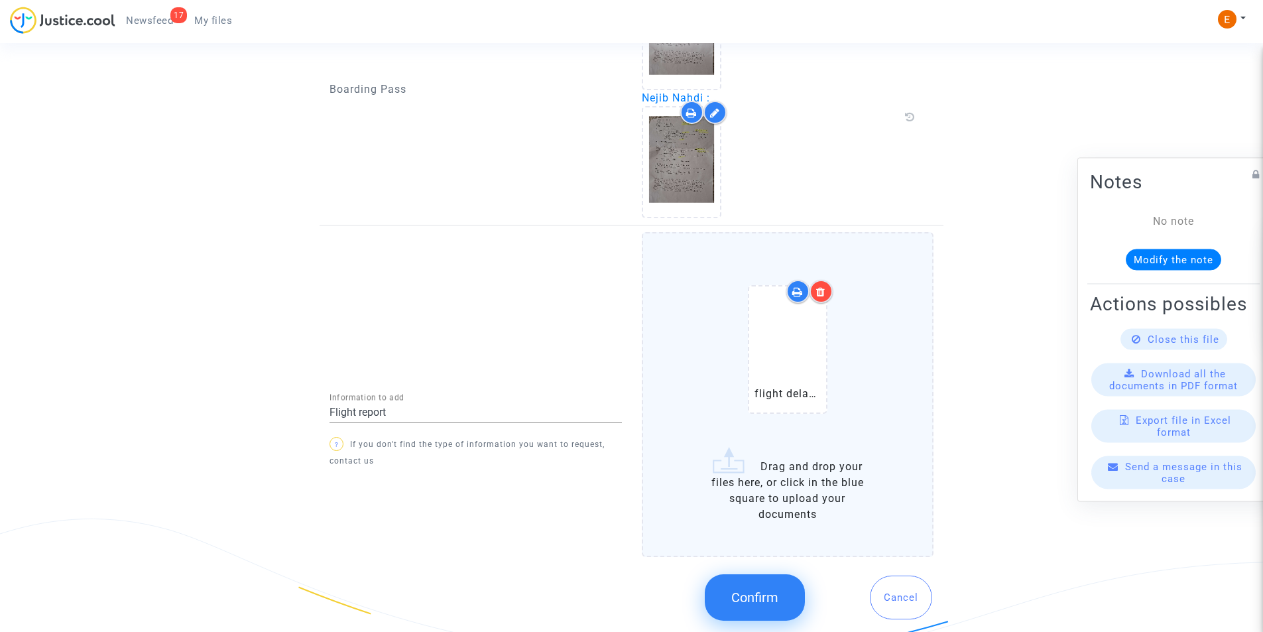
scroll to position [1248, 0]
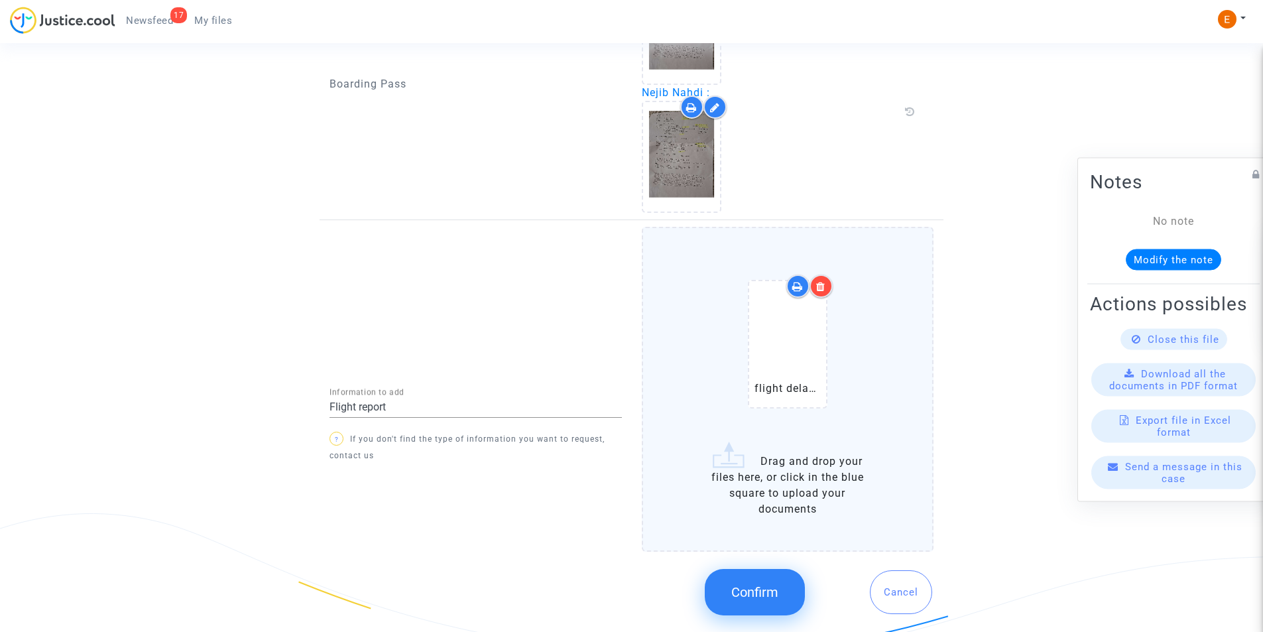
click at [784, 587] on button "Confirm" at bounding box center [755, 592] width 100 height 46
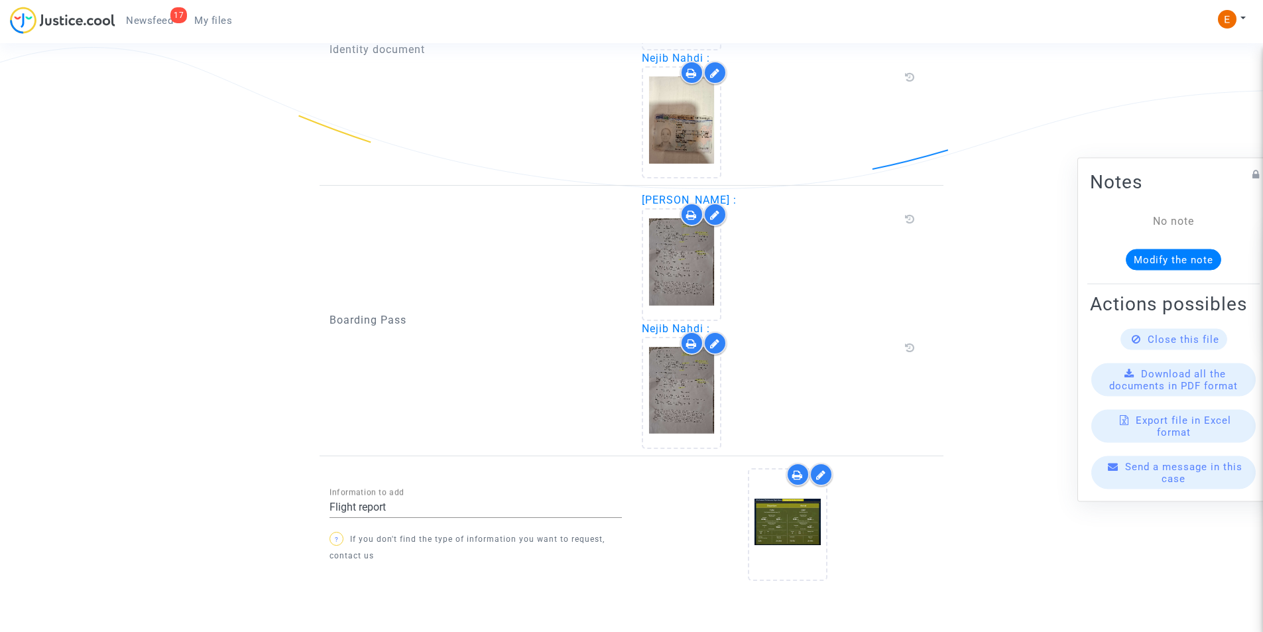
scroll to position [1064, 0]
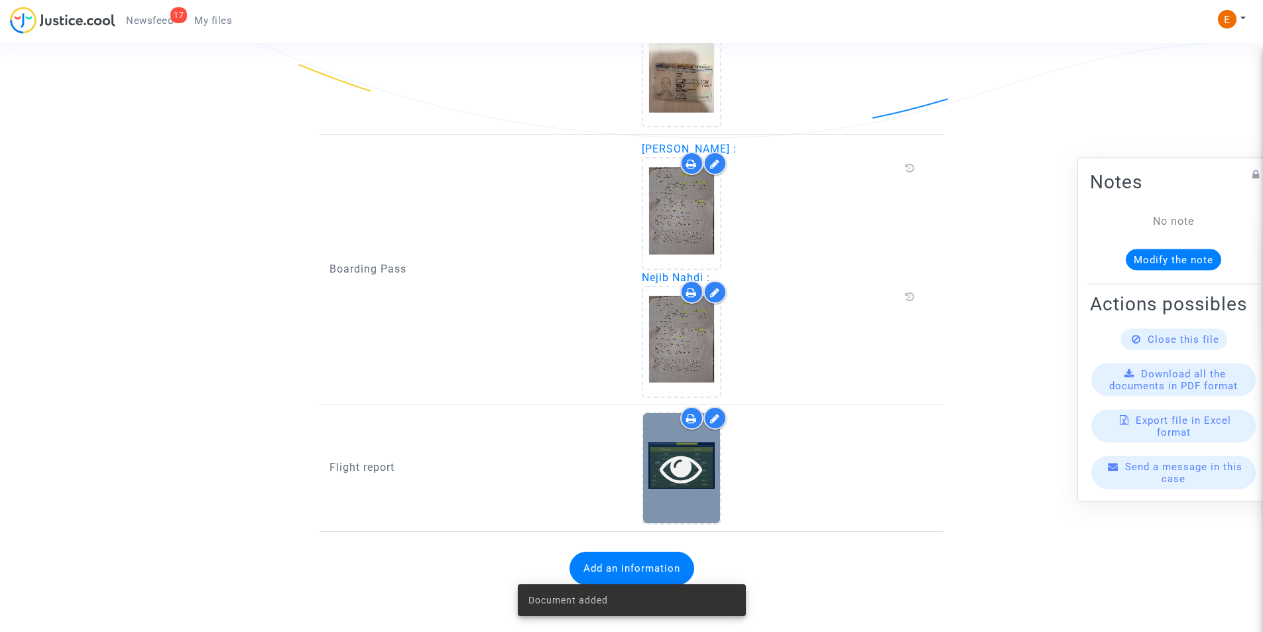
click at [683, 489] on icon at bounding box center [681, 468] width 43 height 42
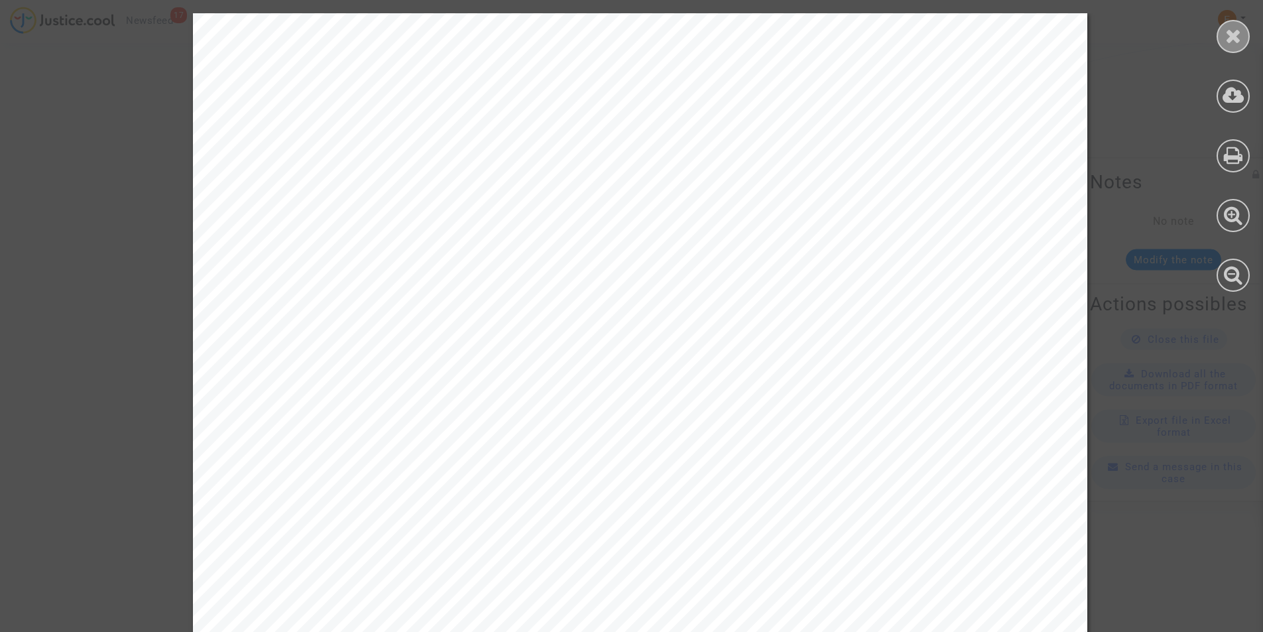
click at [1234, 41] on icon at bounding box center [1233, 36] width 17 height 20
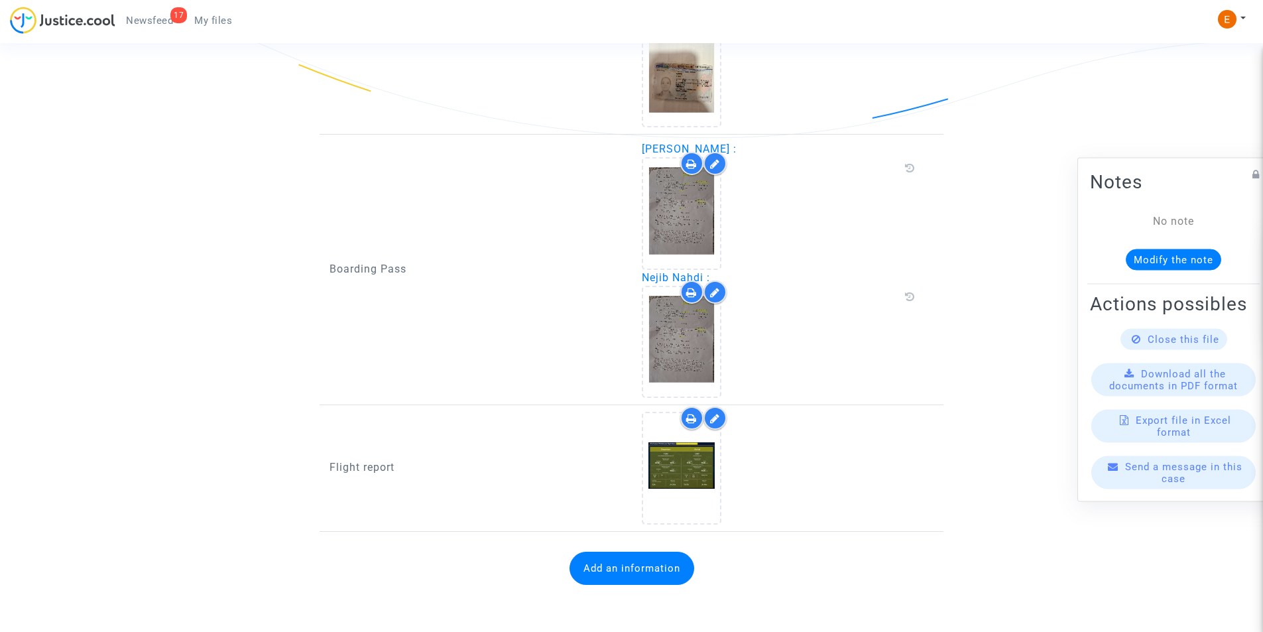
click at [717, 424] on div at bounding box center [714, 417] width 23 height 23
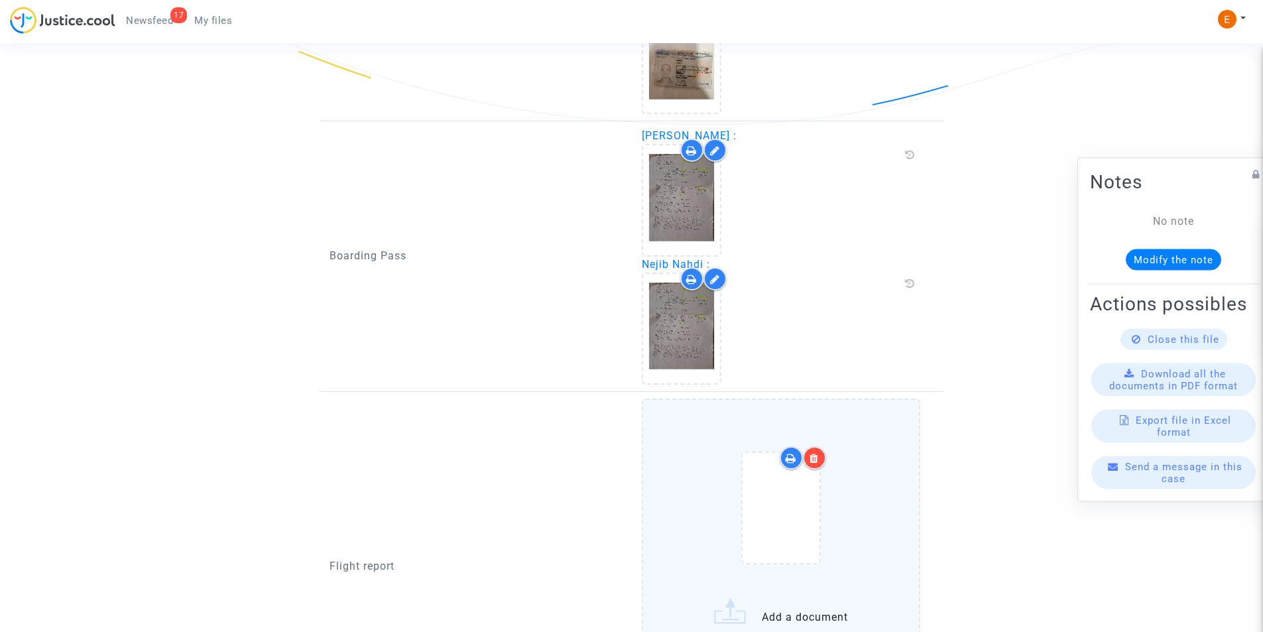
scroll to position [1248, 0]
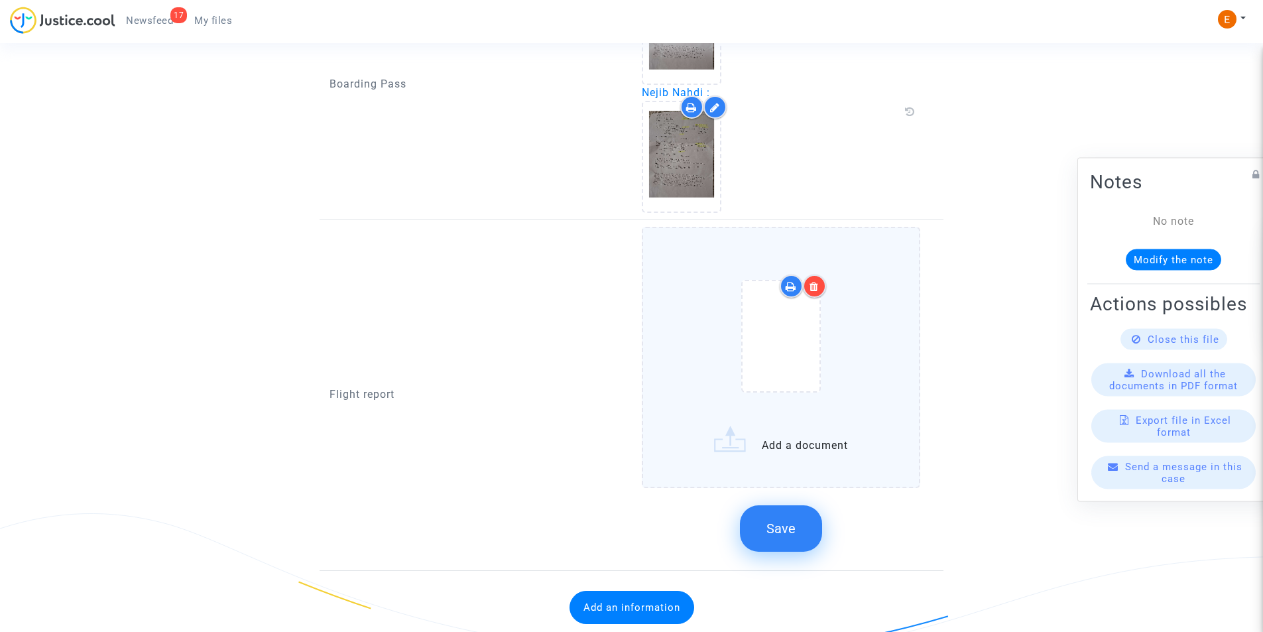
click at [757, 441] on label "Add a document" at bounding box center [781, 357] width 279 height 261
click at [0, 0] on input "Add a document" at bounding box center [0, 0] width 0 height 0
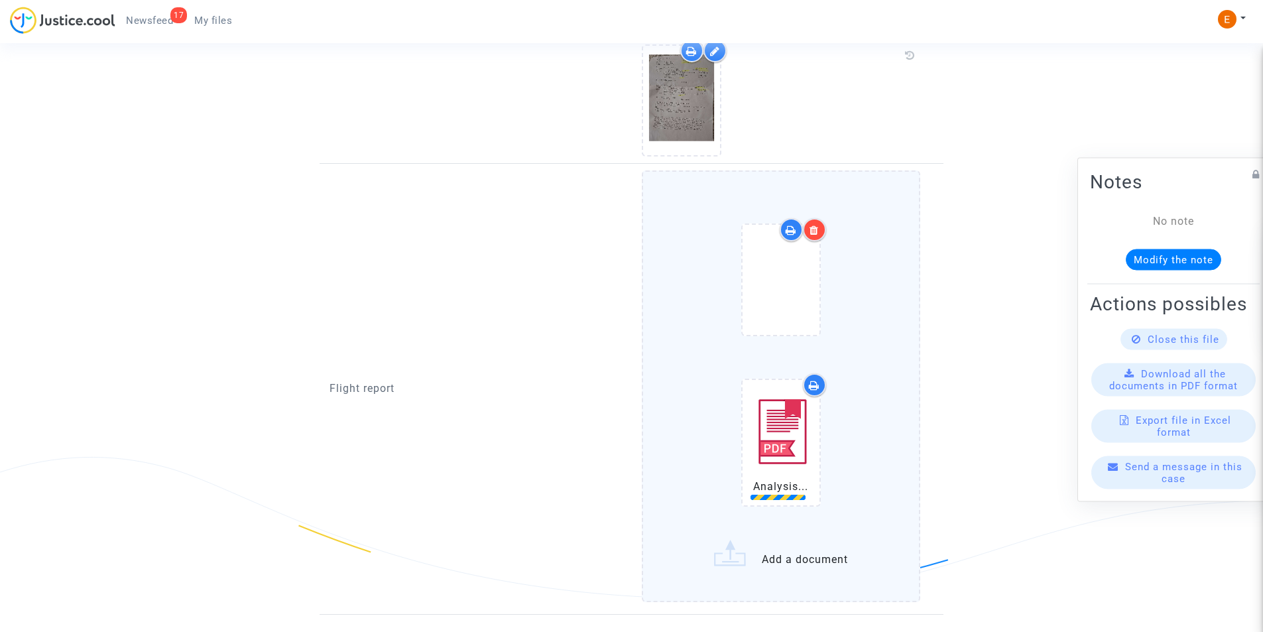
scroll to position [1381, 0]
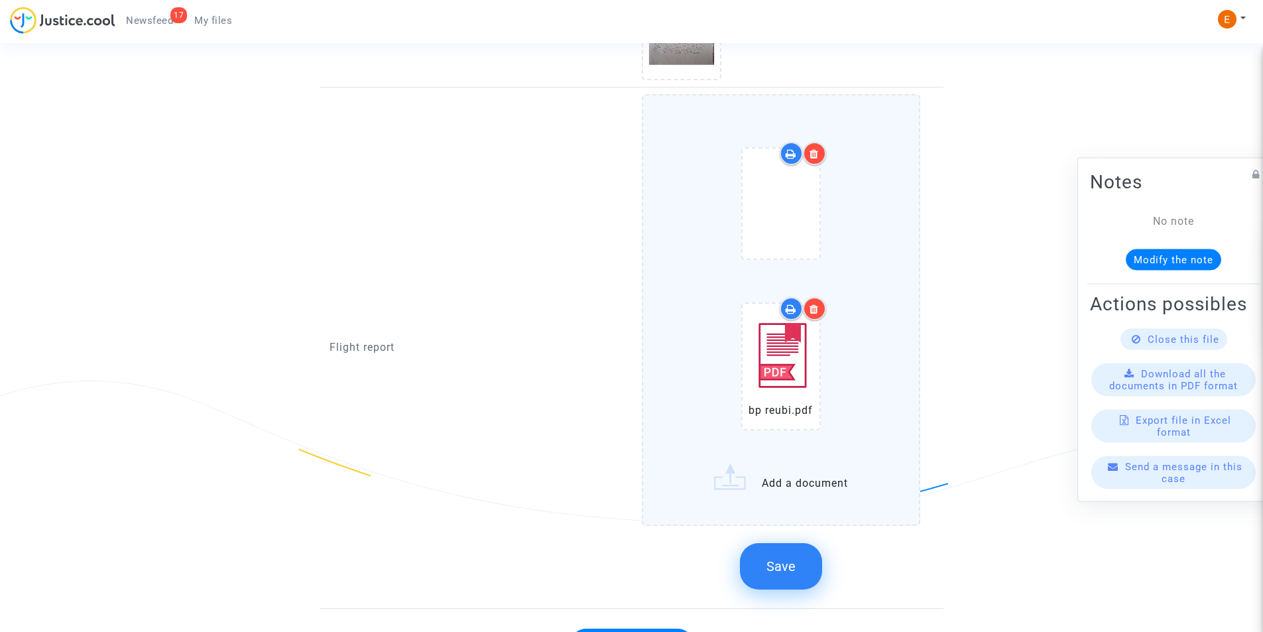
click at [784, 576] on button "Save" at bounding box center [781, 566] width 82 height 46
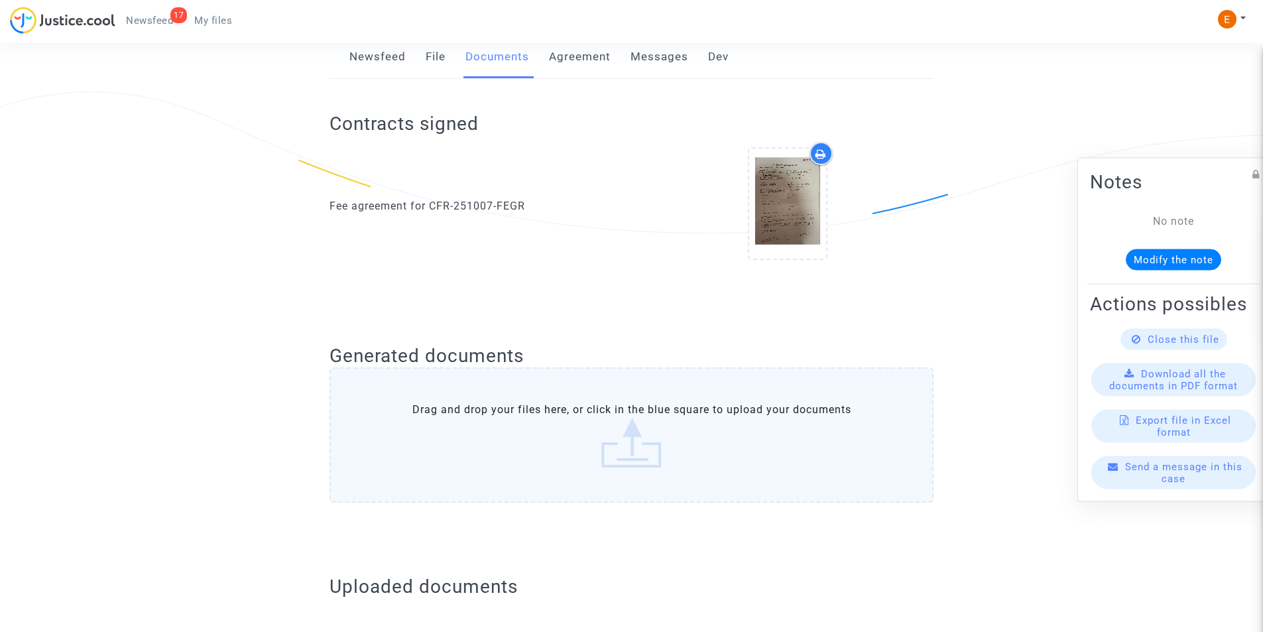
scroll to position [530, 0]
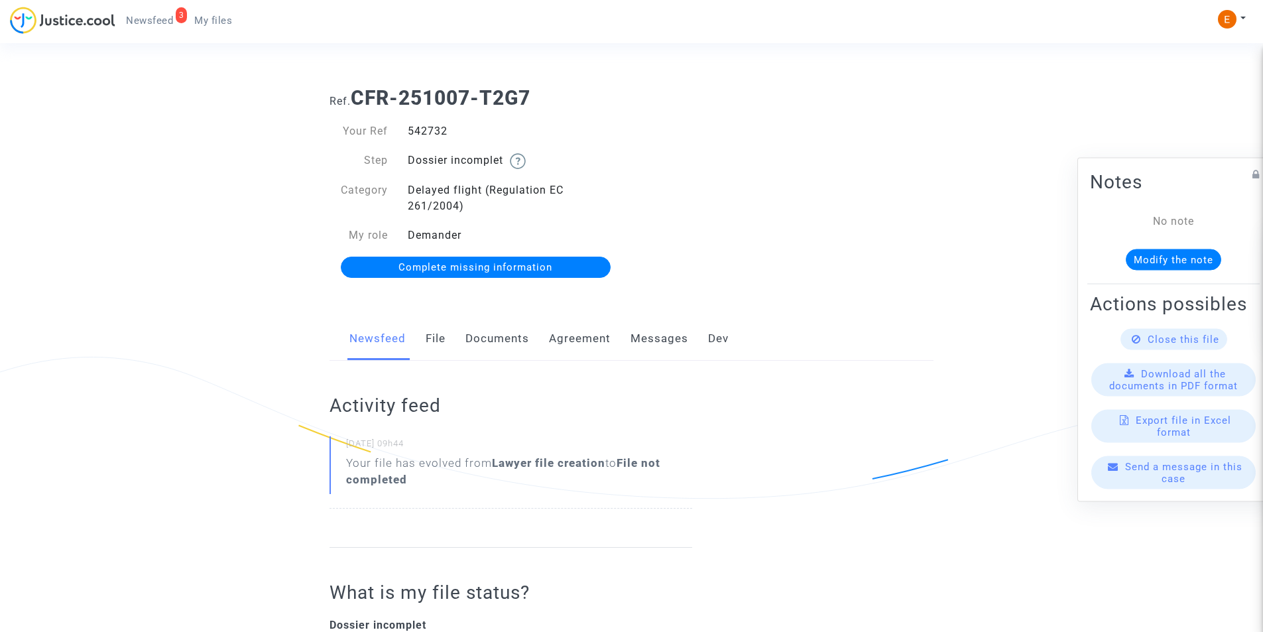
click at [485, 335] on link "Documents" at bounding box center [497, 339] width 64 height 44
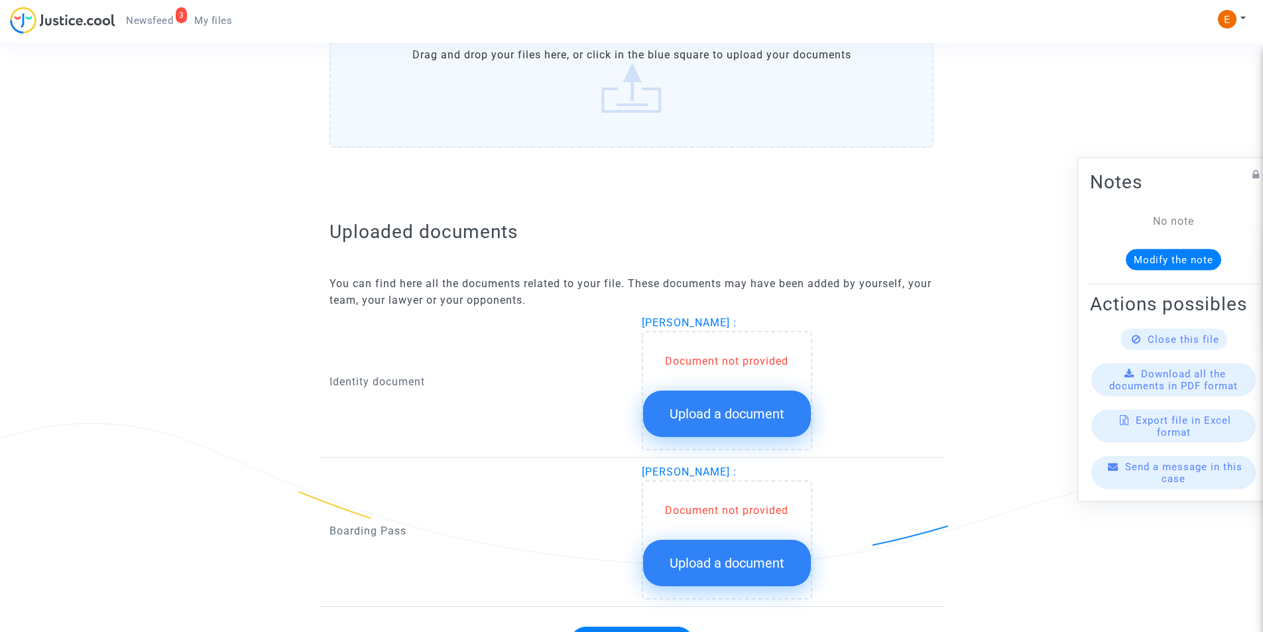
scroll to position [663, 0]
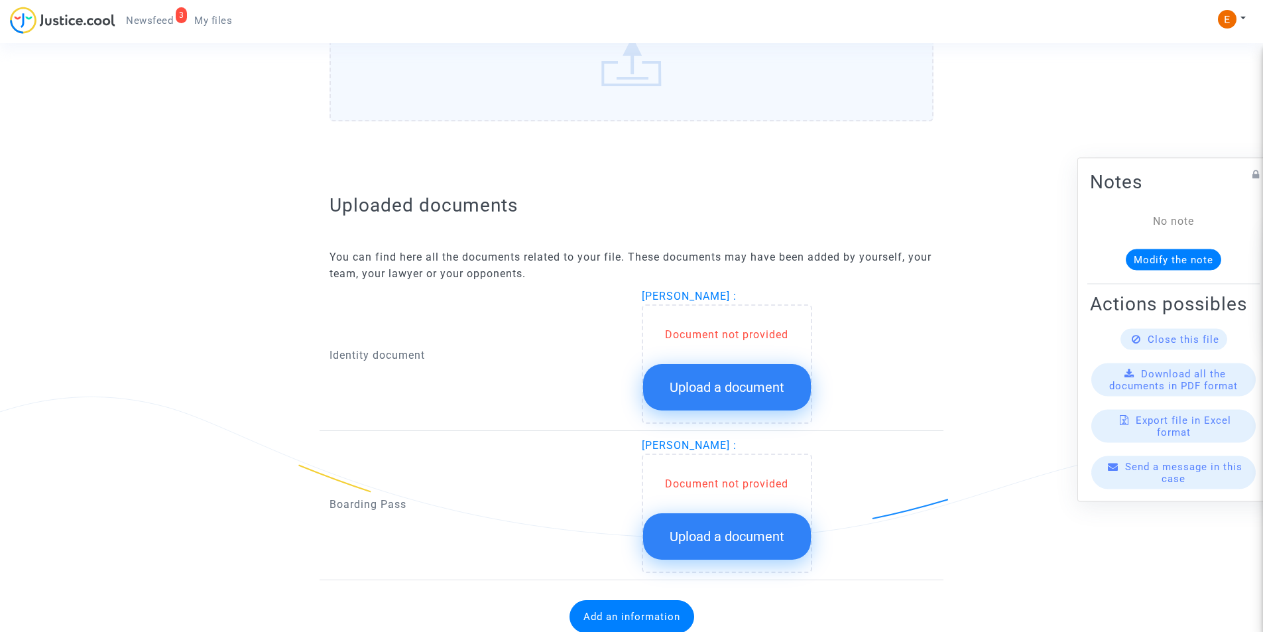
click at [719, 408] on button "Upload a document" at bounding box center [727, 387] width 168 height 46
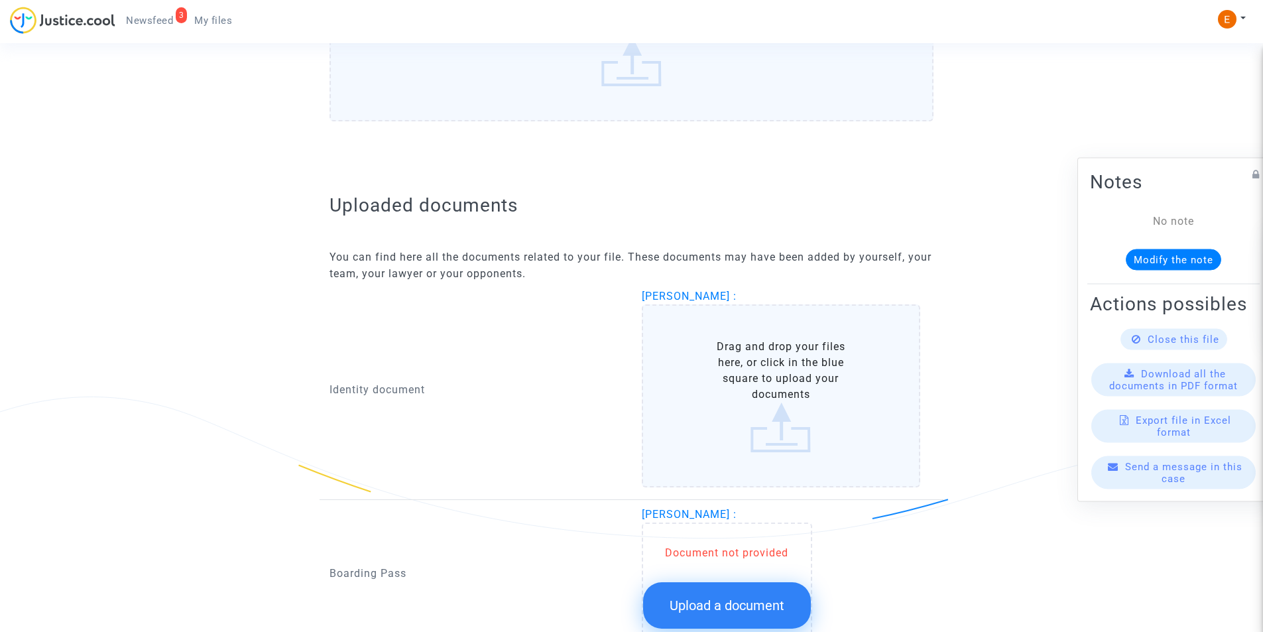
click at [719, 403] on label "Drag and drop your files here, or click in the blue square to upload your docum…" at bounding box center [781, 395] width 279 height 183
click at [0, 0] on input "Drag and drop your files here, or click in the blue square to upload your docum…" at bounding box center [0, 0] width 0 height 0
click at [759, 422] on label "Drag and drop your files here, or click in the blue square to upload your docum…" at bounding box center [781, 395] width 279 height 183
click at [0, 0] on input "Drag and drop your files here, or click in the blue square to upload your docum…" at bounding box center [0, 0] width 0 height 0
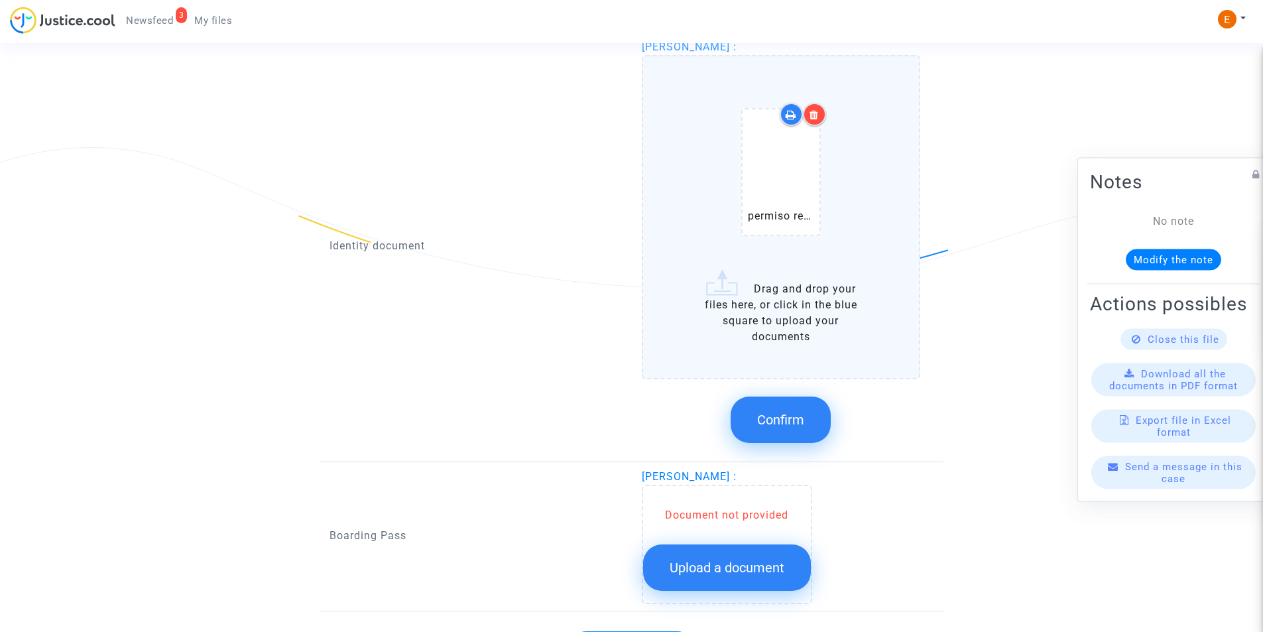
scroll to position [922, 0]
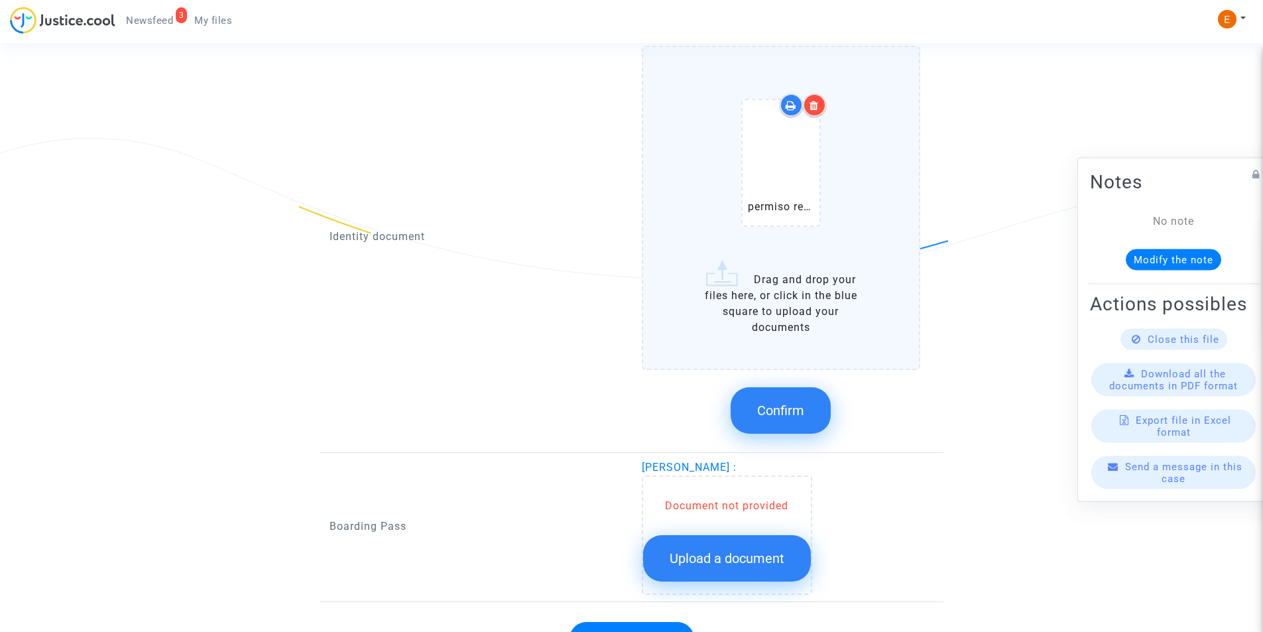
click at [767, 425] on button "Confirm" at bounding box center [781, 410] width 100 height 46
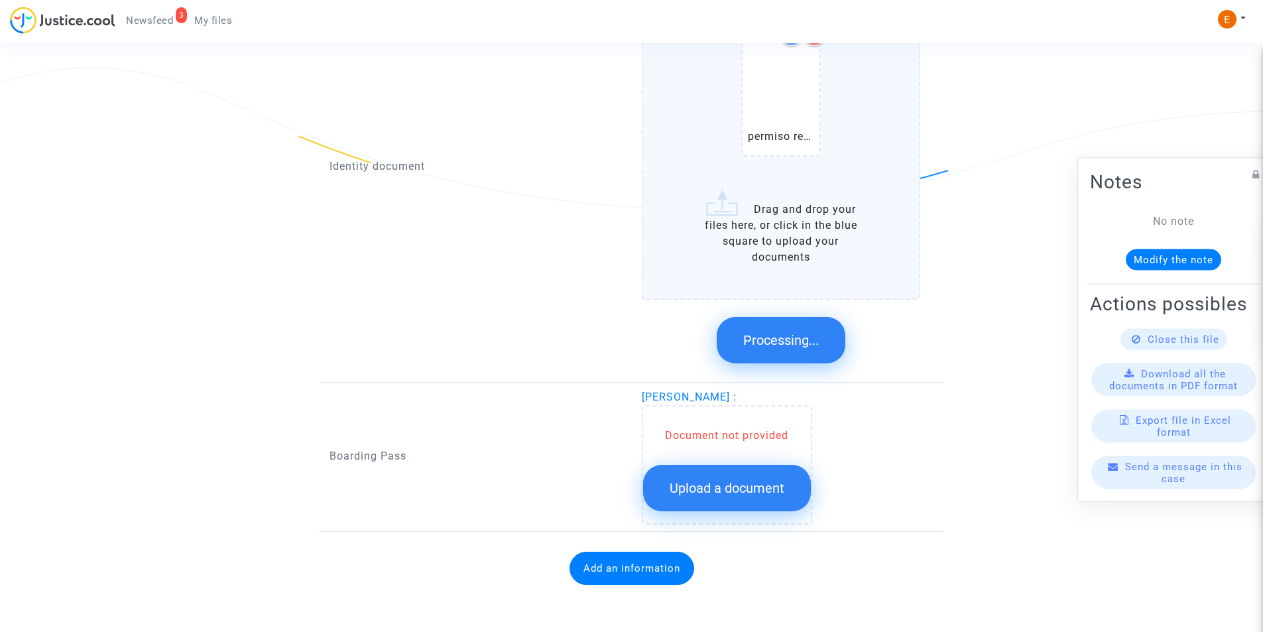
scroll to position [704, 0]
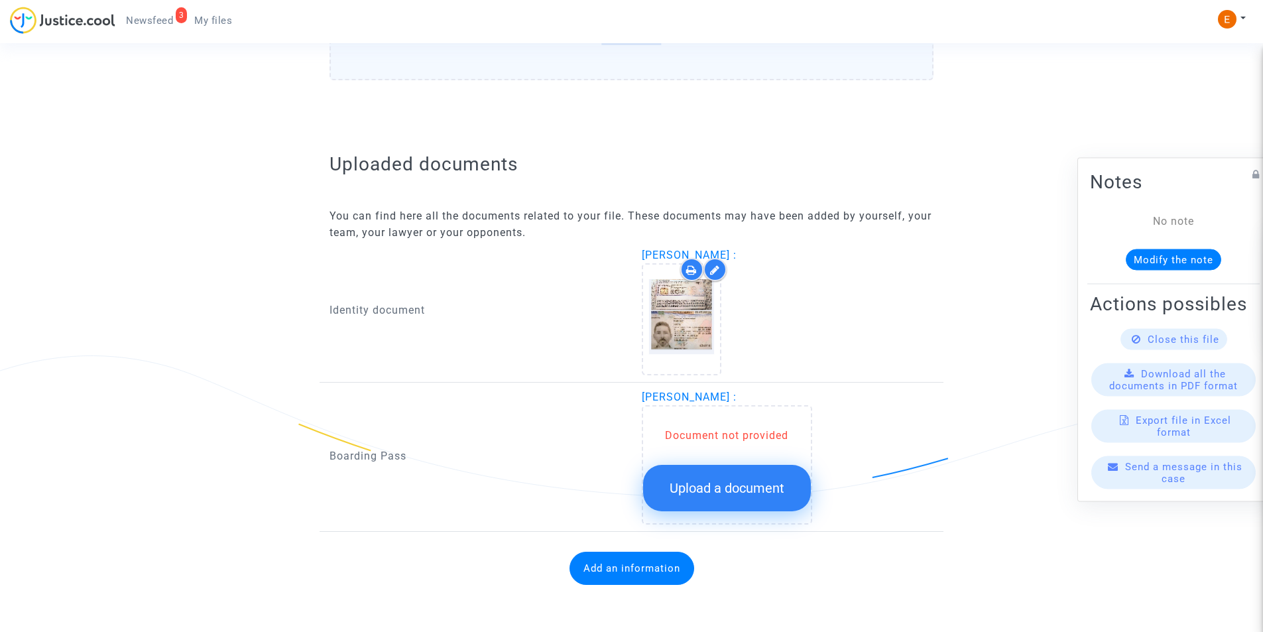
click at [705, 477] on button "Upload a document" at bounding box center [727, 488] width 168 height 46
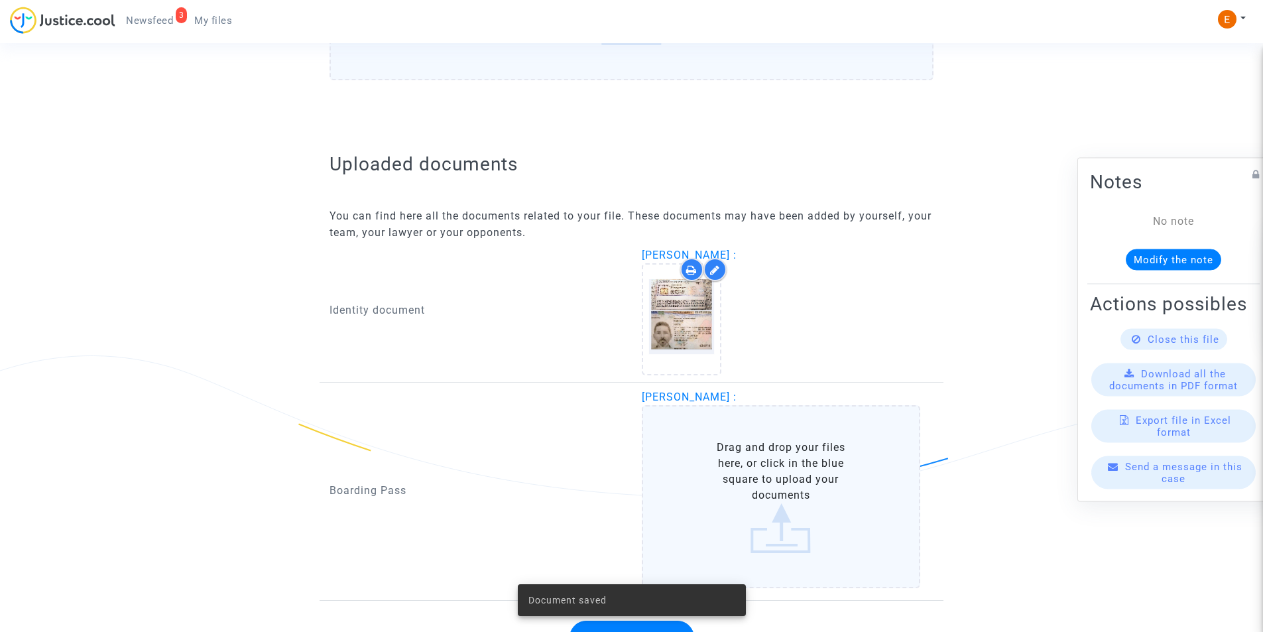
click at [699, 474] on label "Drag and drop your files here, or click in the blue square to upload your docum…" at bounding box center [781, 496] width 279 height 183
click at [0, 0] on input "Drag and drop your files here, or click in the blue square to upload your docum…" at bounding box center [0, 0] width 0 height 0
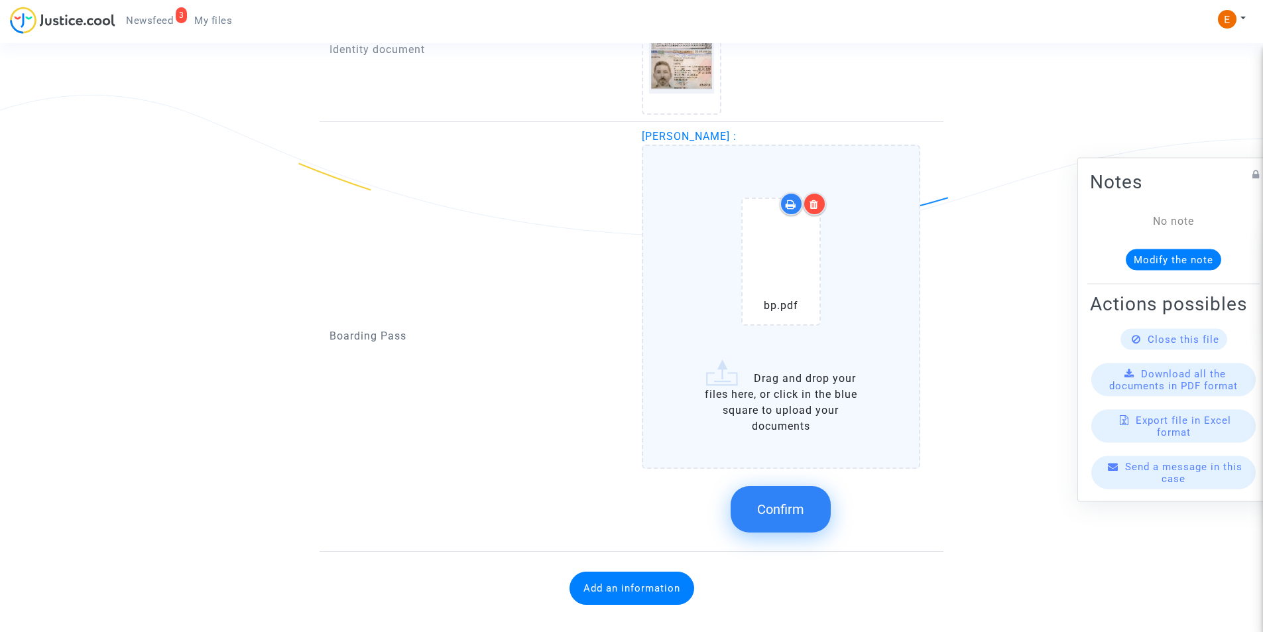
scroll to position [969, 0]
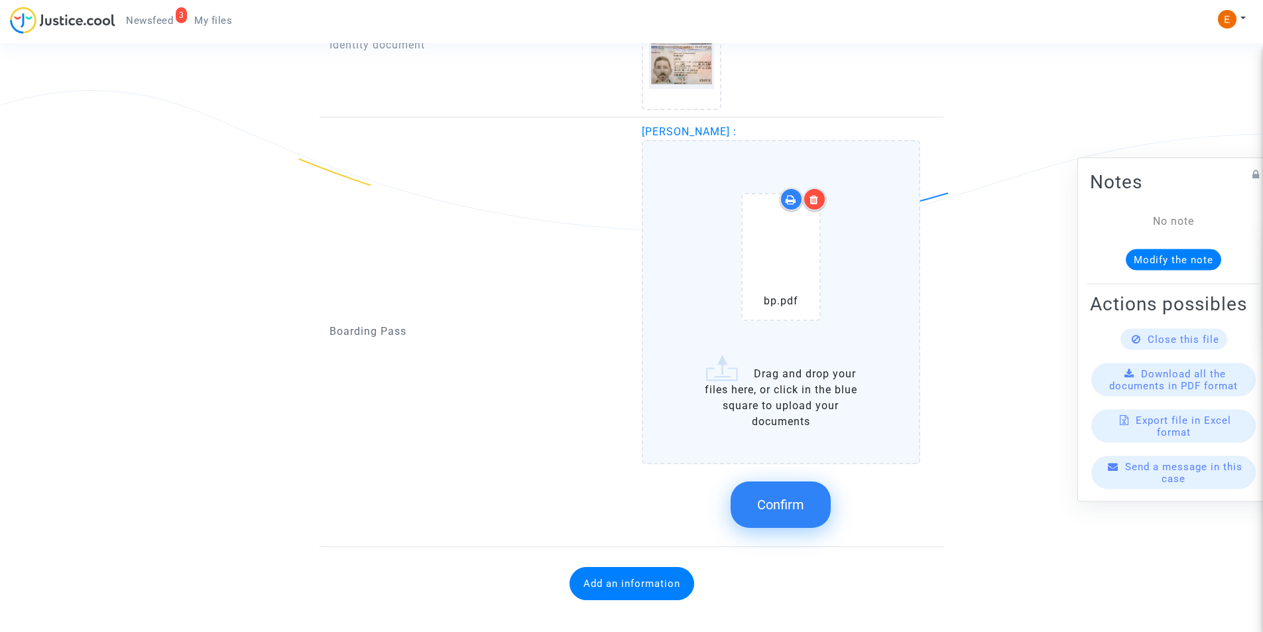
click at [765, 501] on span "Confirm" at bounding box center [780, 505] width 47 height 16
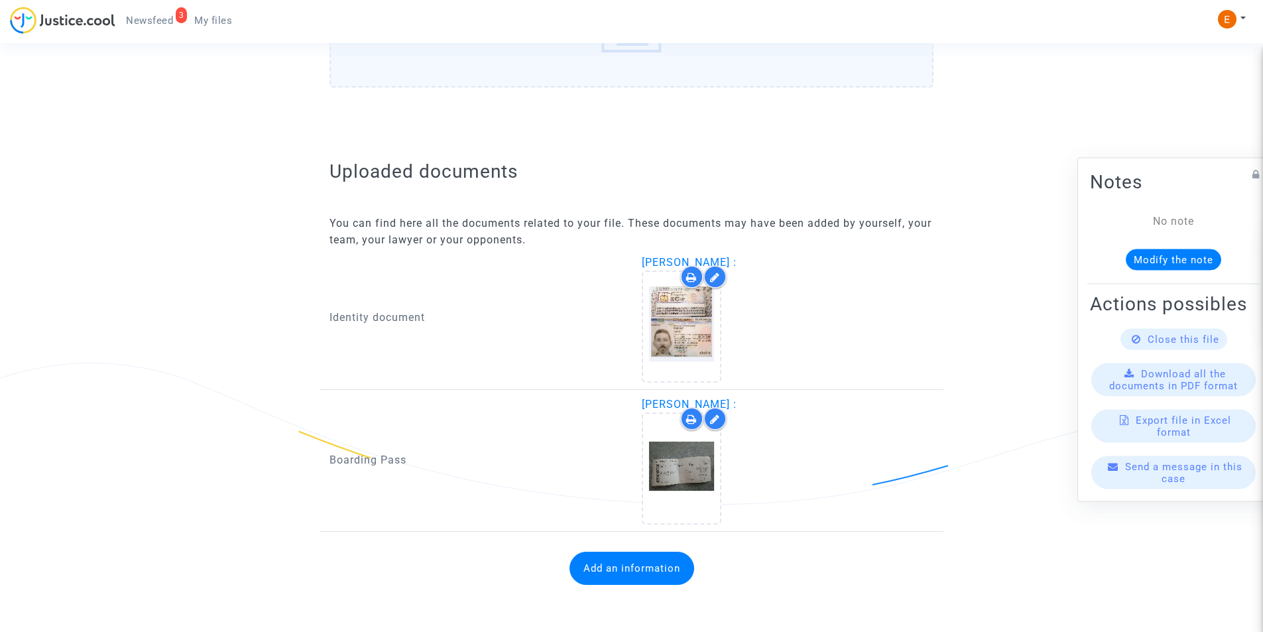
scroll to position [697, 0]
click at [640, 575] on button "Add an information" at bounding box center [632, 568] width 125 height 33
click at [518, 551] on div "Information to add" at bounding box center [476, 553] width 292 height 30
click at [609, 565] on button "Add an information" at bounding box center [632, 568] width 125 height 33
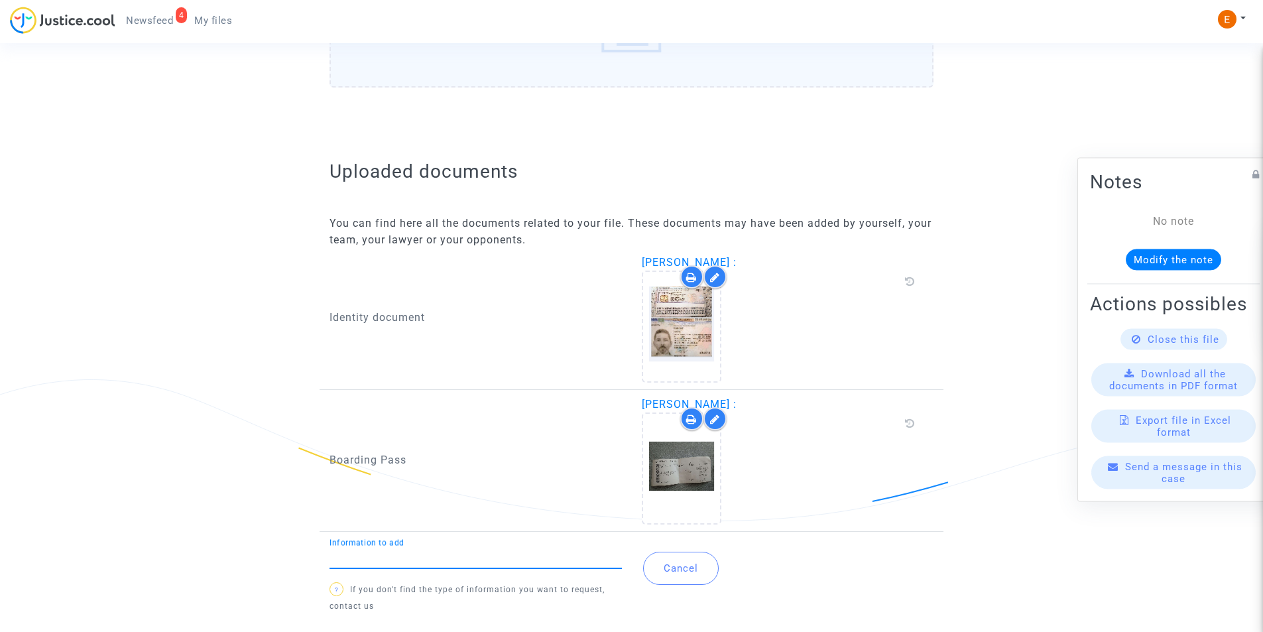
click at [509, 562] on input "Information to add" at bounding box center [476, 558] width 292 height 12
type input "Flight report"
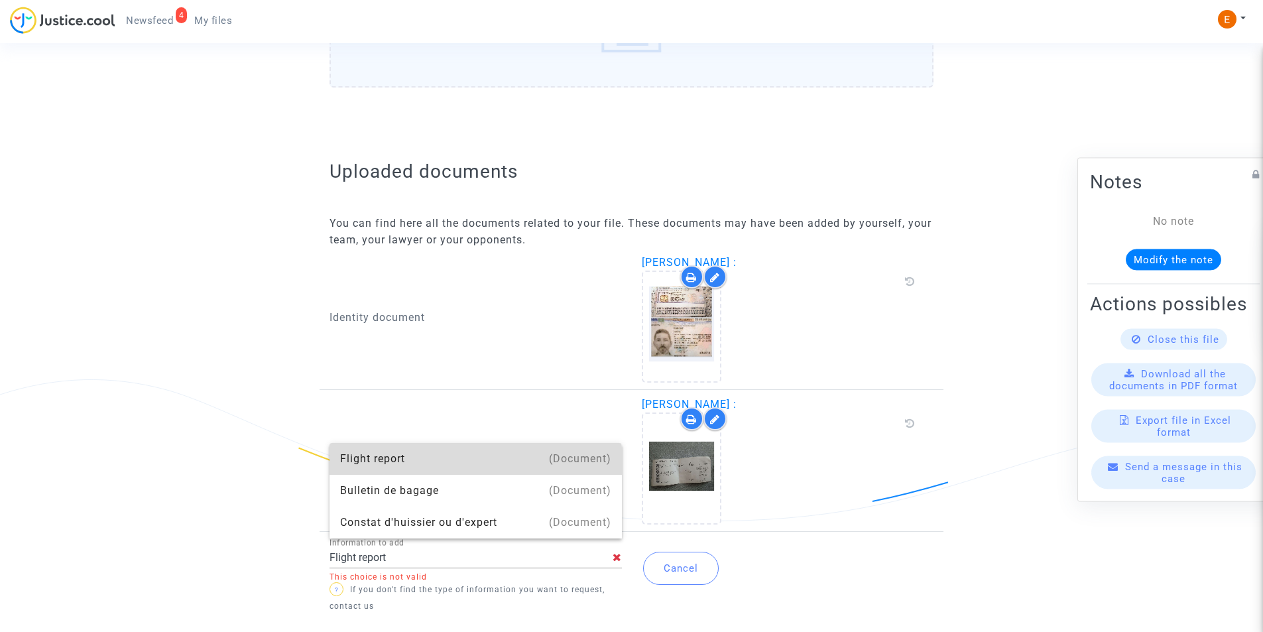
click at [456, 468] on div "Flight report" at bounding box center [475, 459] width 271 height 32
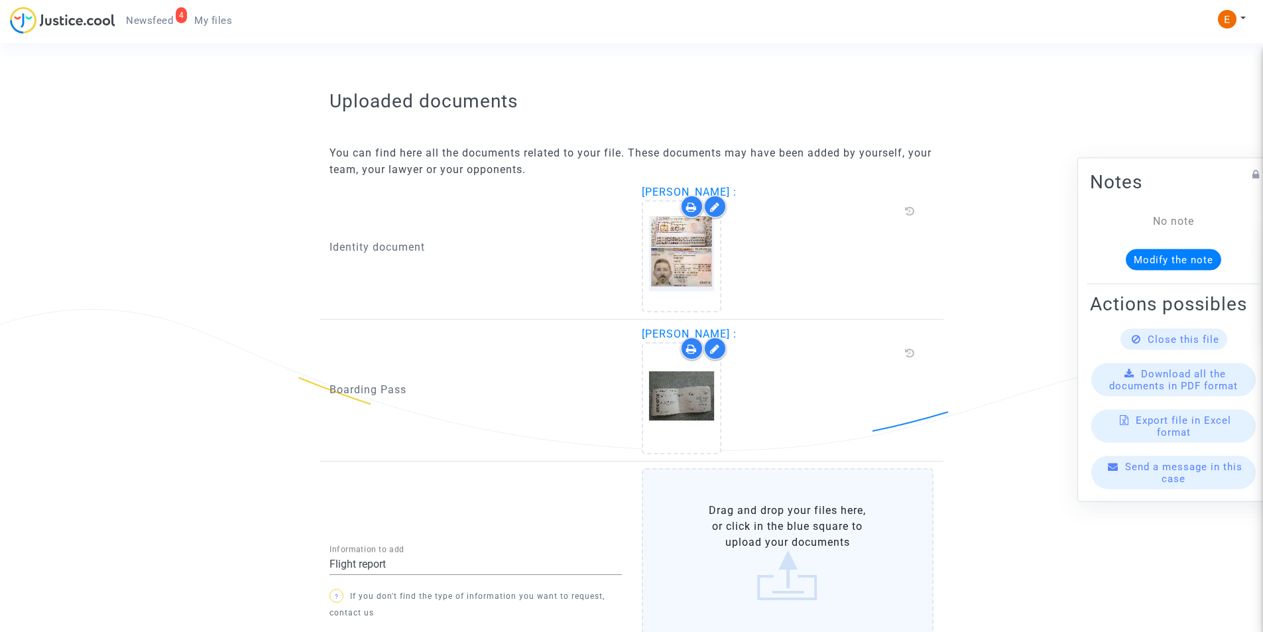
scroll to position [859, 0]
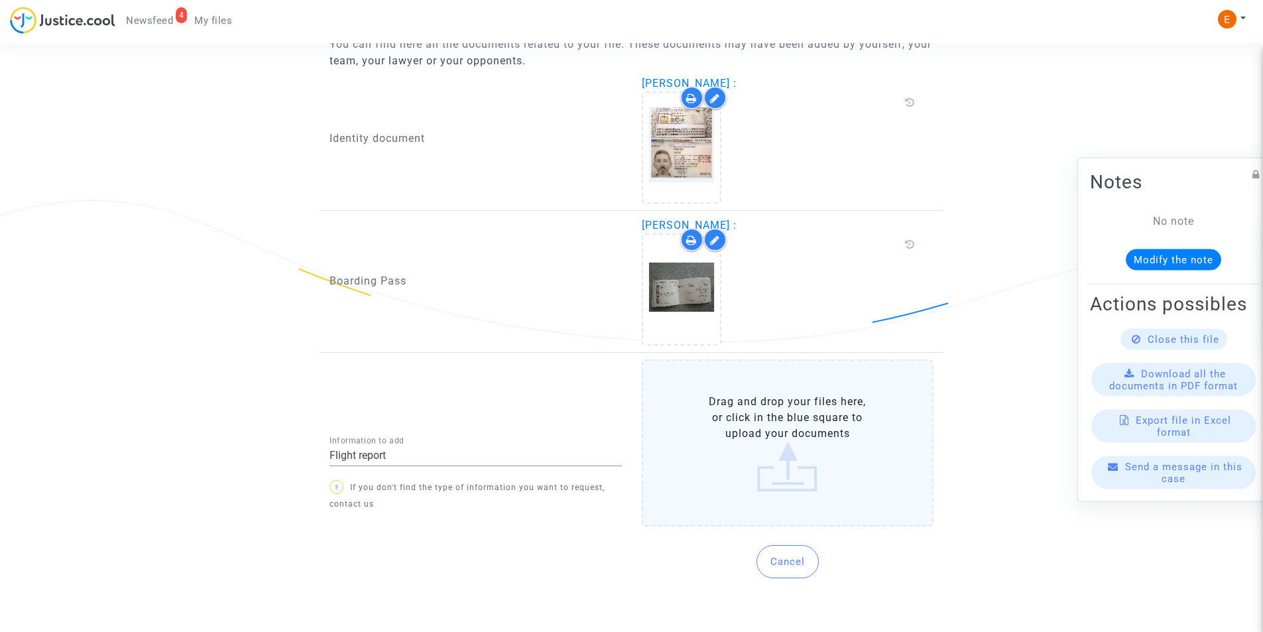
click at [802, 466] on label "Drag and drop your files here, or click in the blue square to upload your docum…" at bounding box center [788, 442] width 292 height 167
click at [0, 0] on input "Drag and drop your files here, or click in the blue square to upload your docum…" at bounding box center [0, 0] width 0 height 0
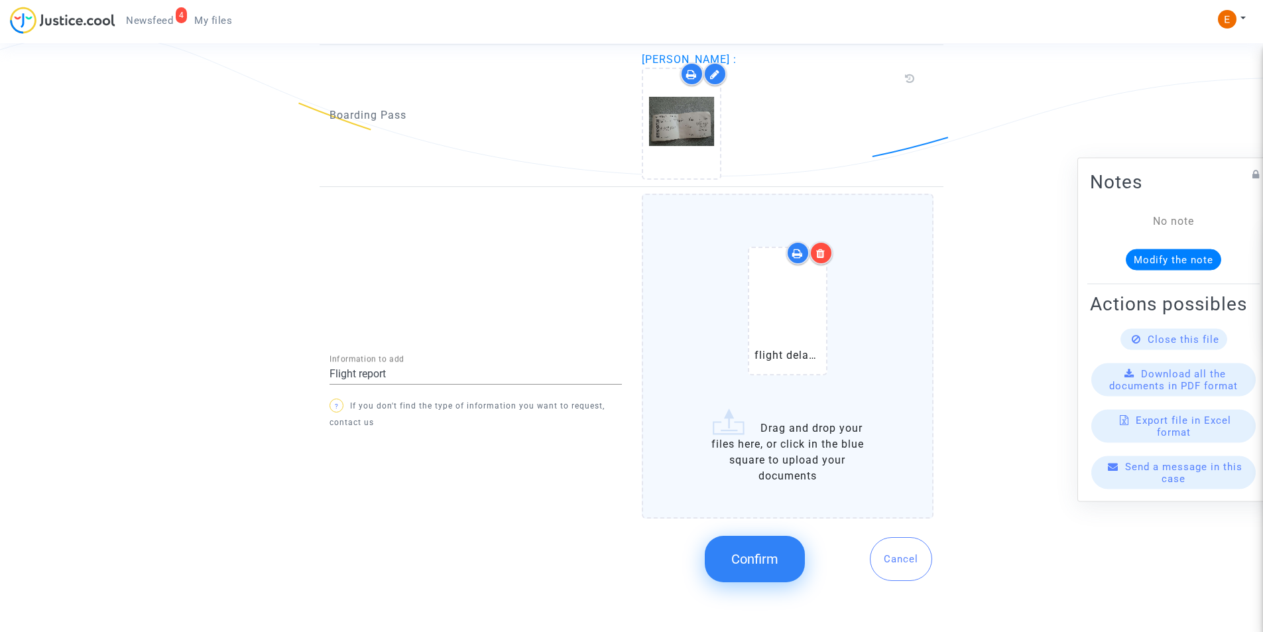
scroll to position [1028, 0]
click at [773, 551] on span "Confirm" at bounding box center [754, 556] width 47 height 16
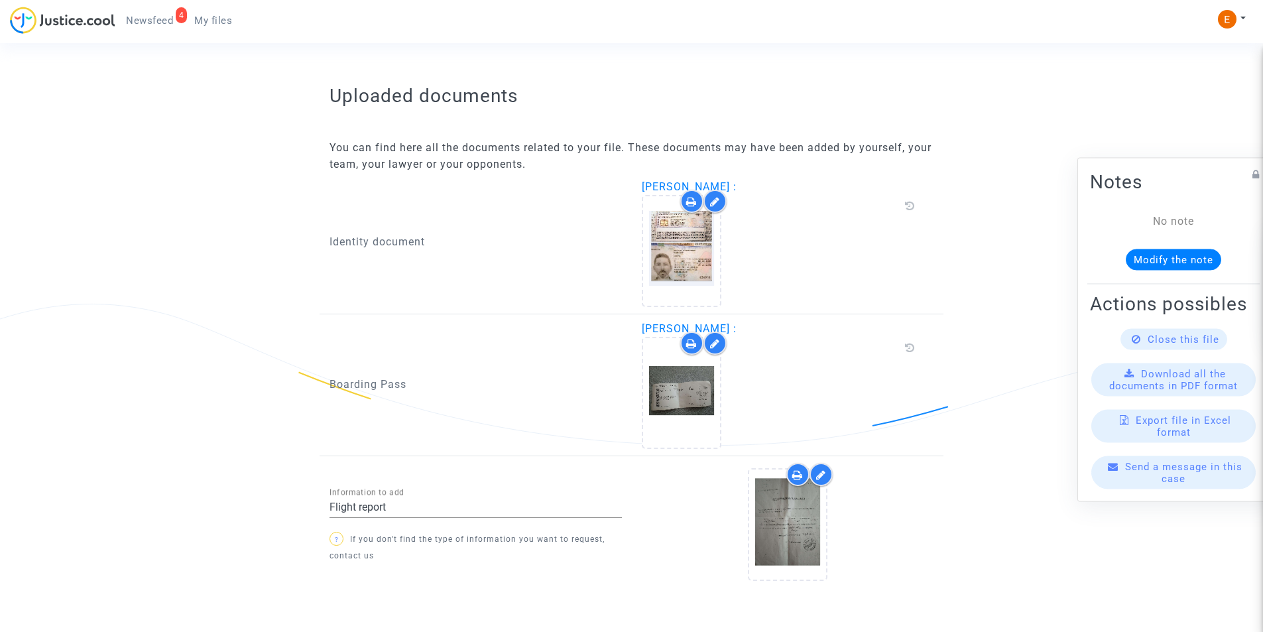
scroll to position [807, 0]
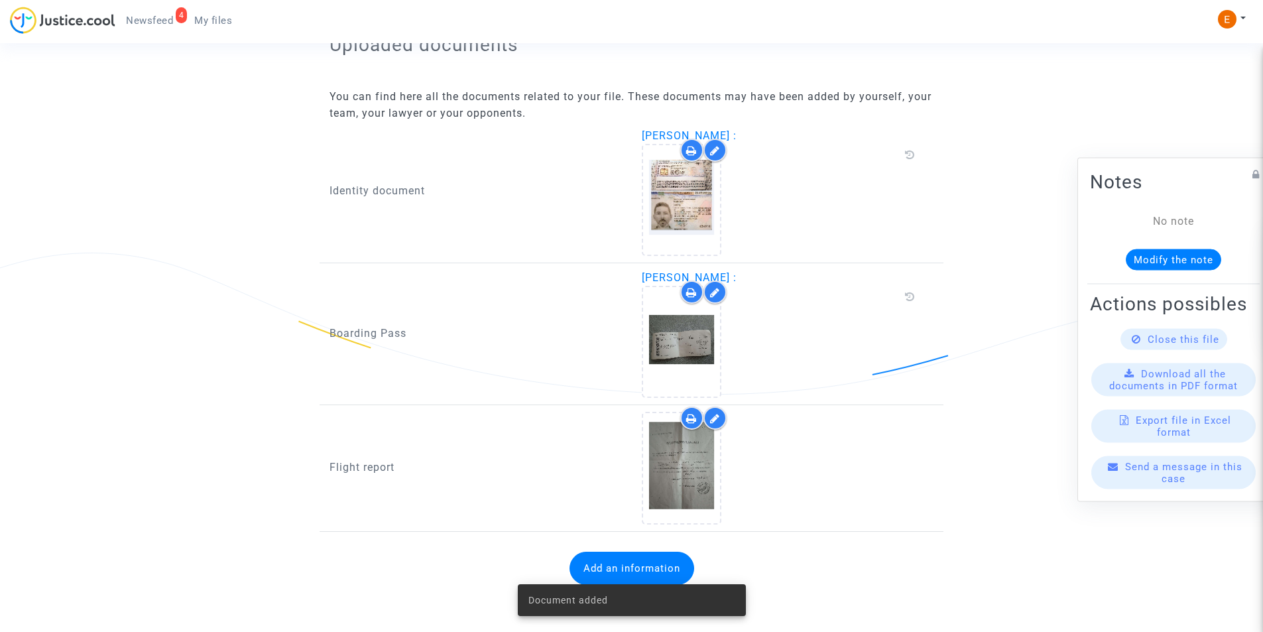
click at [636, 563] on button "Add an information" at bounding box center [632, 568] width 125 height 33
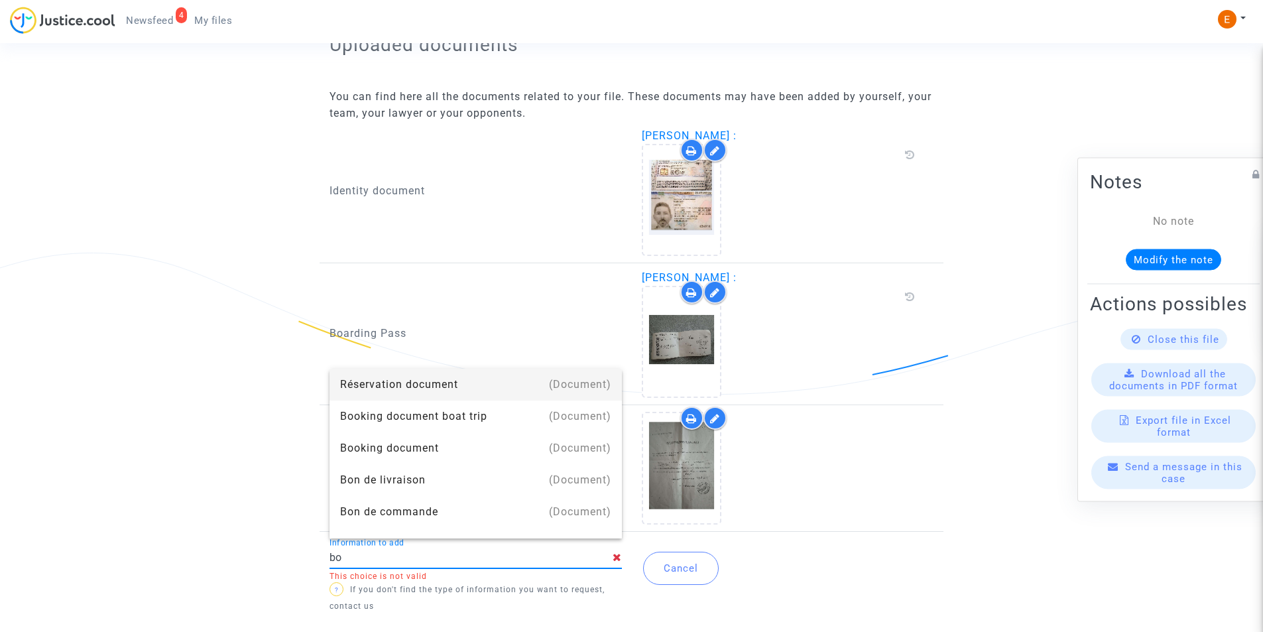
type input "Booking document"
click at [420, 386] on div "Booking document" at bounding box center [475, 385] width 271 height 32
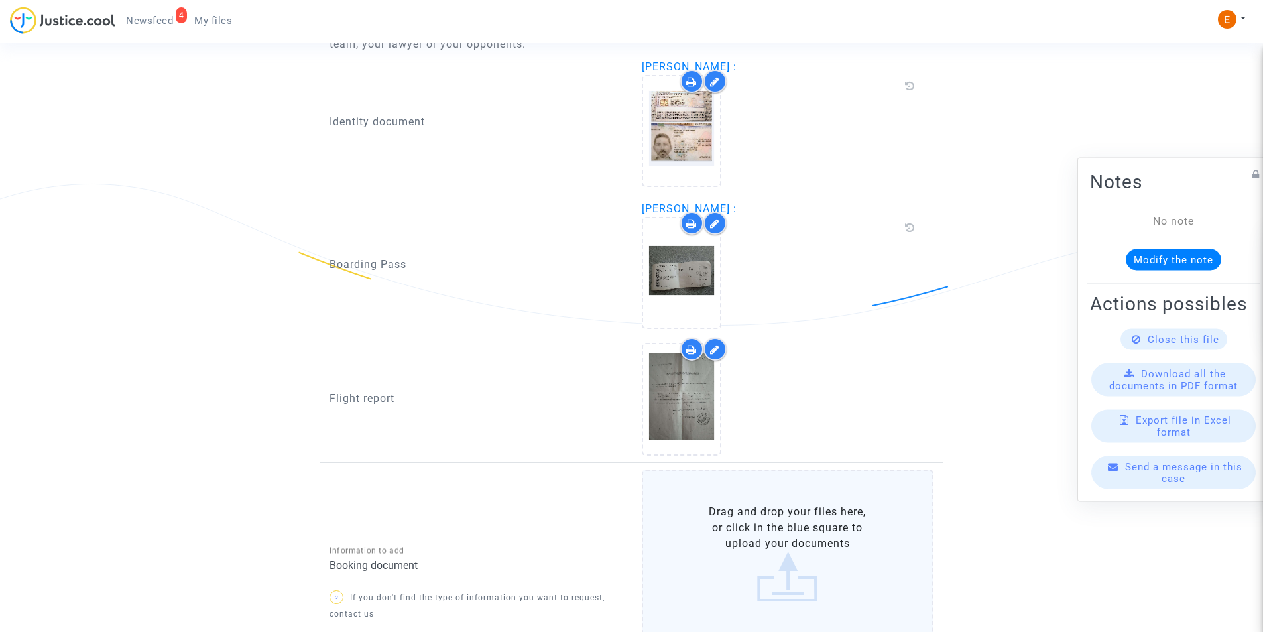
scroll to position [940, 0]
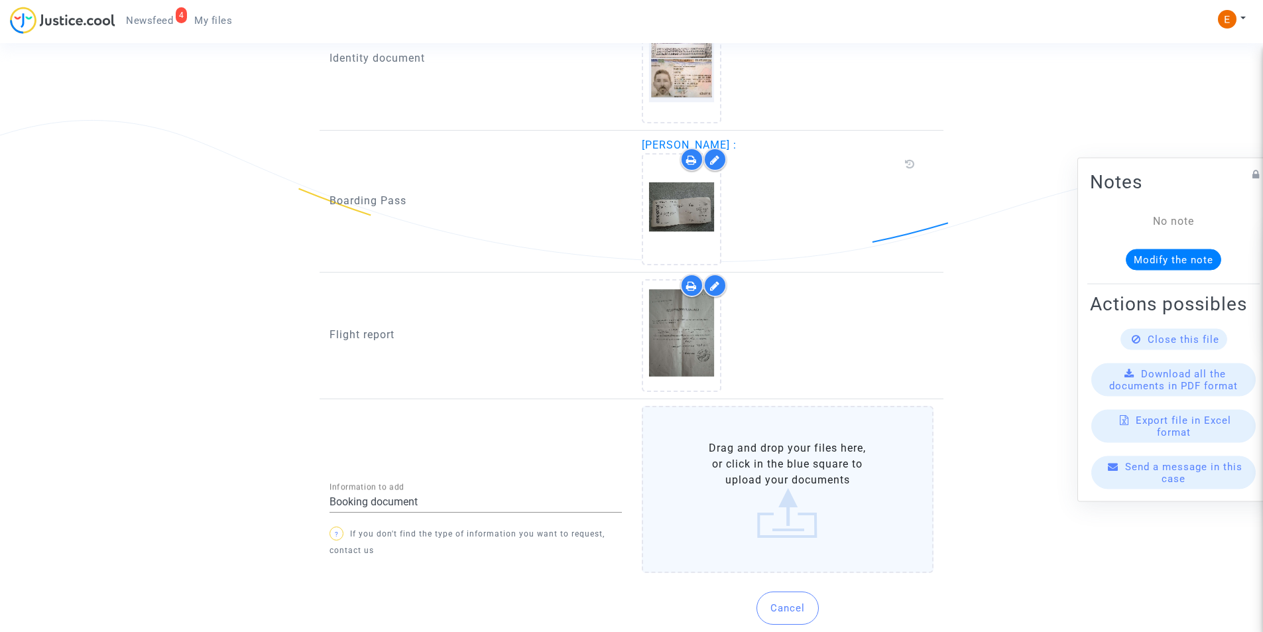
click at [767, 478] on label "Drag and drop your files here, or click in the blue square to upload your docum…" at bounding box center [788, 489] width 292 height 167
click at [0, 0] on input "Drag and drop your files here, or click in the blue square to upload your docum…" at bounding box center [0, 0] width 0 height 0
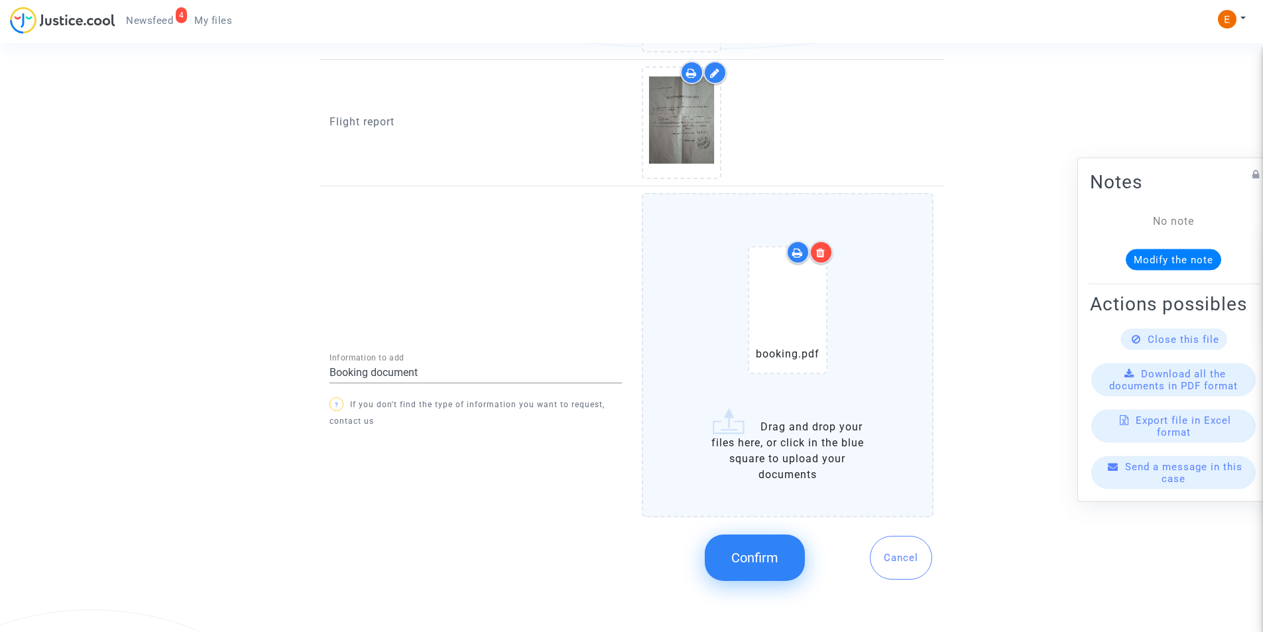
scroll to position [1154, 0]
click at [744, 553] on span "Confirm" at bounding box center [754, 556] width 47 height 16
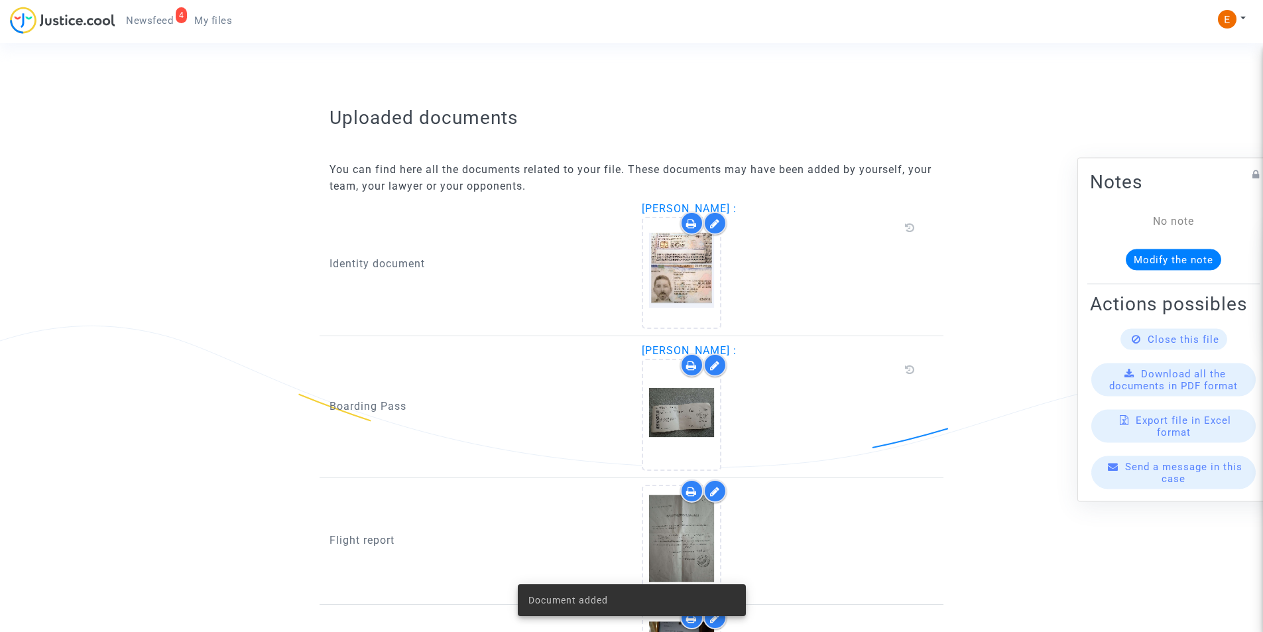
scroll to position [469, 0]
